Goal: Transaction & Acquisition: Book appointment/travel/reservation

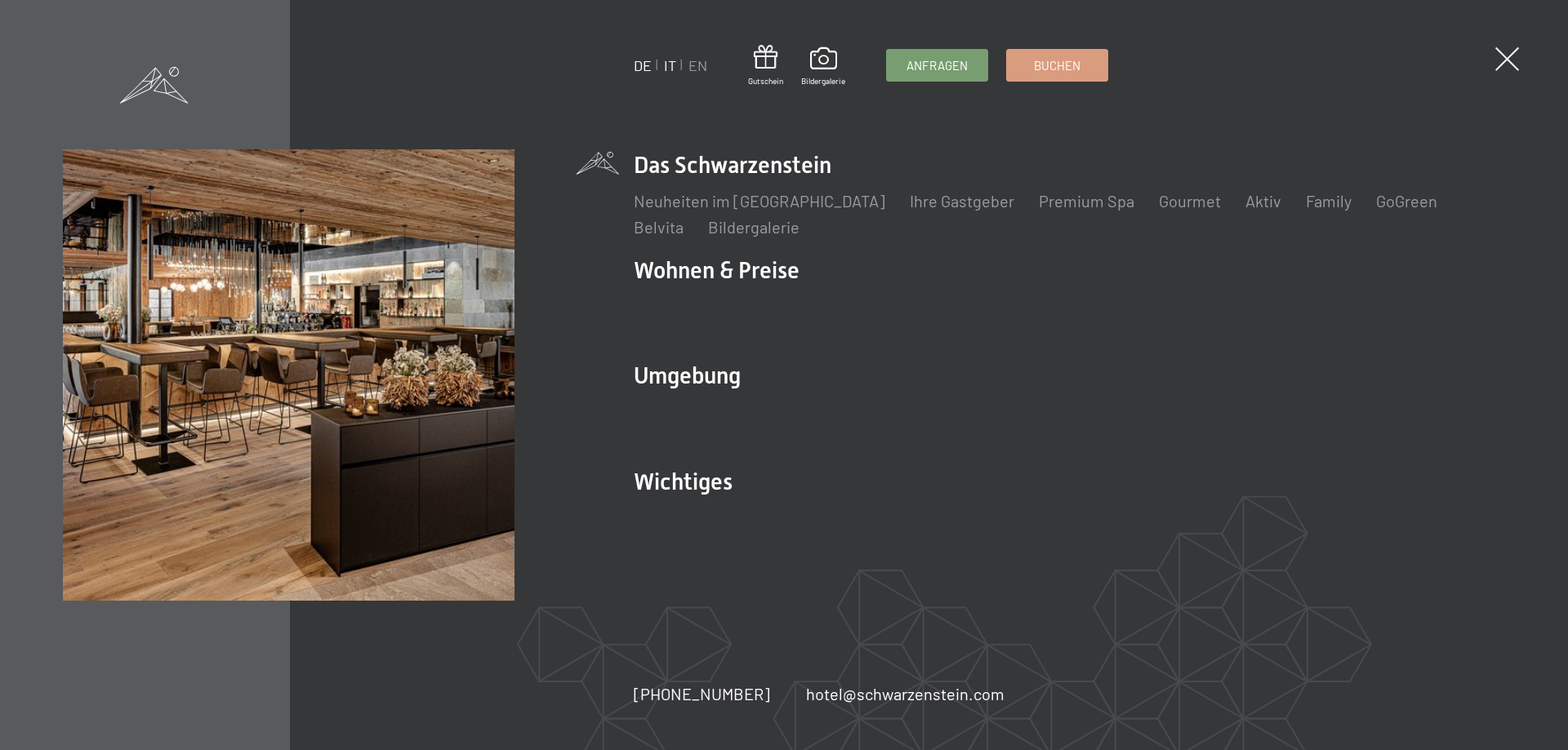
click at [675, 61] on link "IT" at bounding box center [670, 65] width 12 height 18
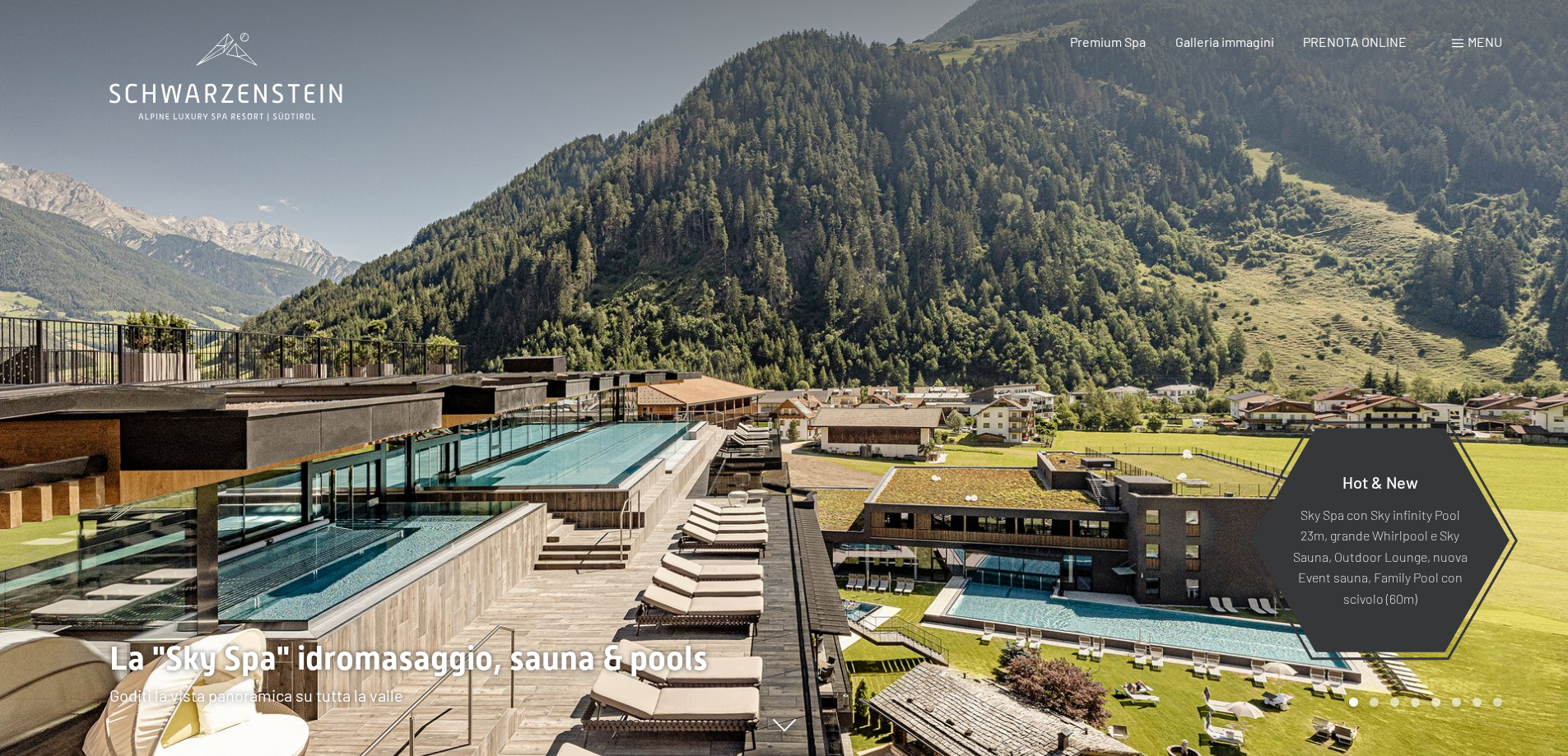
click at [1478, 46] on span "Menu" at bounding box center [1485, 41] width 34 height 15
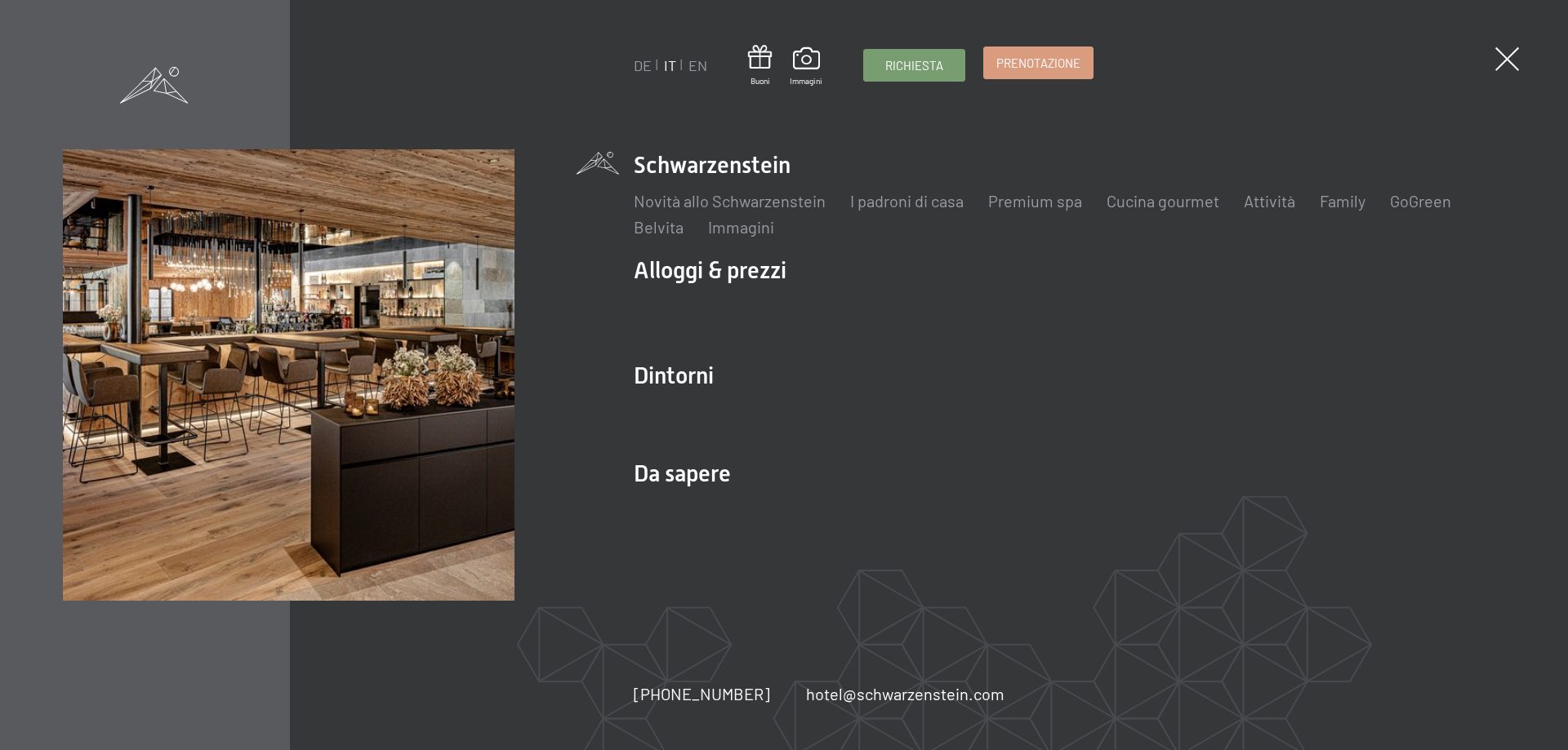
click at [1037, 70] on span "Prenotazione" at bounding box center [1038, 63] width 84 height 17
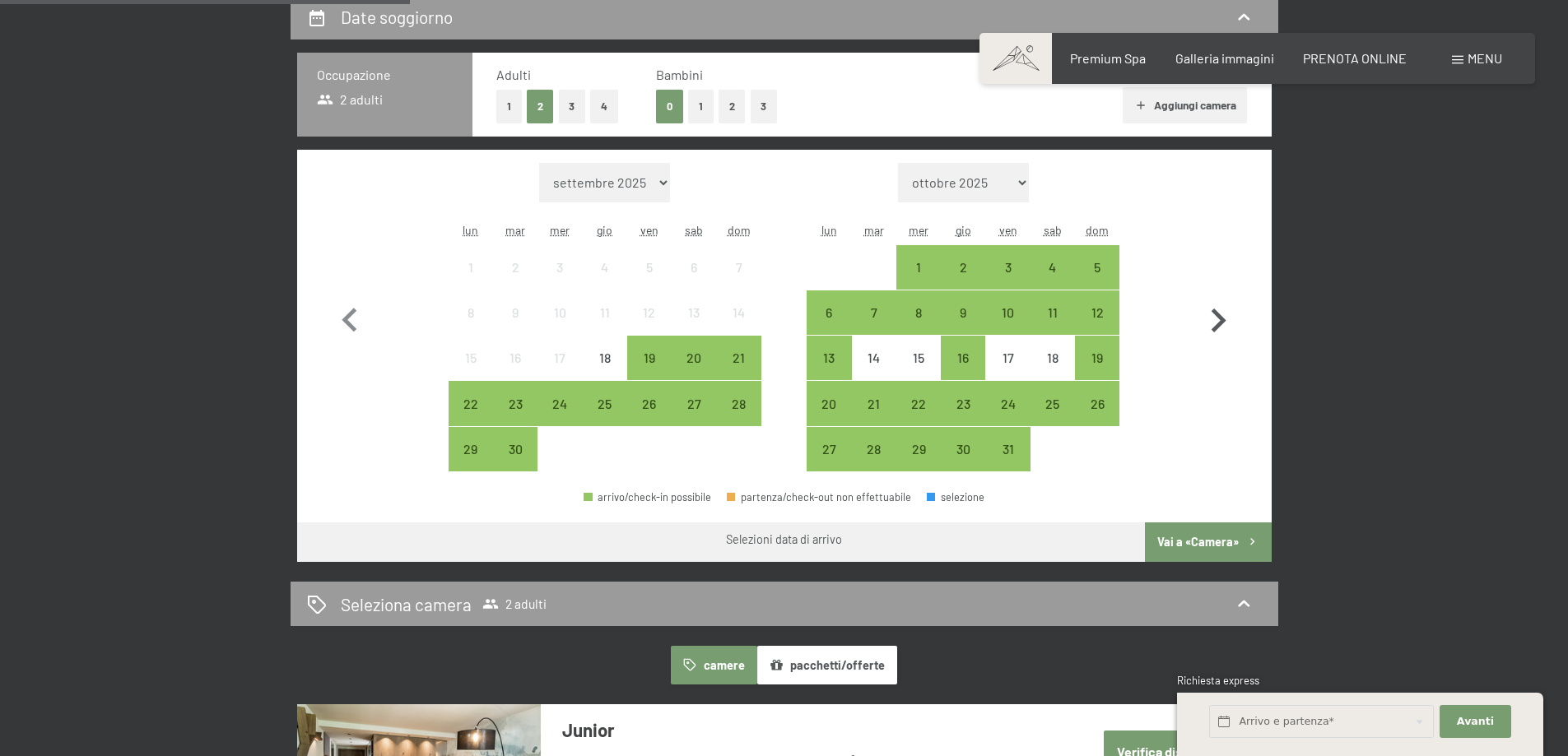
click at [1209, 313] on icon "button" at bounding box center [1218, 321] width 48 height 48
select select "[DATE]"
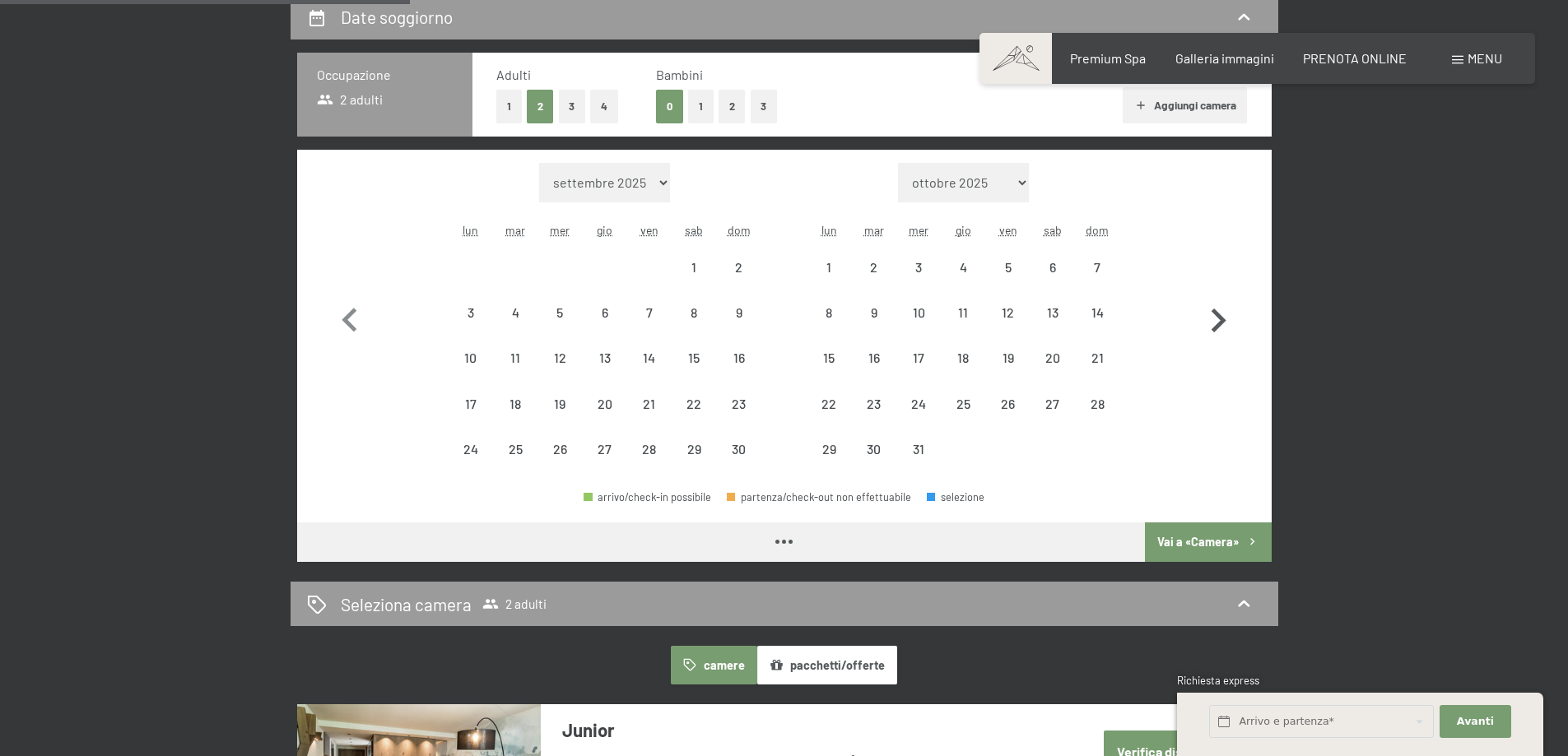
click at [1209, 313] on icon "button" at bounding box center [1218, 321] width 48 height 48
select select "[DATE]"
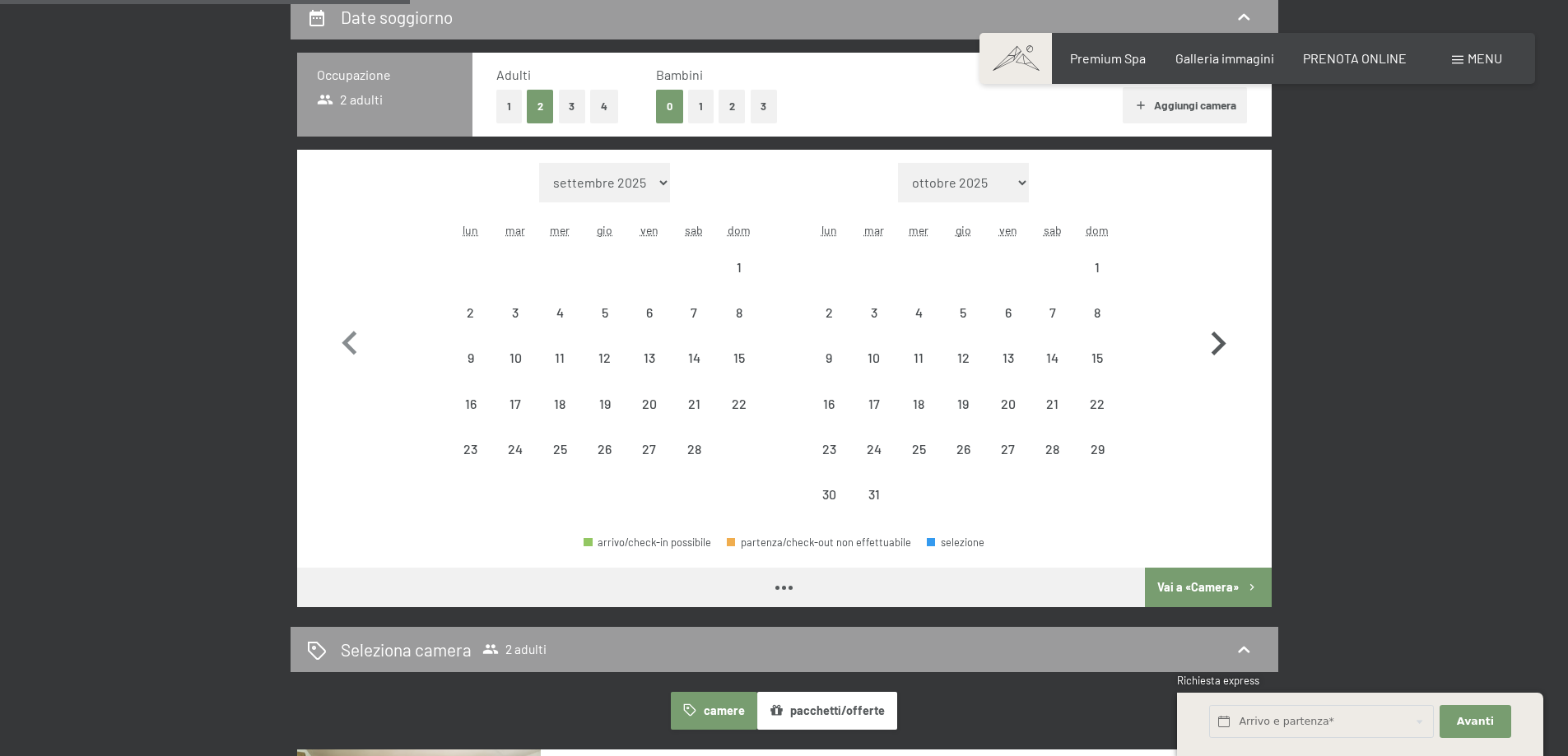
click at [1209, 313] on button "button" at bounding box center [1218, 340] width 48 height 354
select select "[DATE]"
click at [1209, 312] on button "button" at bounding box center [1218, 340] width 48 height 354
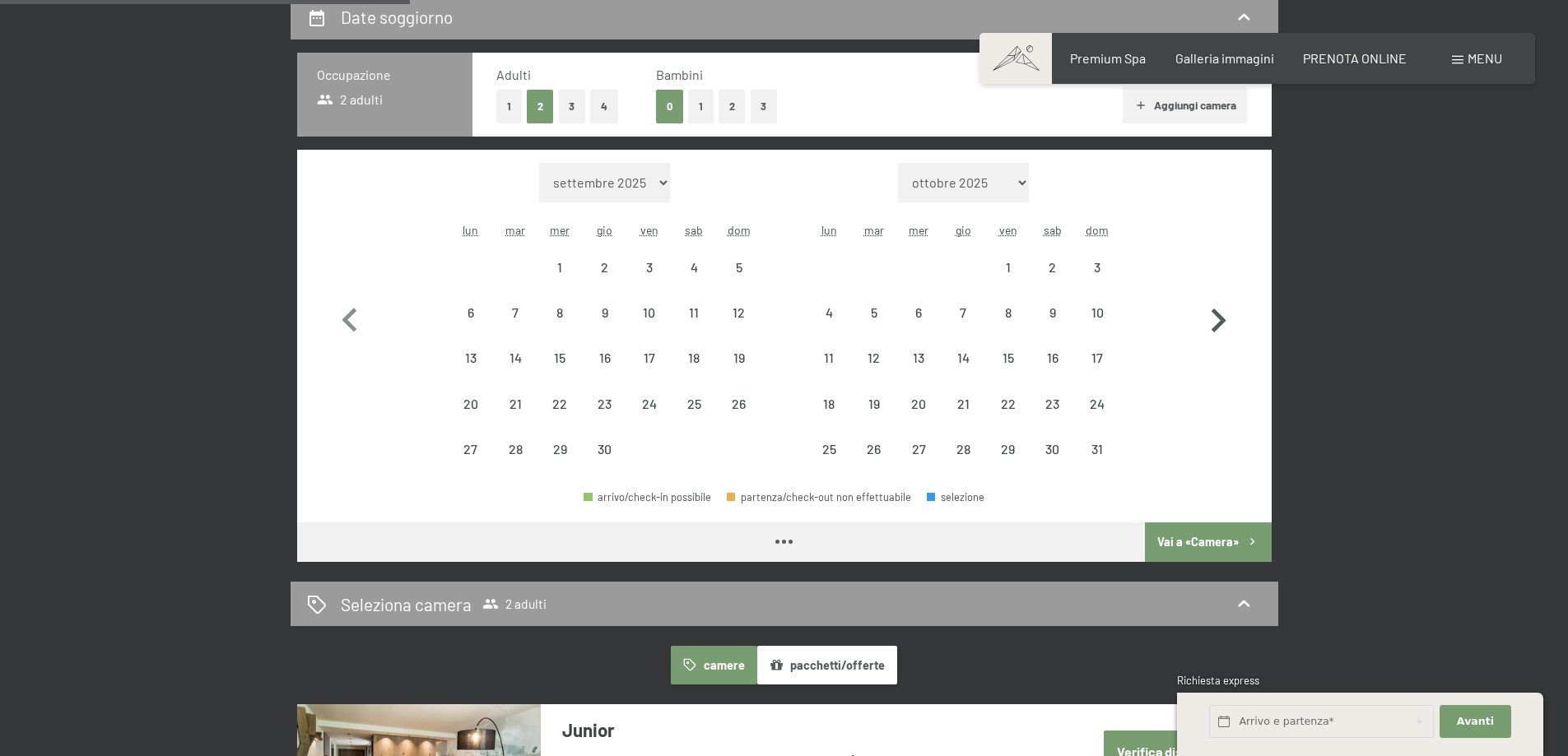
click at [1209, 312] on icon "button" at bounding box center [1218, 321] width 48 height 48
select select "[DATE]"
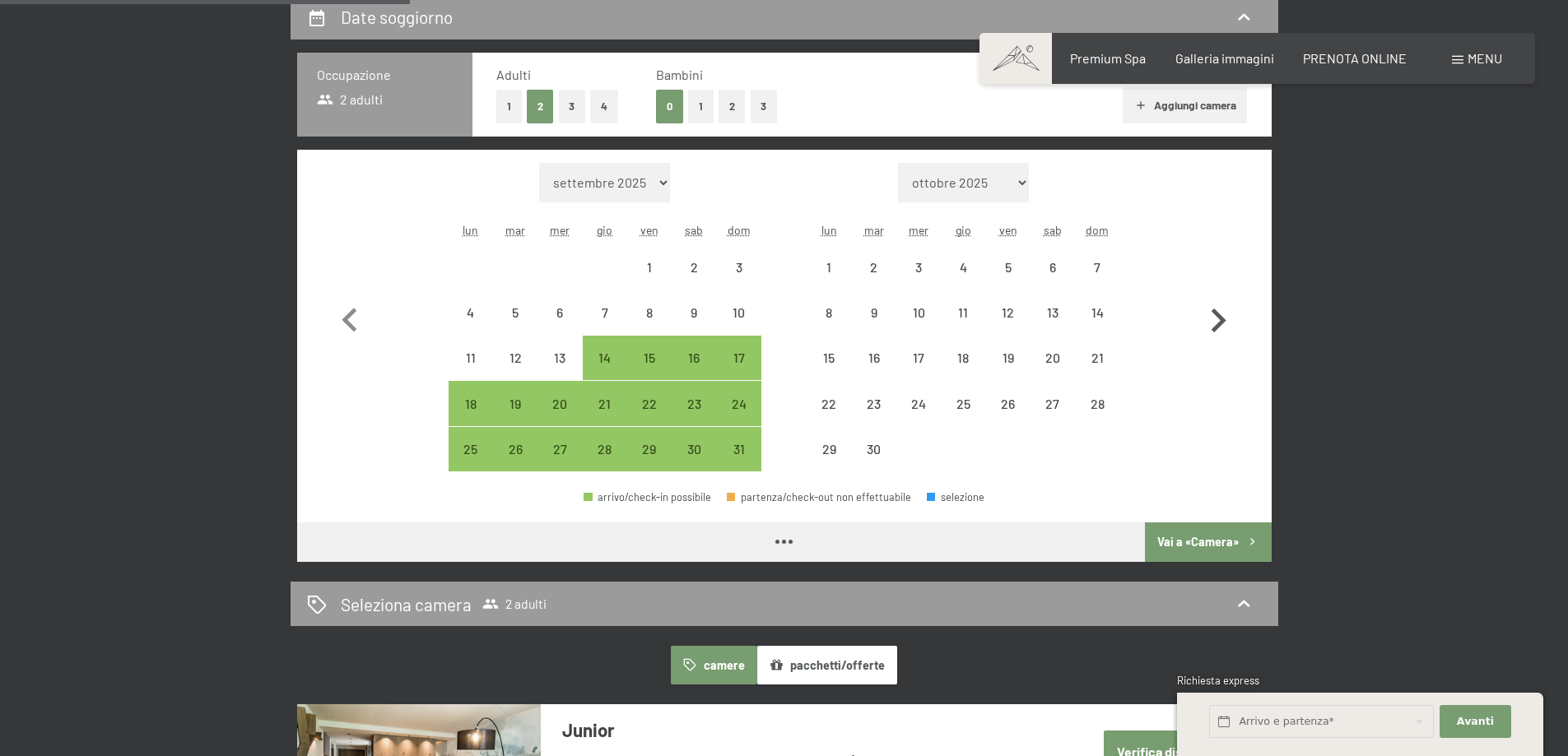
select select "[DATE]"
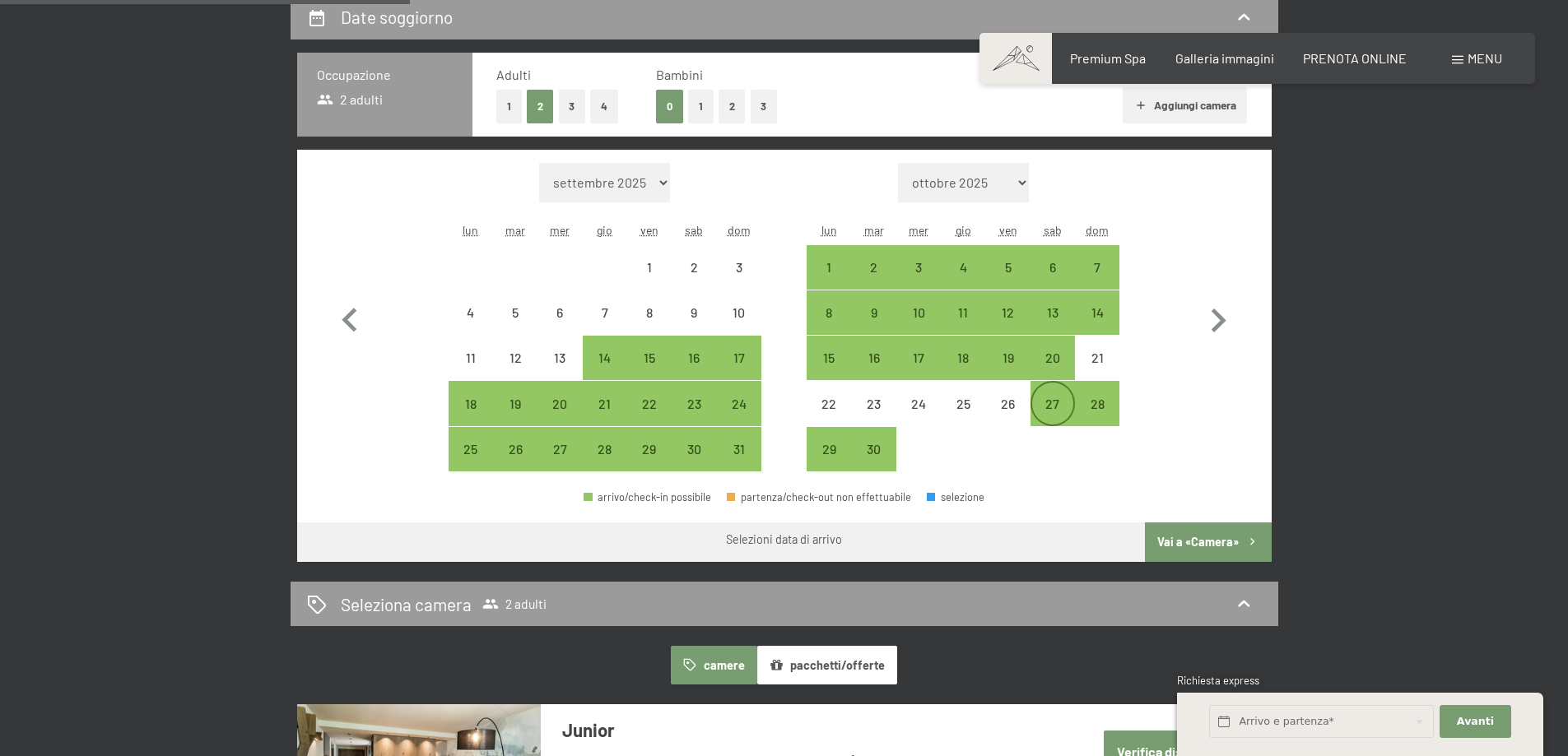
click at [1057, 395] on div "27" at bounding box center [1053, 403] width 41 height 41
select select "[DATE]"
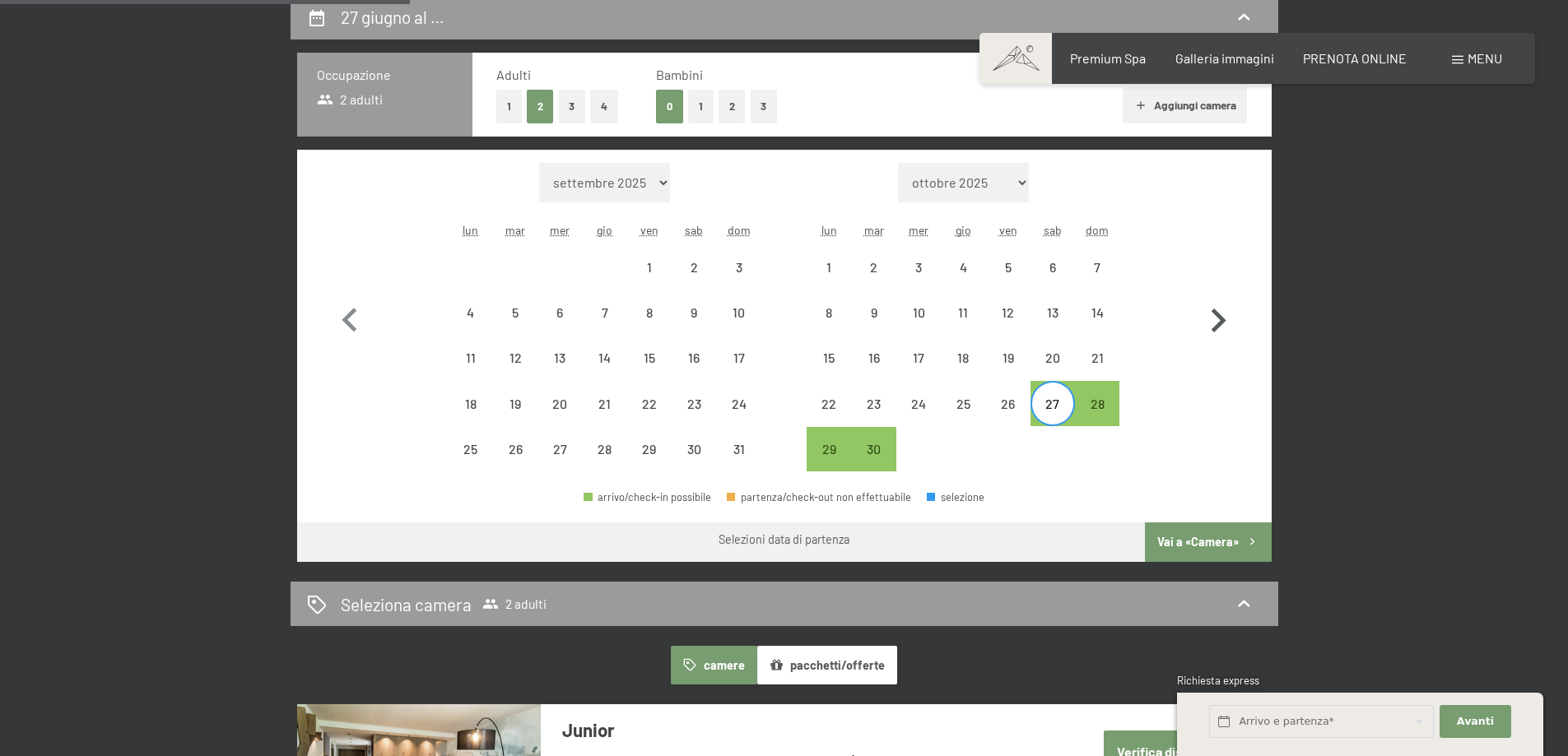
click at [1226, 311] on icon "button" at bounding box center [1218, 321] width 48 height 48
select select "[DATE]"
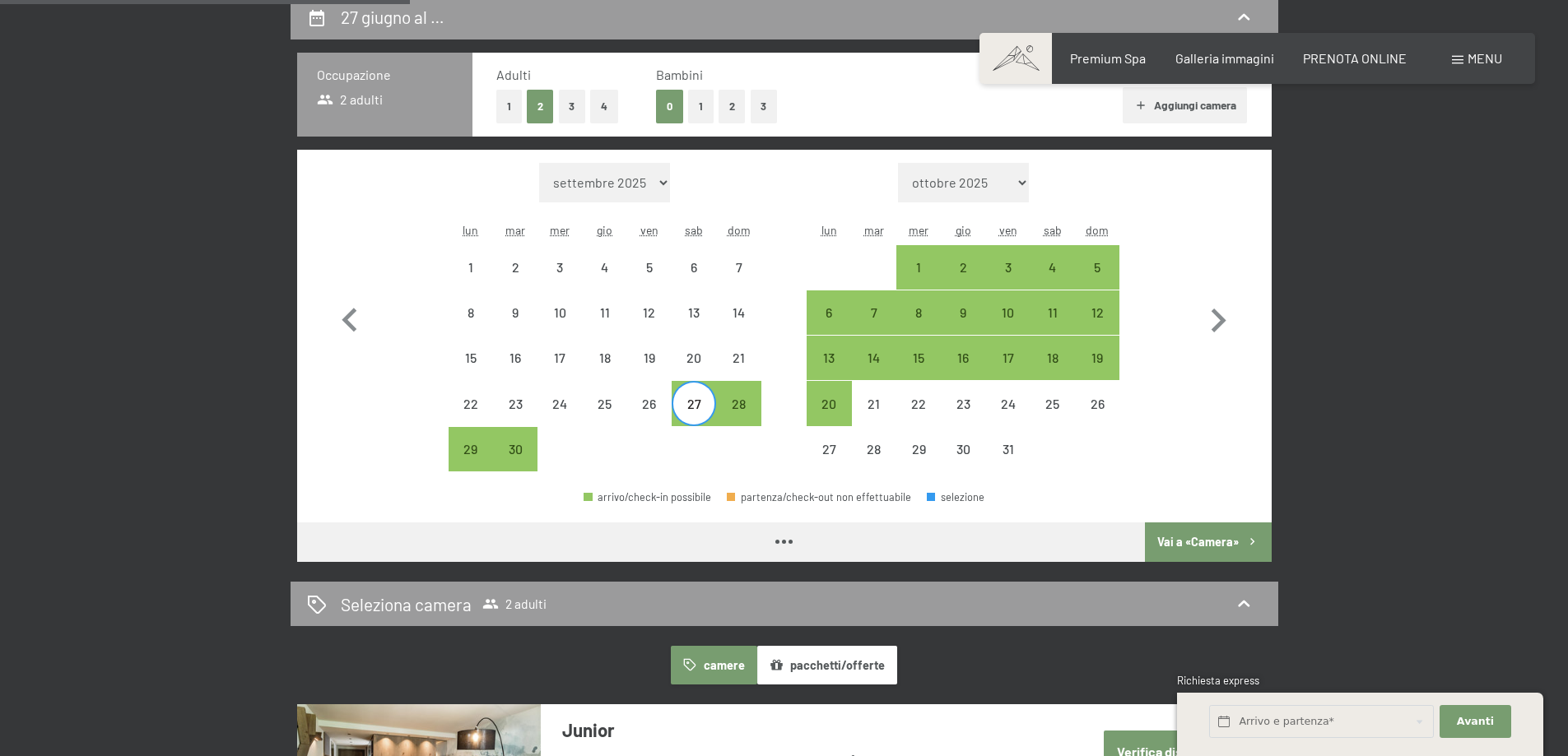
select select "[DATE]"
click at [975, 262] on div "2" at bounding box center [963, 281] width 41 height 41
select select "[DATE]"
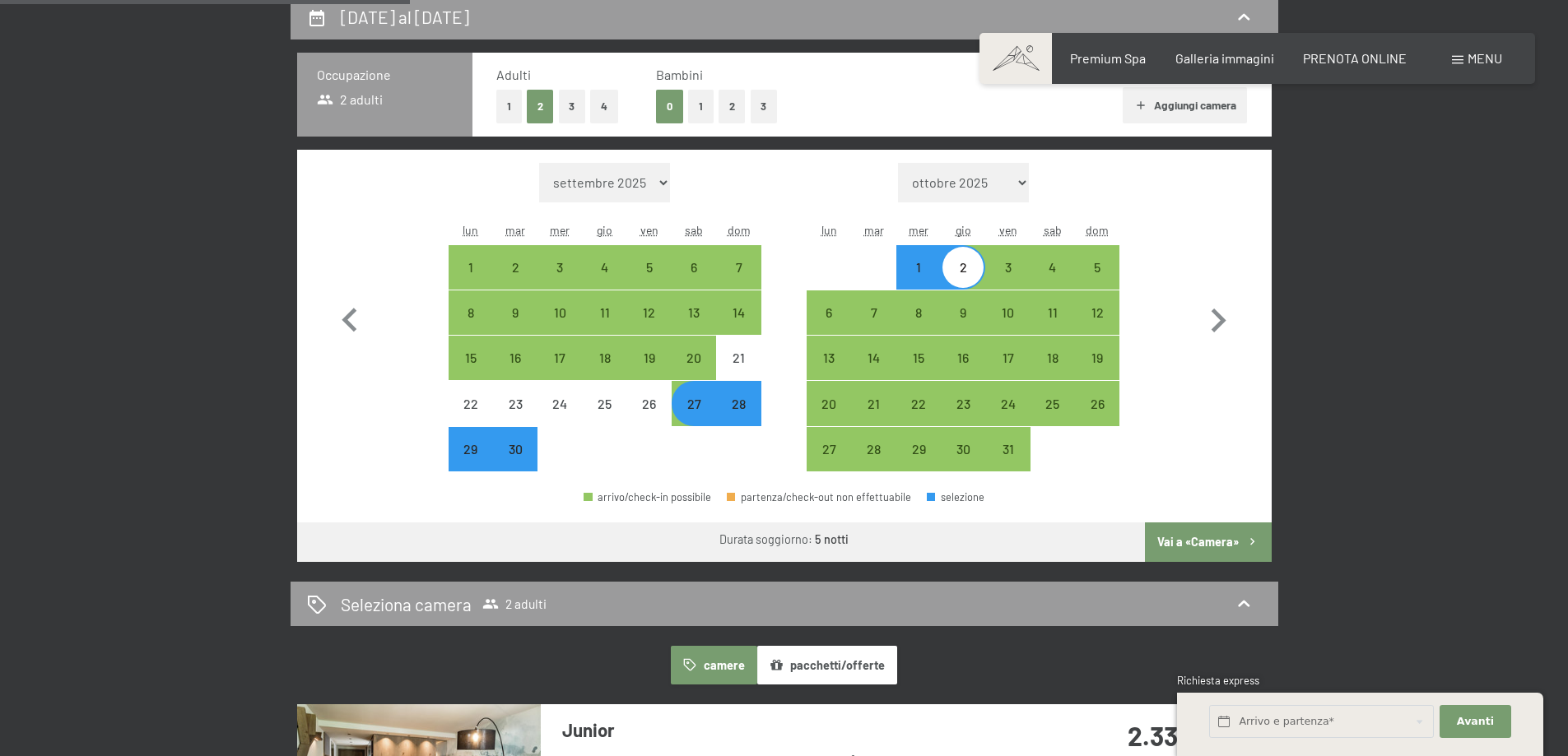
click at [1213, 541] on button "Vai a «Camera»" at bounding box center [1208, 542] width 126 height 39
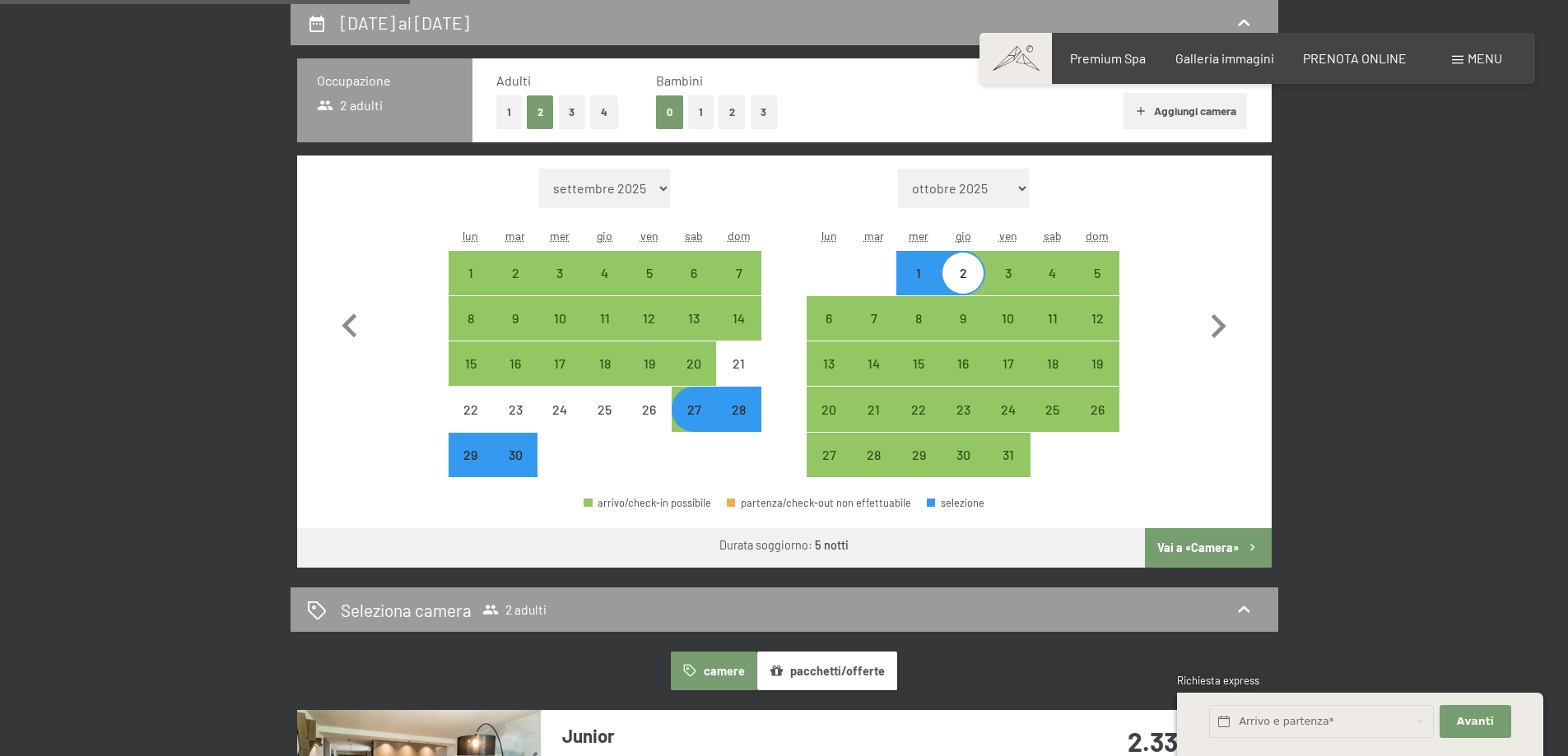
select select "[DATE]"
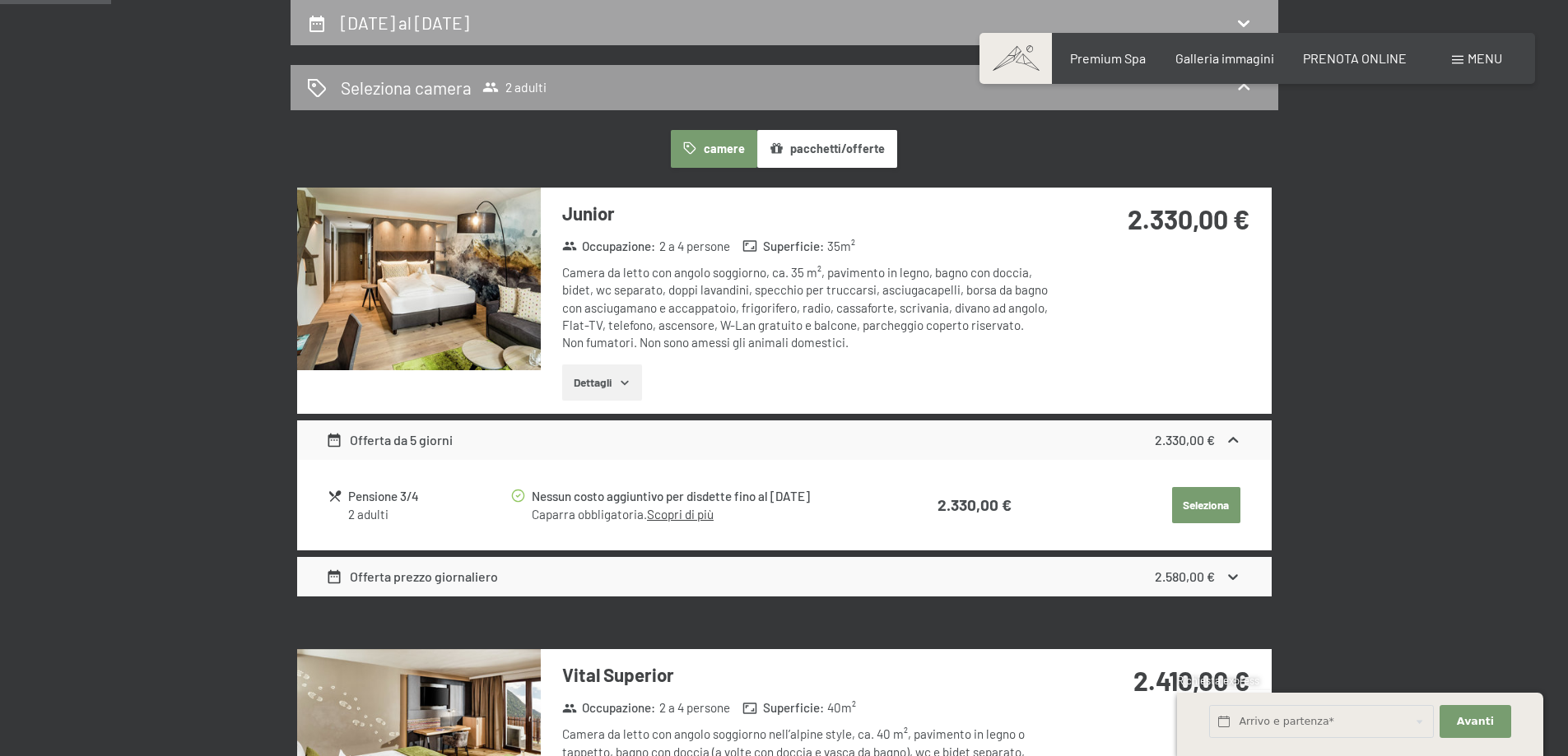
click at [461, 28] on h2 "[DATE] al [DATE]" at bounding box center [405, 22] width 129 height 21
select select "[DATE]"
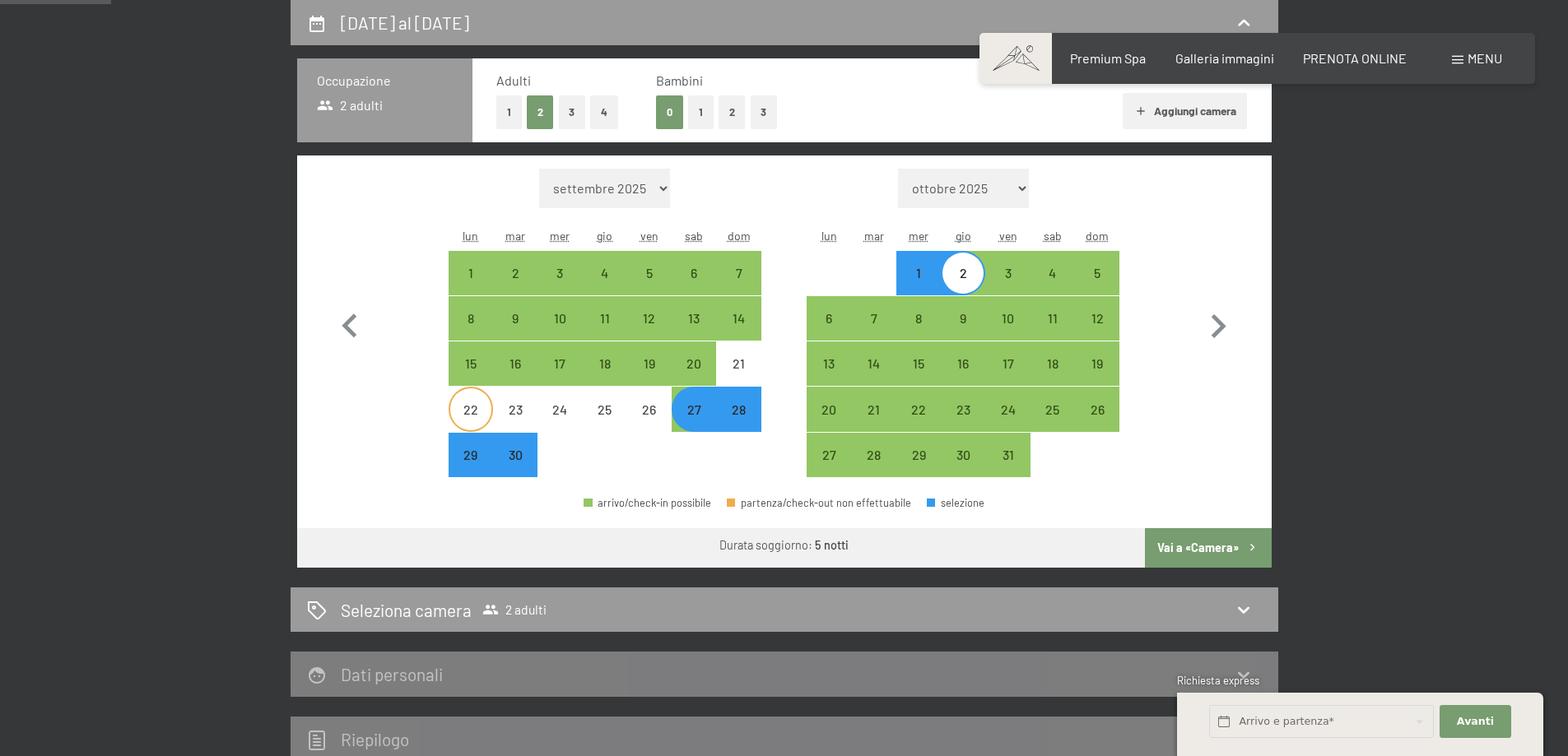
click at [476, 403] on div "22" at bounding box center [471, 424] width 41 height 41
select select "[DATE]"
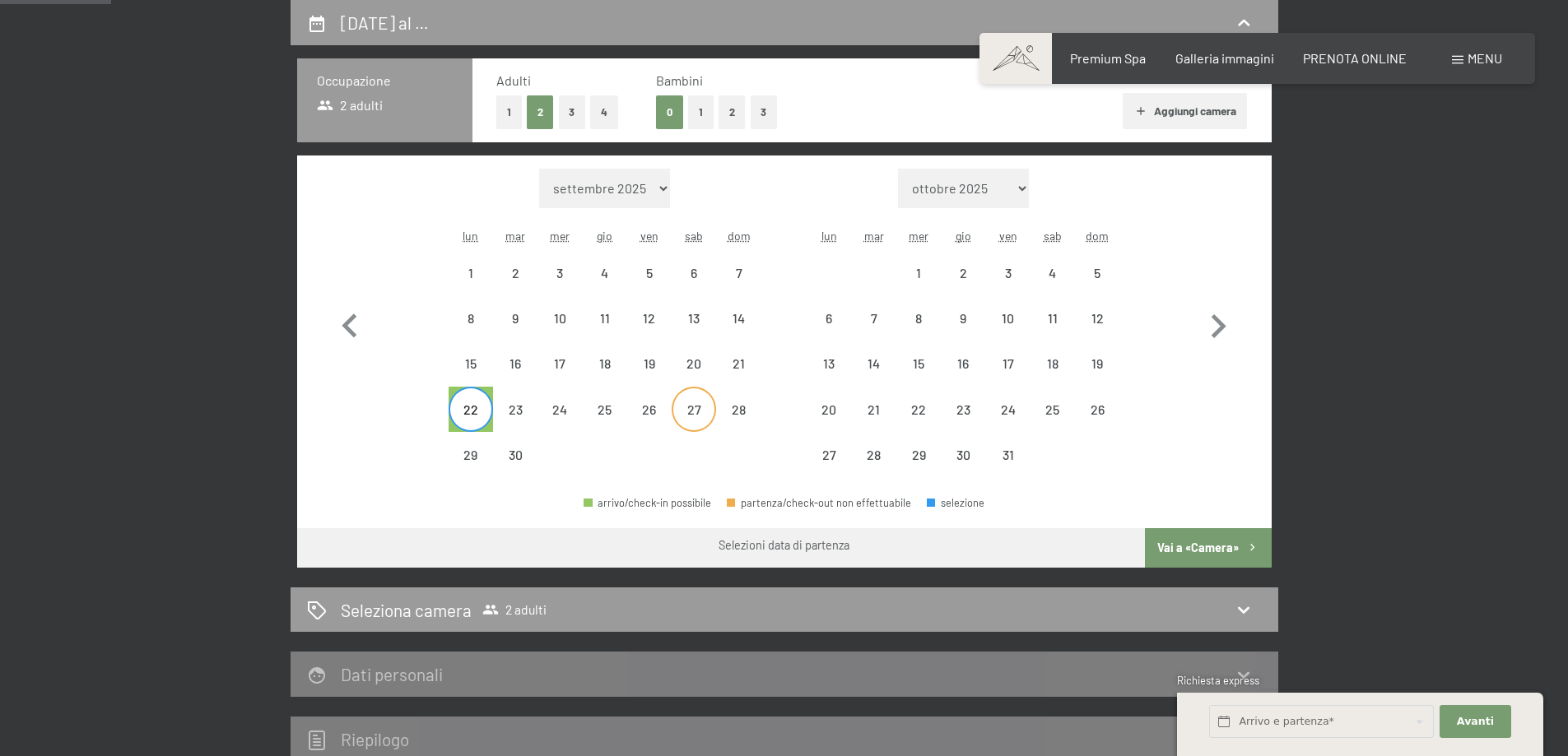
click at [699, 409] on div "27" at bounding box center [693, 424] width 41 height 41
select select "[DATE]"
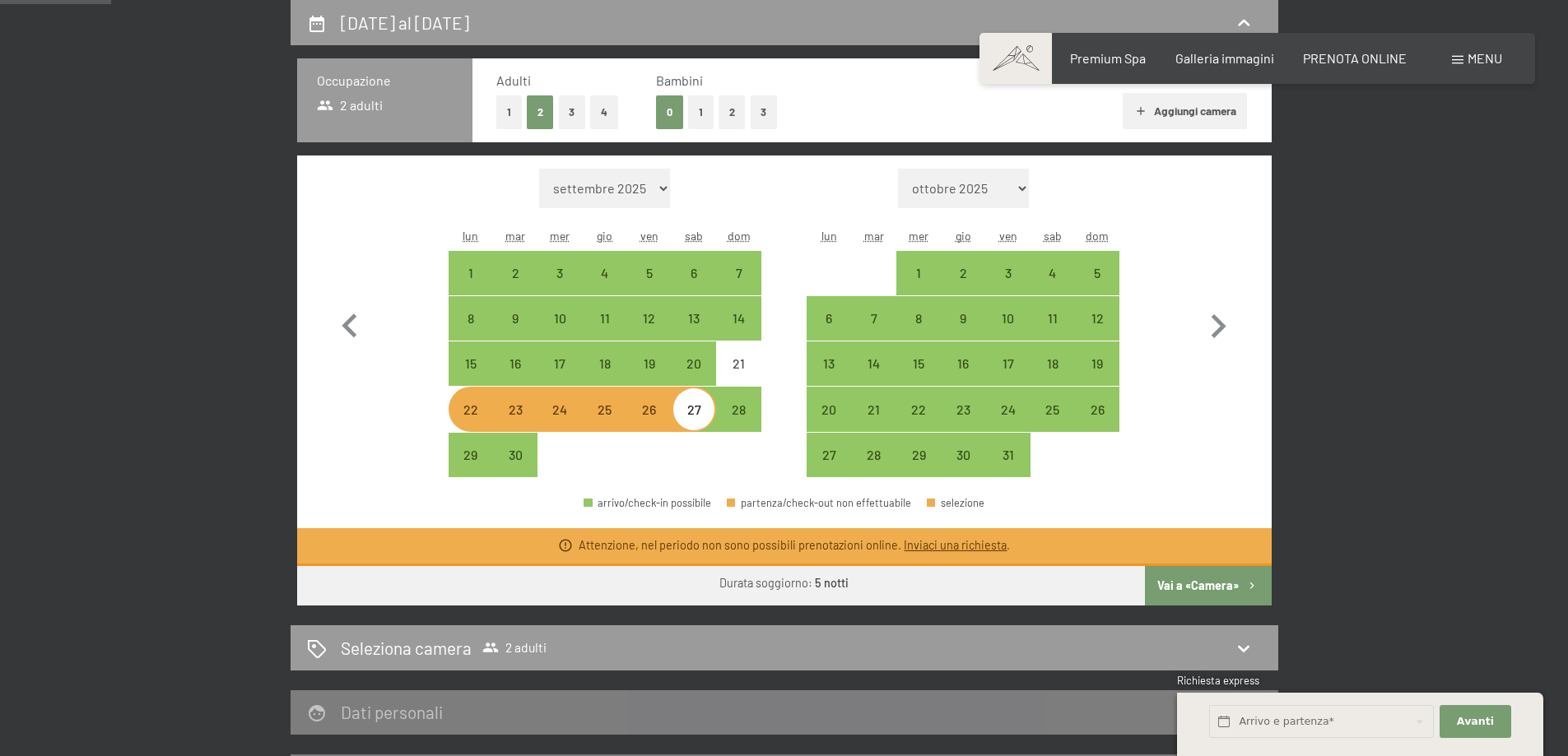
click at [732, 467] on div at bounding box center [738, 455] width 45 height 45
click at [690, 360] on div "20" at bounding box center [693, 378] width 41 height 41
select select "[DATE]"
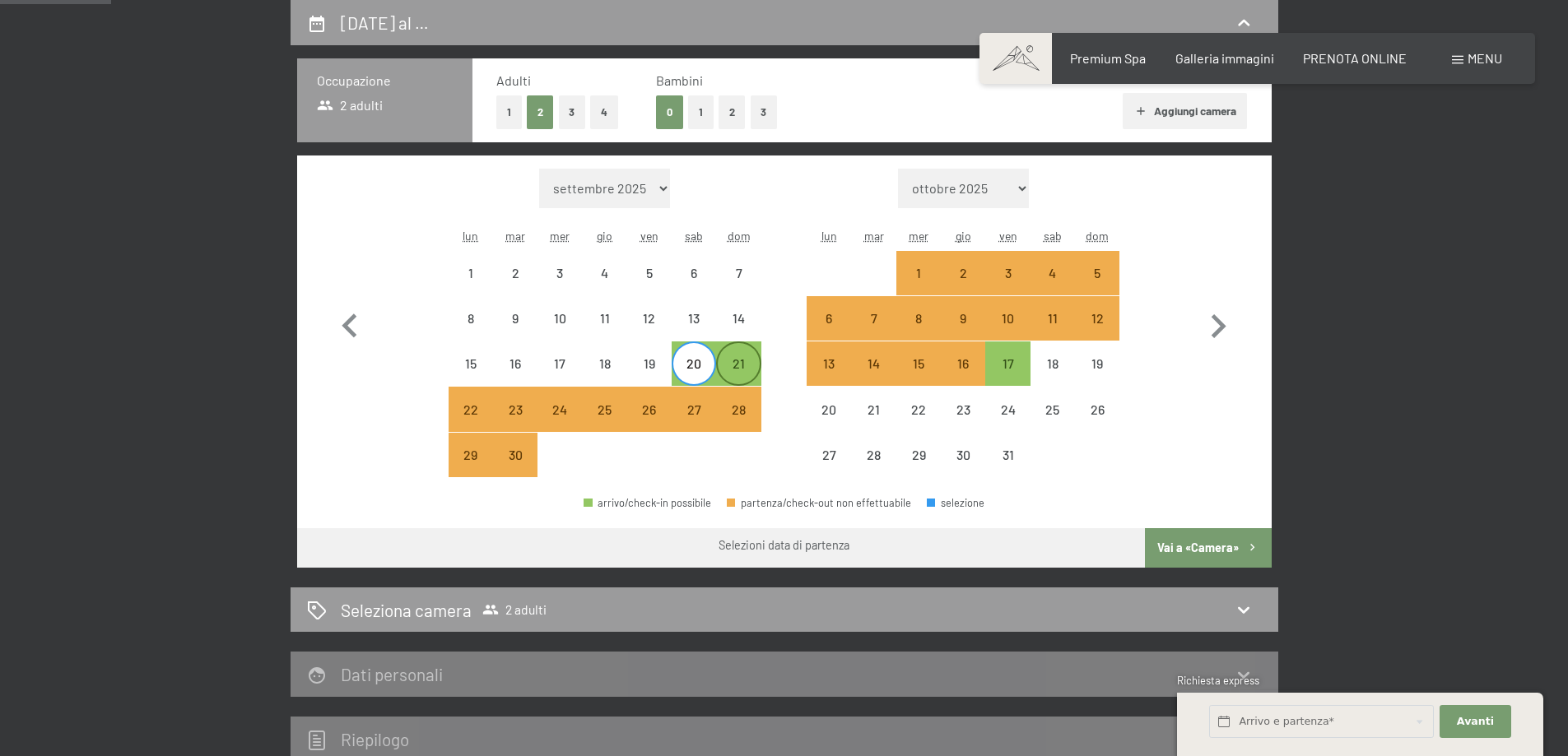
click at [736, 366] on div "21" at bounding box center [738, 378] width 41 height 41
select select "[DATE]"
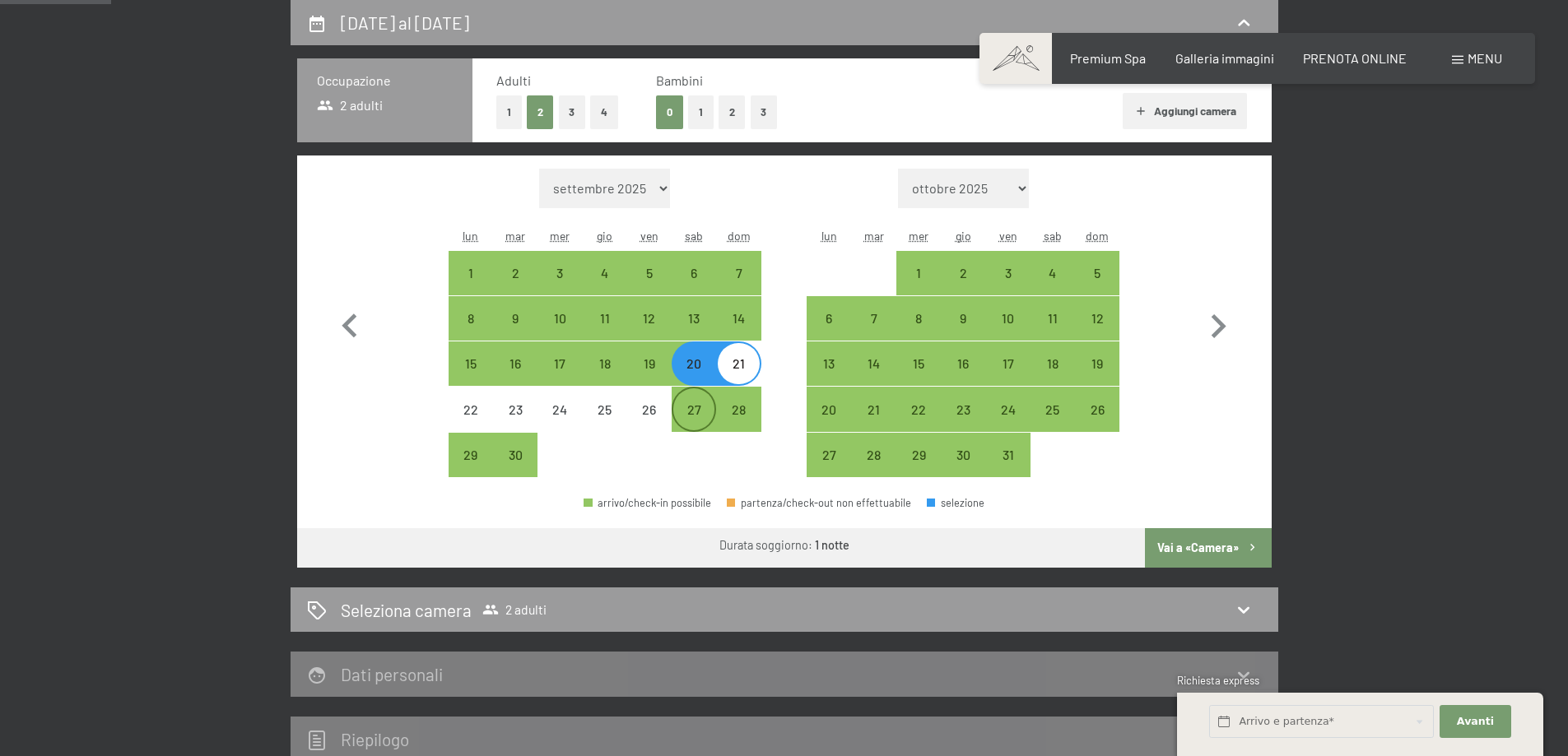
click at [706, 396] on div "27" at bounding box center [693, 409] width 41 height 41
select select "[DATE]"
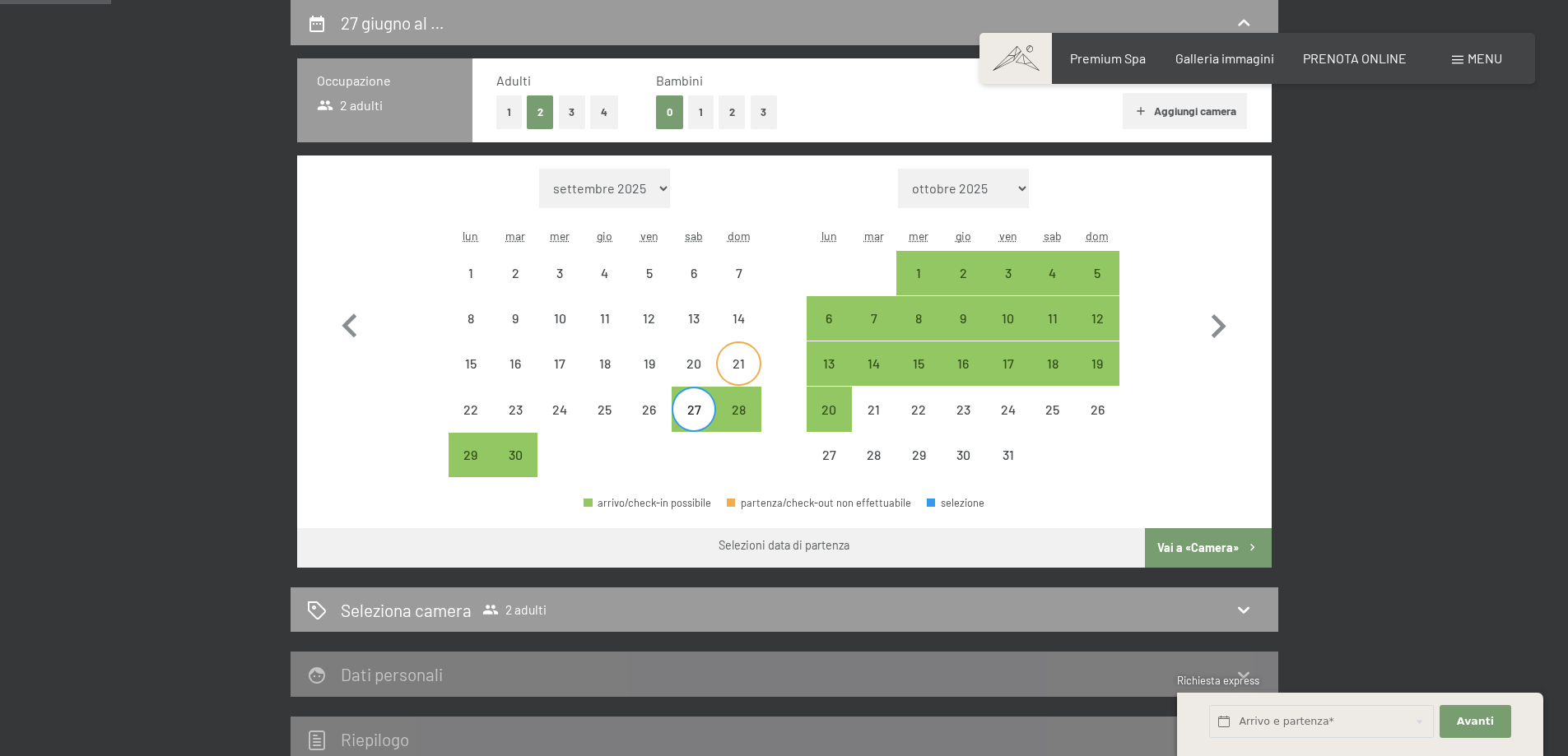
click at [741, 371] on div "21" at bounding box center [738, 378] width 41 height 41
select select "[DATE]"
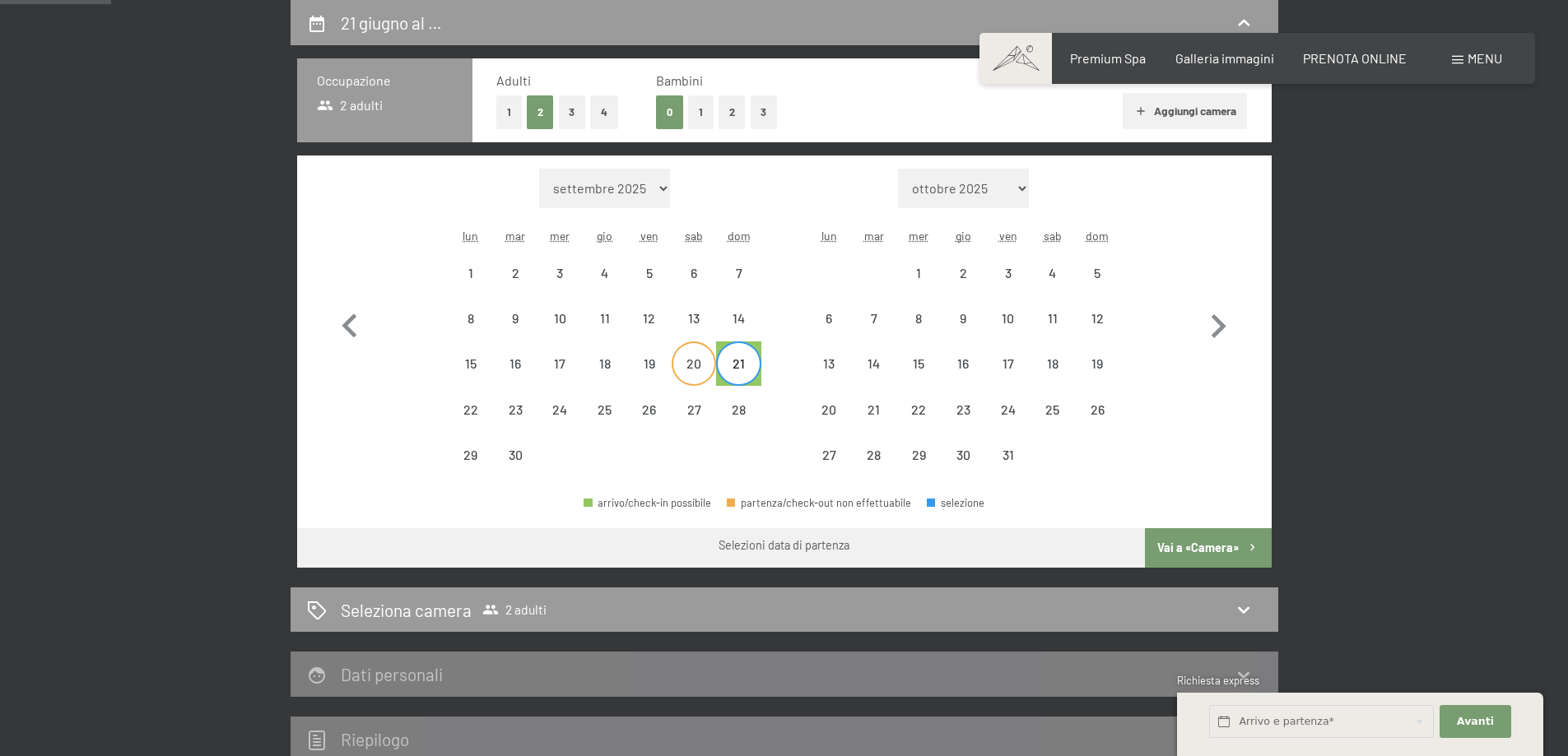
click at [705, 366] on div "20" at bounding box center [693, 378] width 41 height 41
select select "[DATE]"
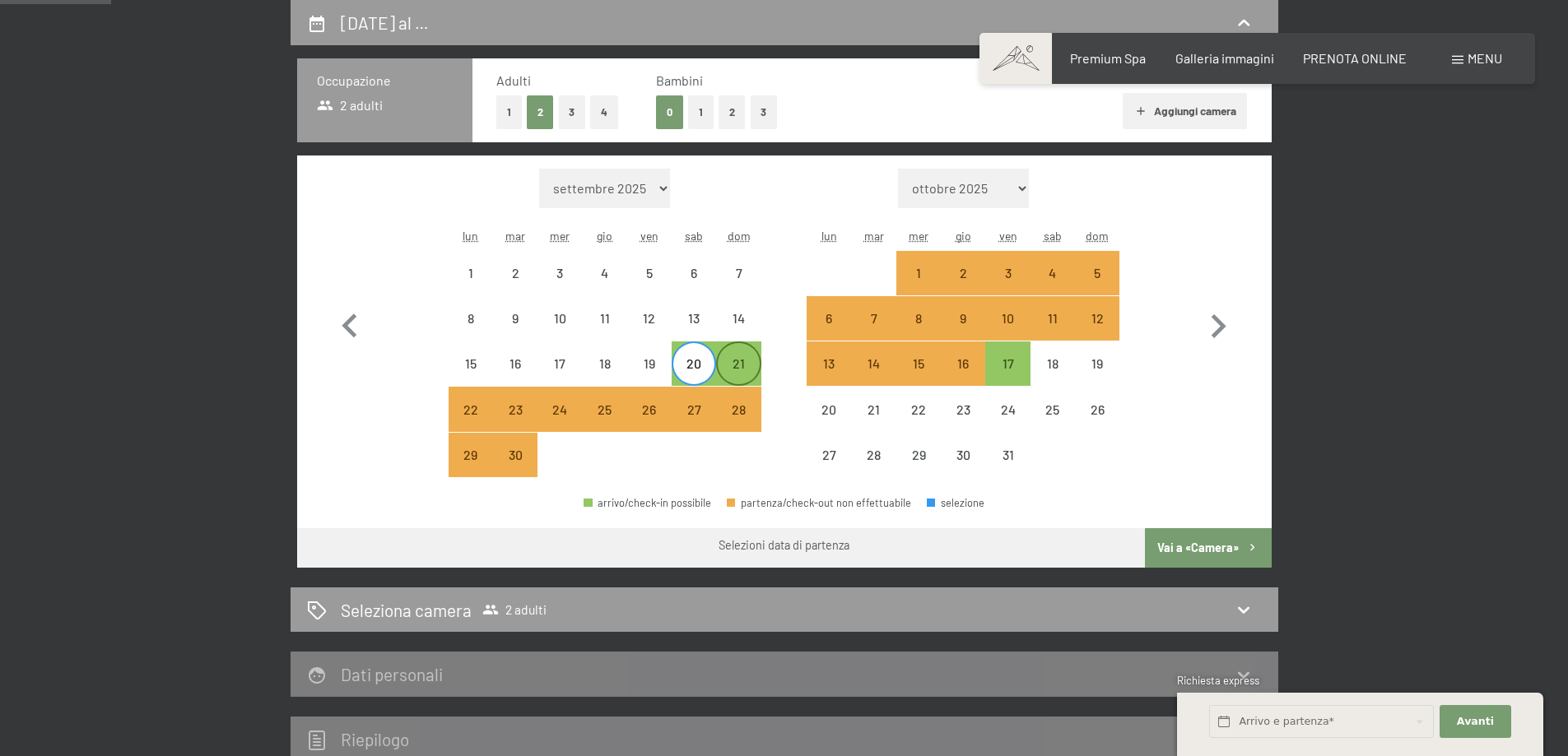
click at [740, 372] on div "21" at bounding box center [738, 378] width 41 height 41
select select "[DATE]"
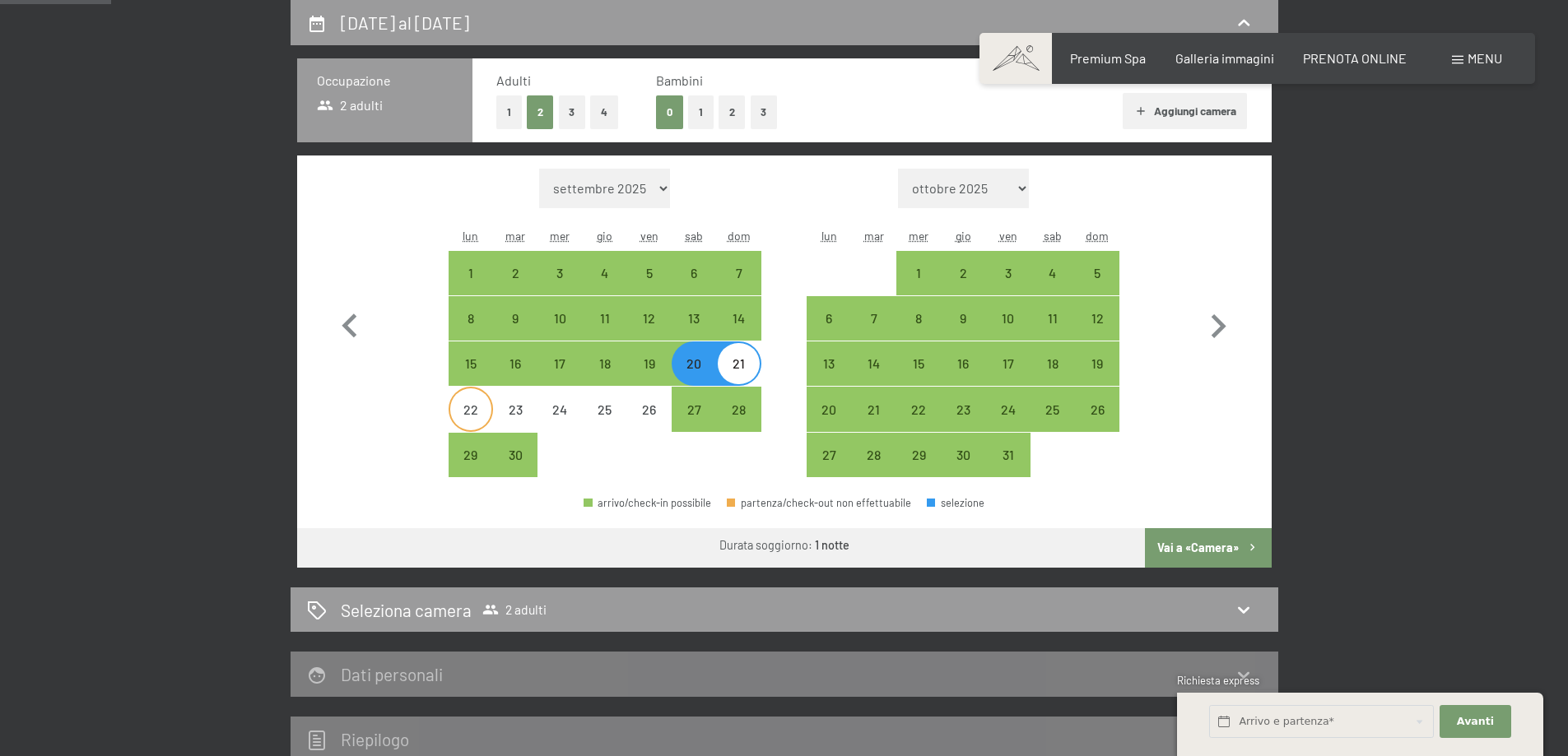
click at [481, 400] on div "22" at bounding box center [471, 409] width 41 height 41
select select "[DATE]"
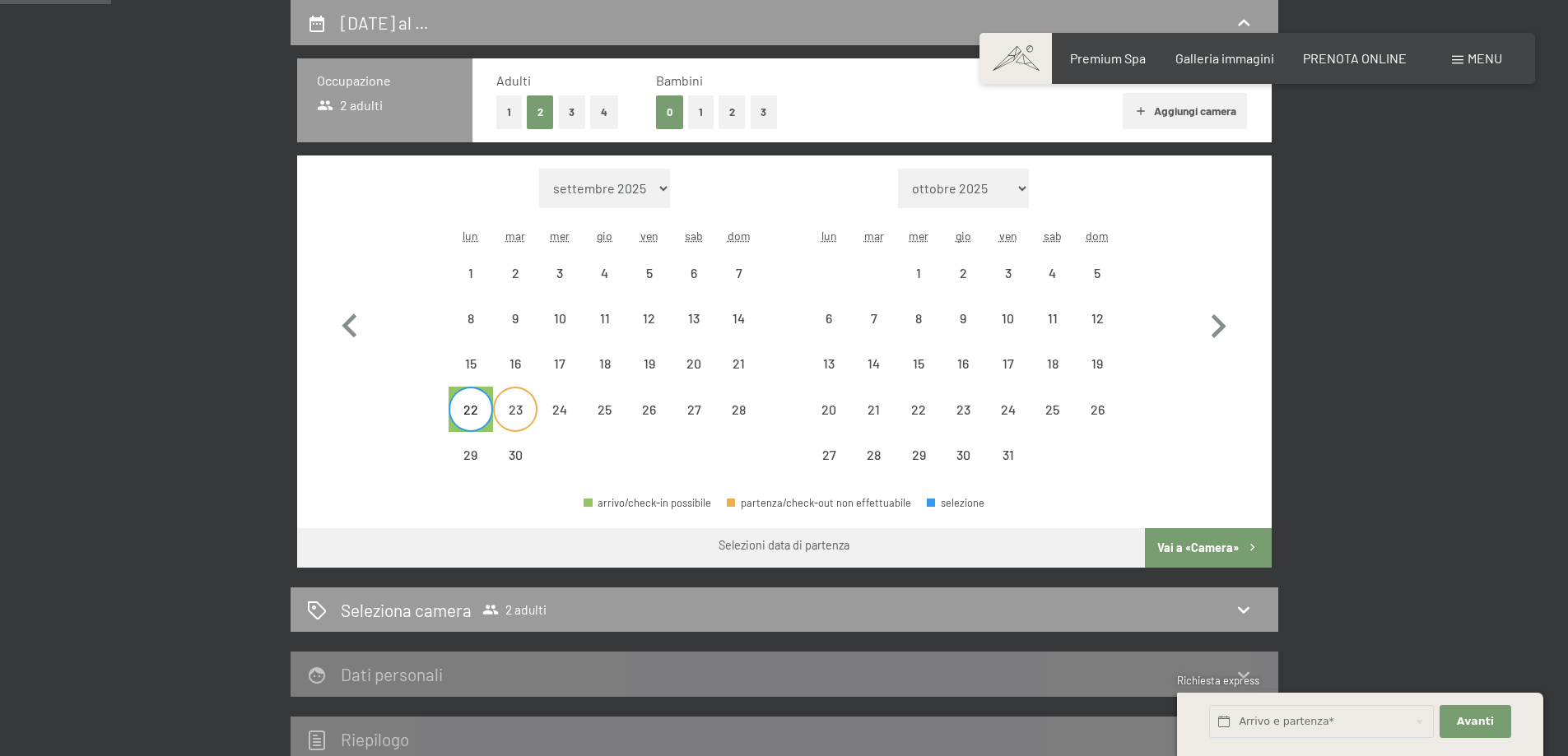
click at [513, 403] on div "23" at bounding box center [515, 424] width 41 height 41
select select "[DATE]"
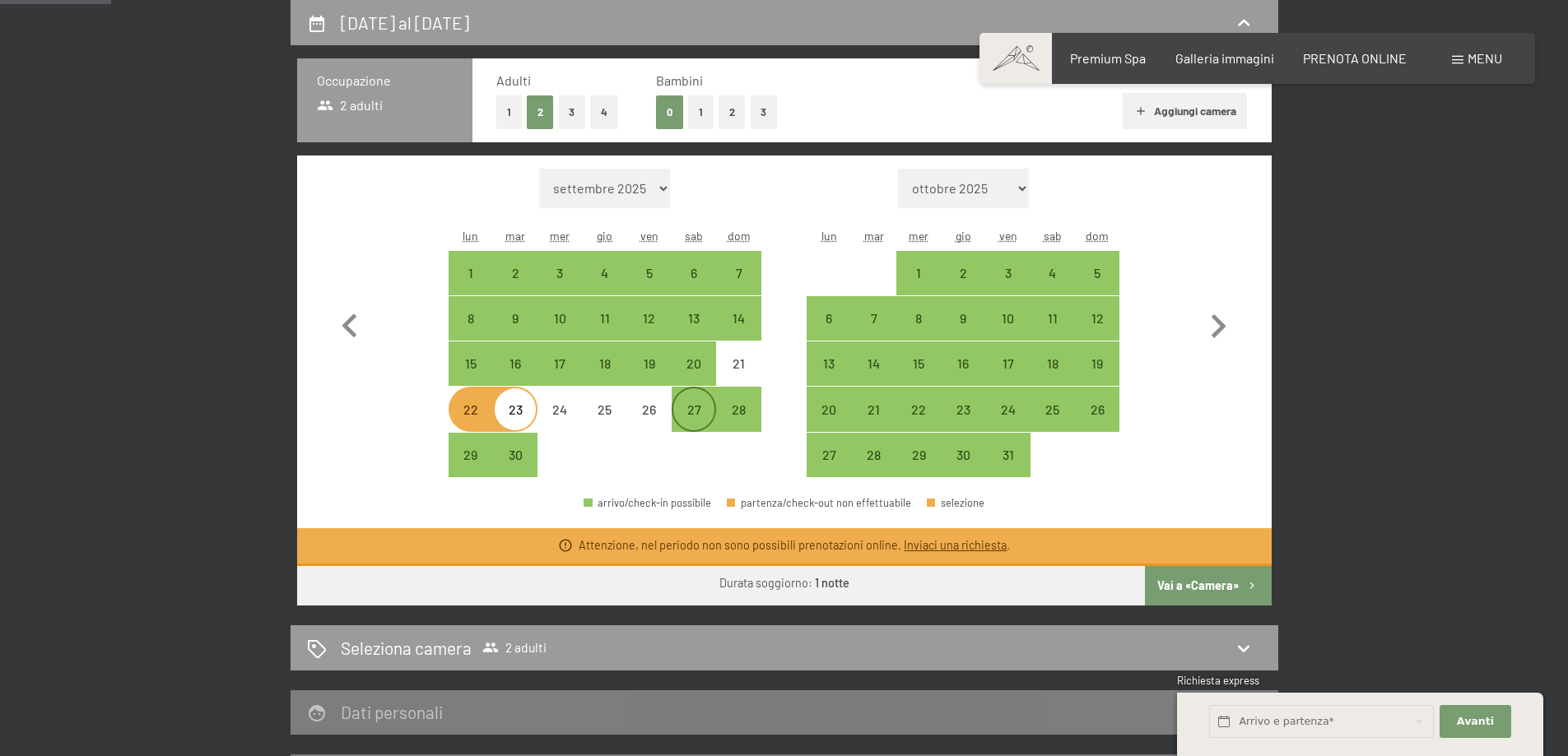
click at [691, 406] on div "27" at bounding box center [693, 424] width 41 height 41
select select "[DATE]"
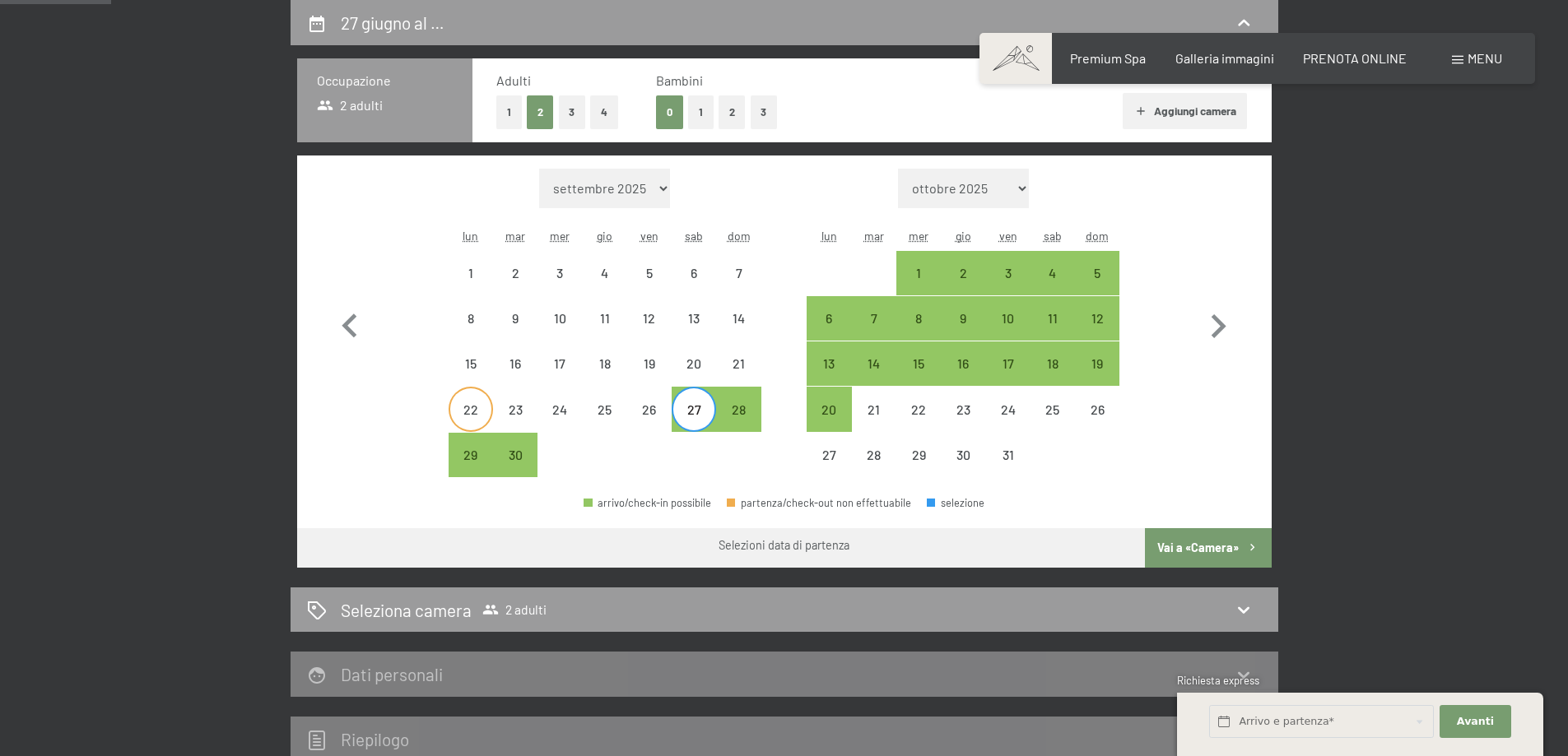
click at [487, 410] on div "22" at bounding box center [471, 424] width 41 height 41
select select "[DATE]"
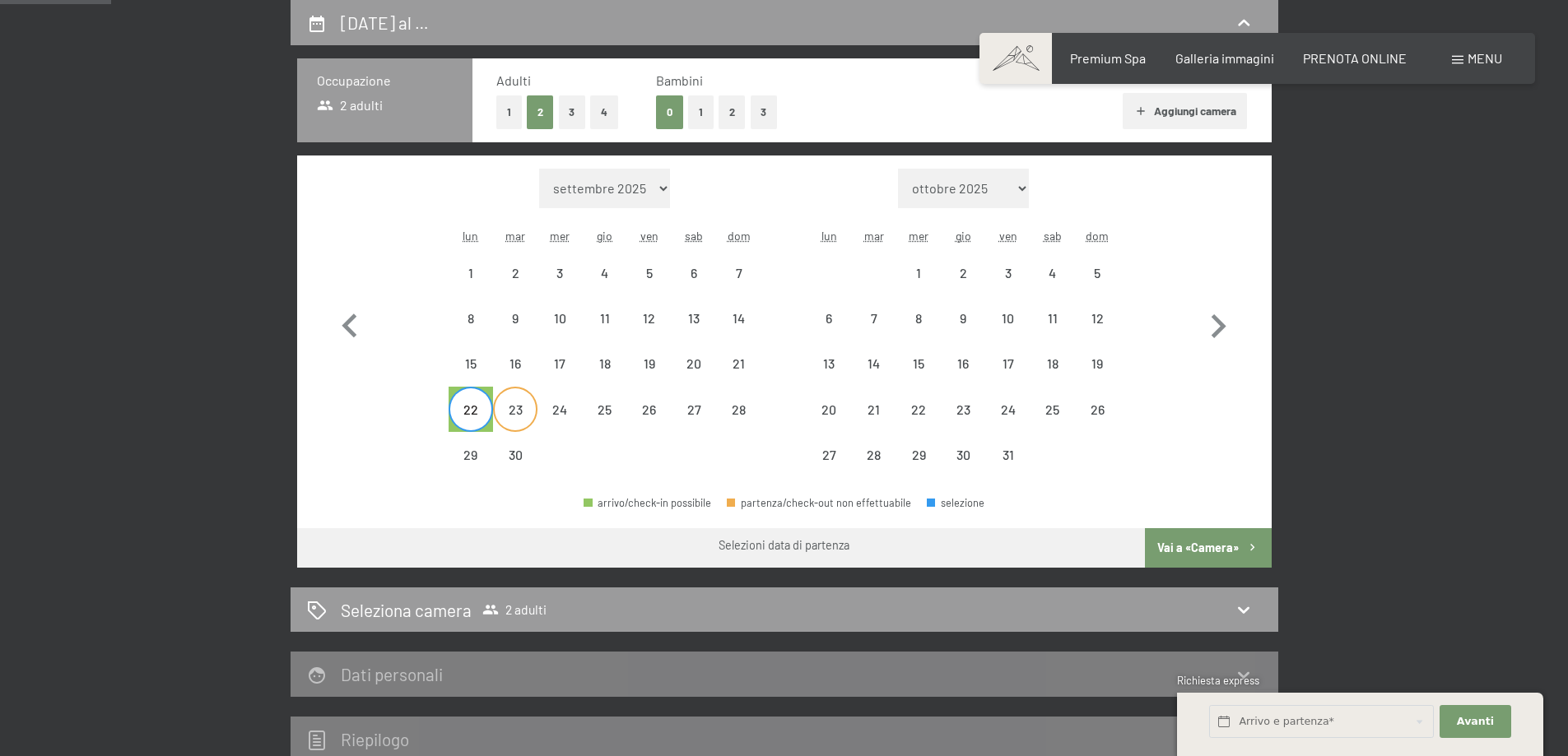
click at [521, 411] on div "23" at bounding box center [515, 424] width 41 height 41
select select "[DATE]"
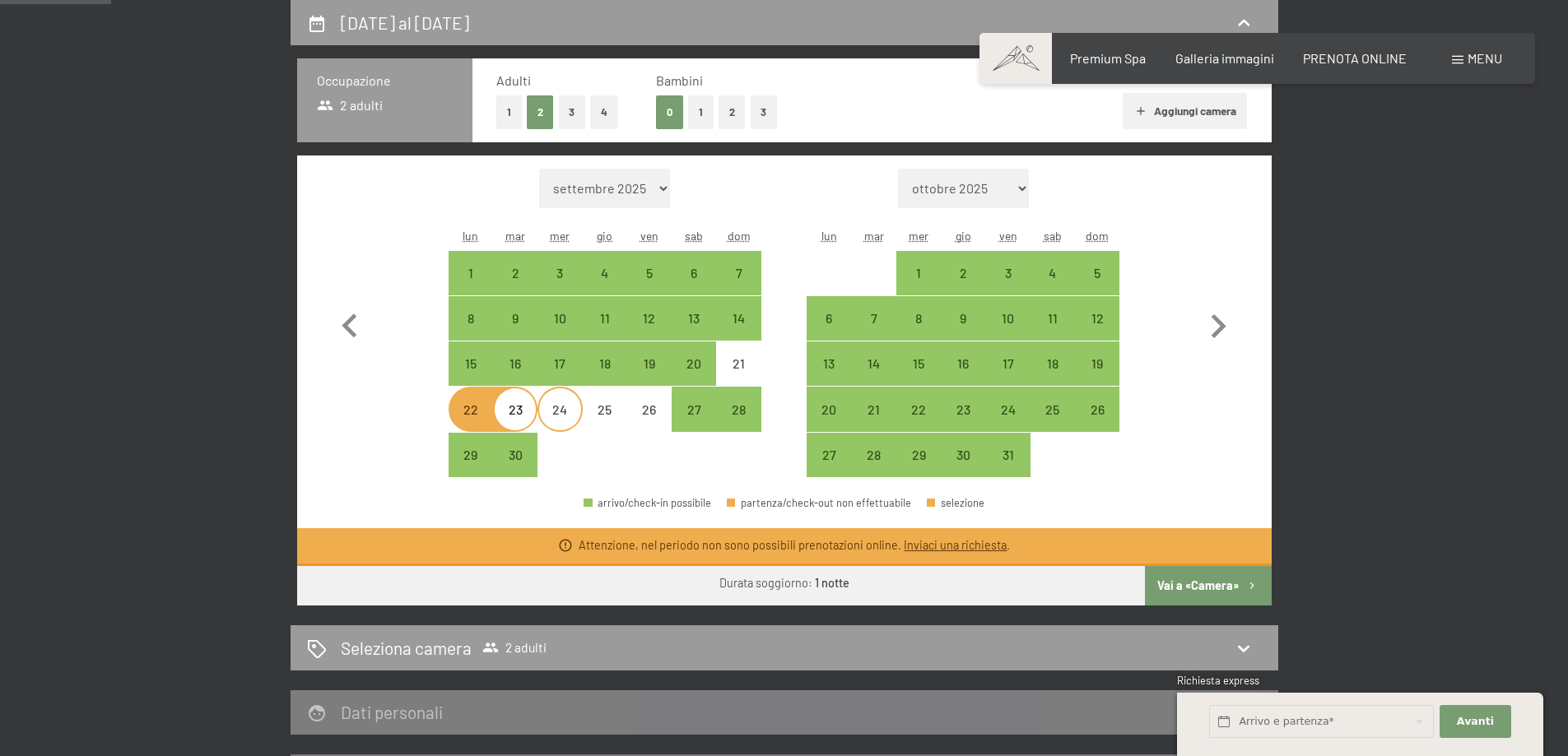
click at [561, 413] on div "24" at bounding box center [560, 424] width 41 height 41
select select "[DATE]"
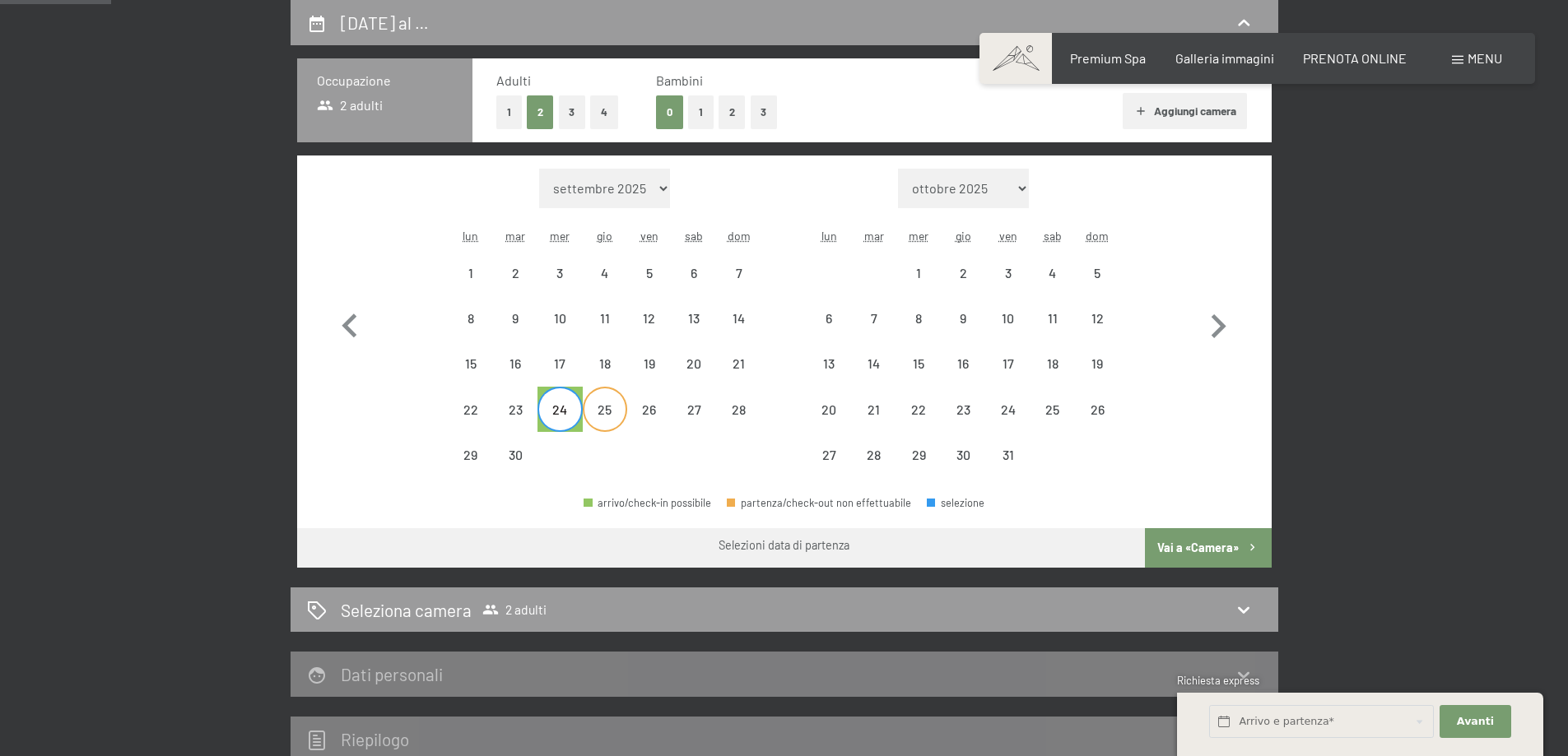
click at [597, 413] on div "25" at bounding box center [605, 424] width 41 height 41
select select "[DATE]"
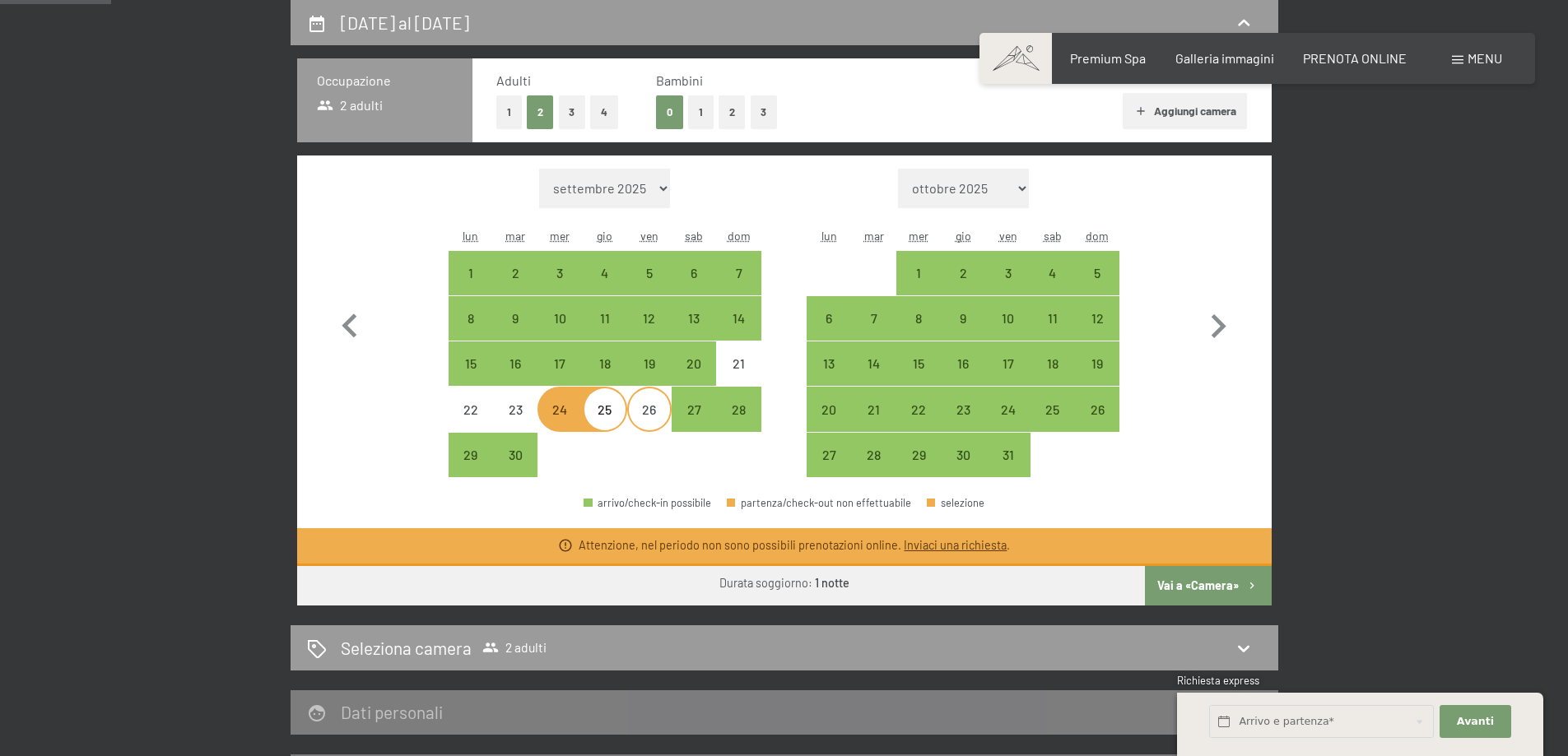
click at [659, 411] on div "26" at bounding box center [650, 424] width 41 height 41
select select "[DATE]"
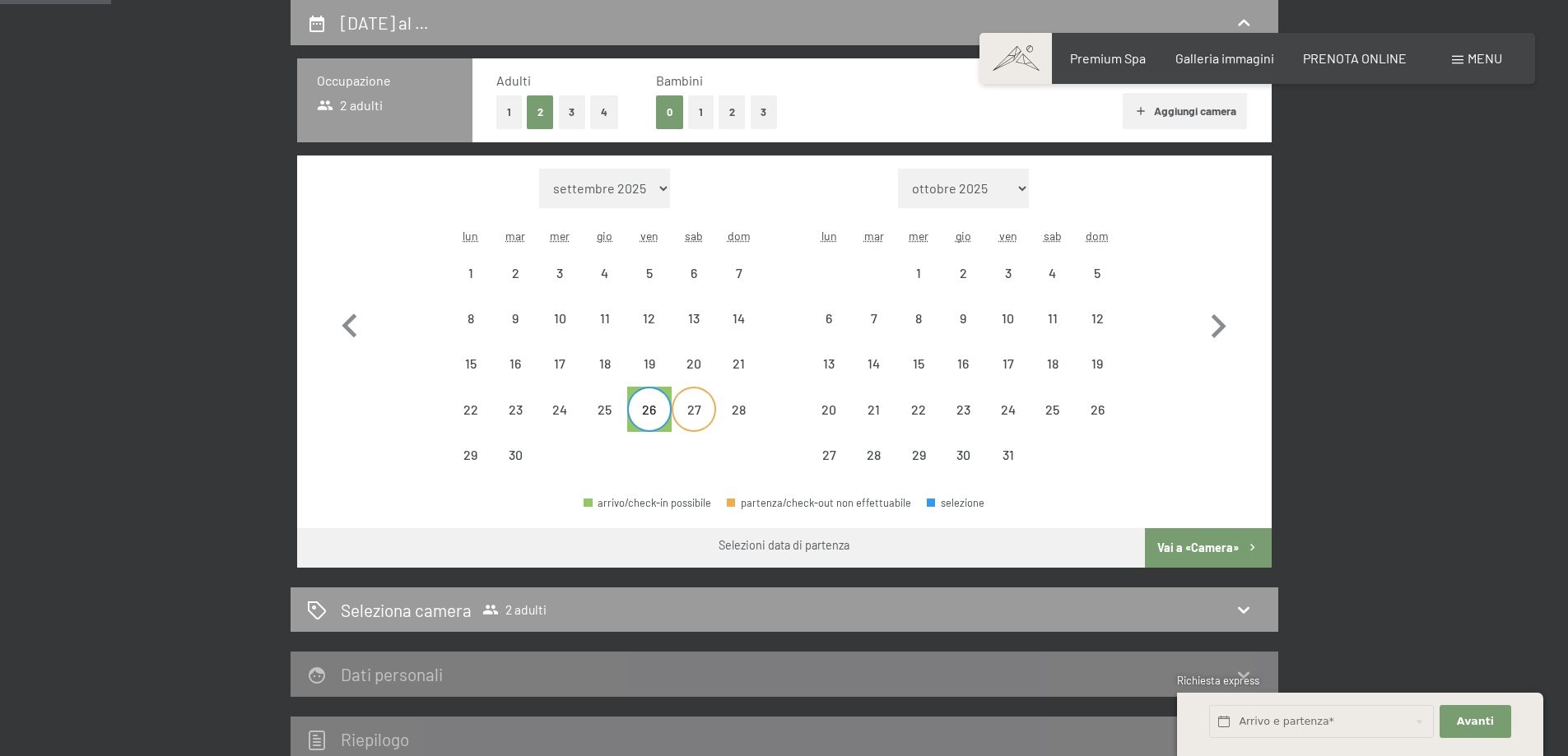
click at [677, 409] on div "27" at bounding box center [693, 424] width 41 height 41
select select "[DATE]"
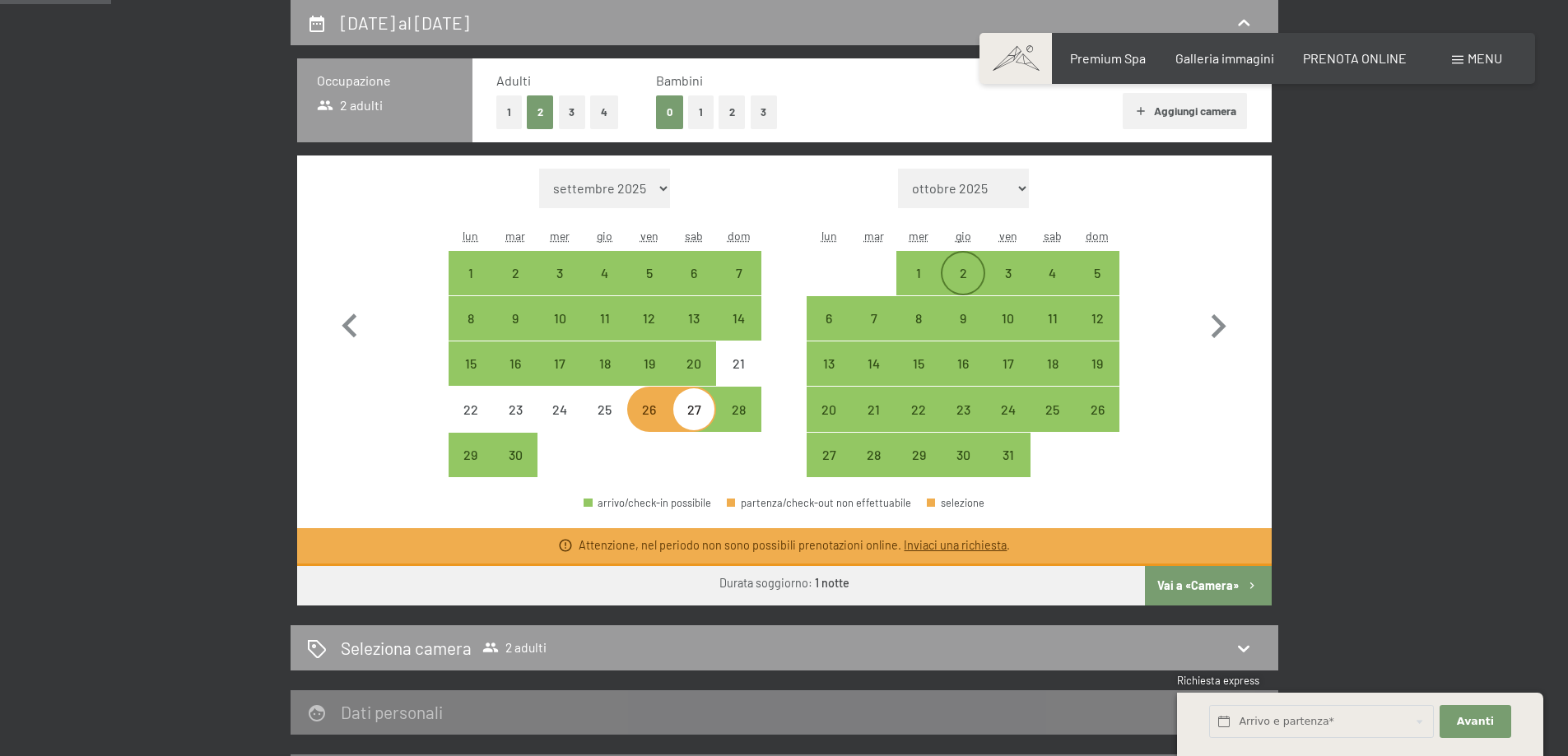
click at [956, 267] on div "2" at bounding box center [963, 287] width 41 height 41
select select "[DATE]"
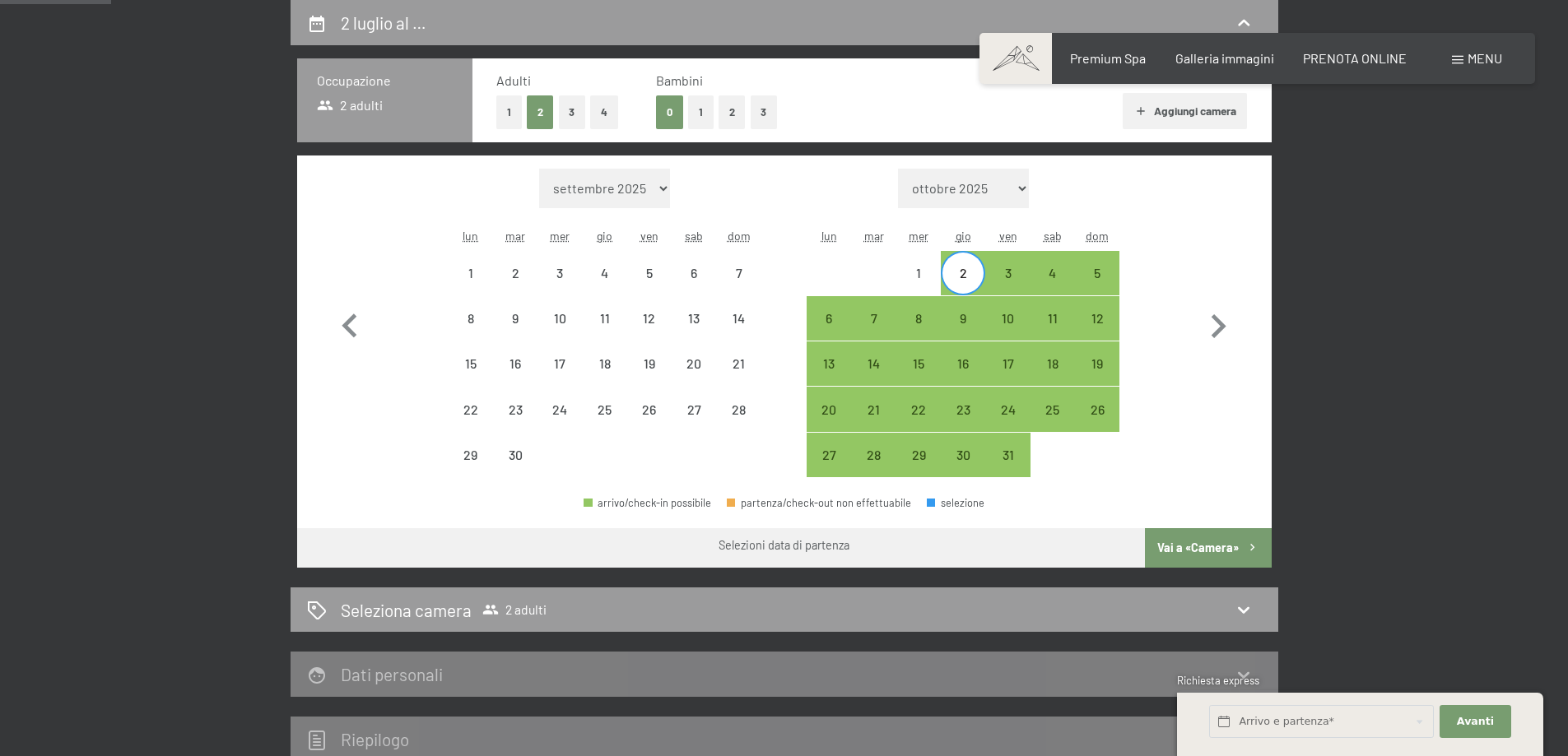
click at [716, 402] on div "28" at bounding box center [738, 409] width 45 height 45
select select "[DATE]"
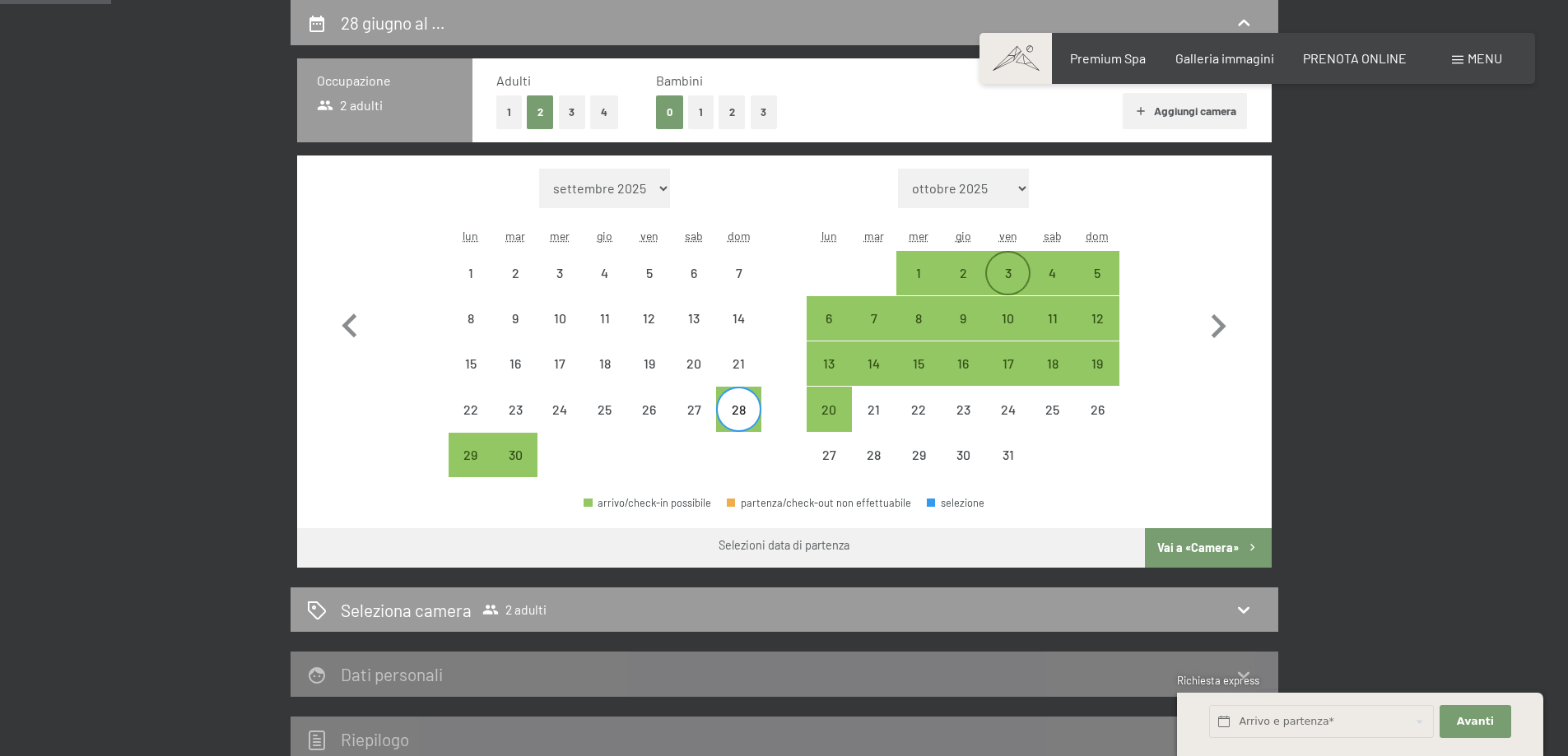
click at [1013, 267] on div "3" at bounding box center [1008, 287] width 41 height 41
select select "[DATE]"
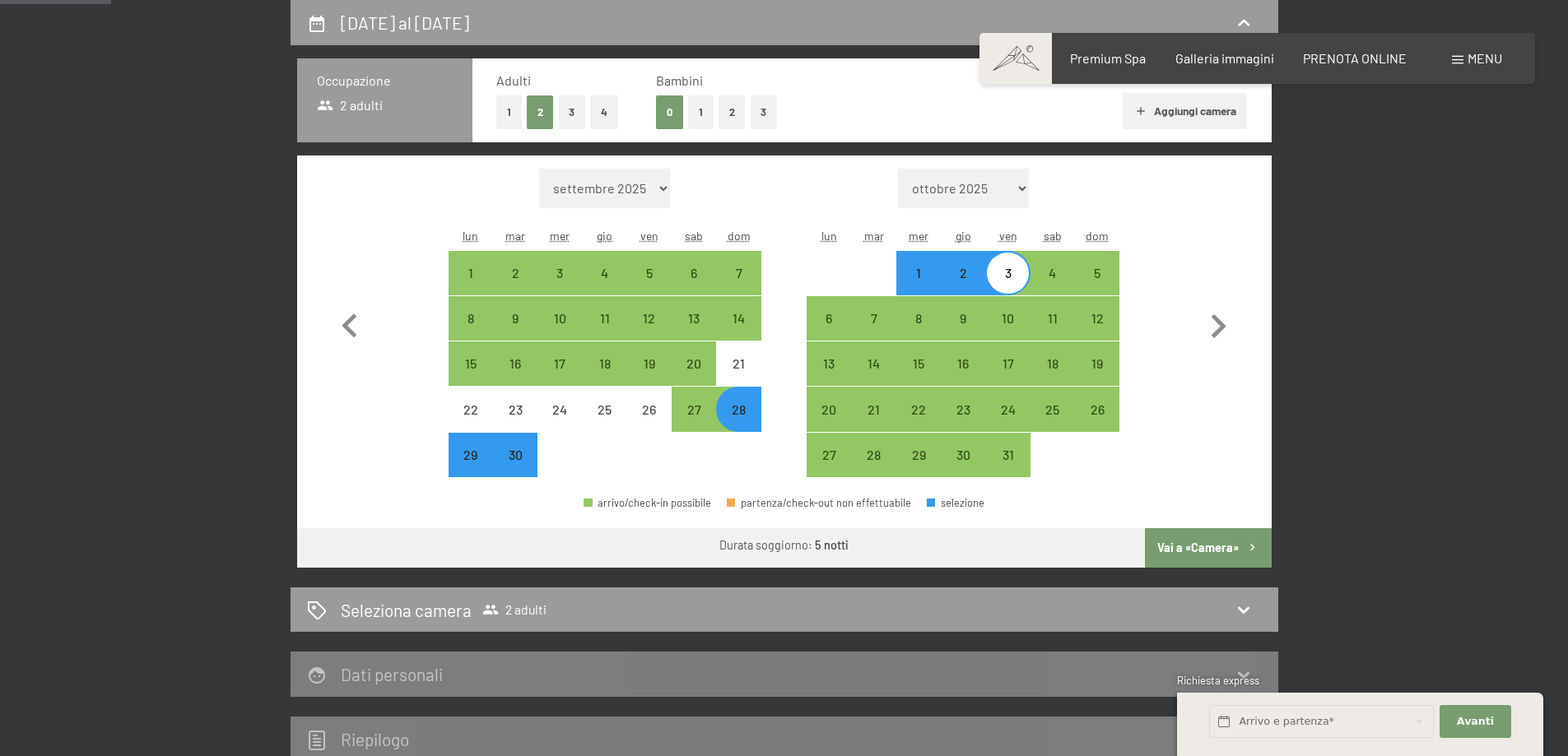
click at [1192, 545] on button "Vai a «Camera»" at bounding box center [1208, 548] width 126 height 39
select select "[DATE]"
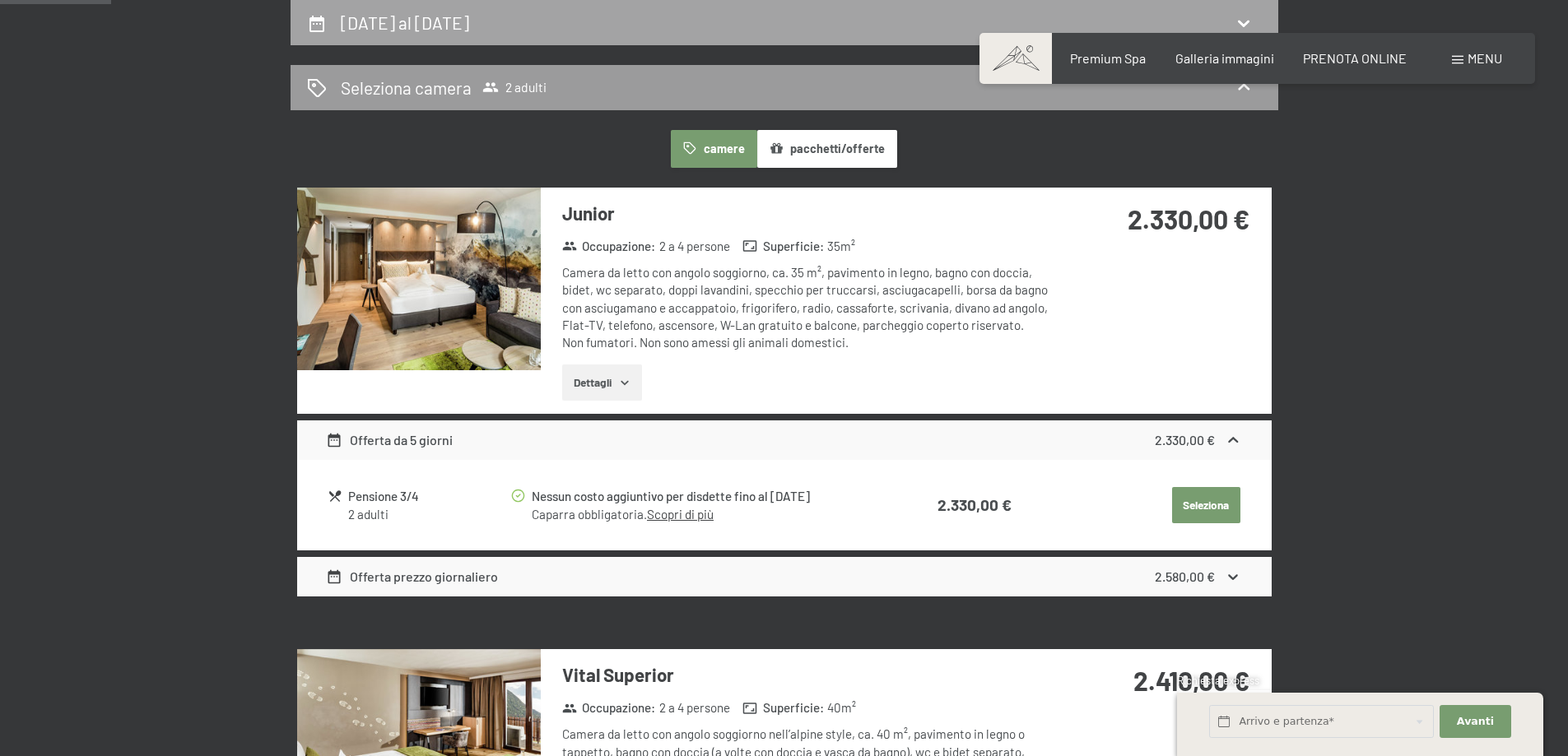
click at [409, 27] on h2 "[DATE] al [DATE]" at bounding box center [405, 22] width 129 height 21
select select "[DATE]"
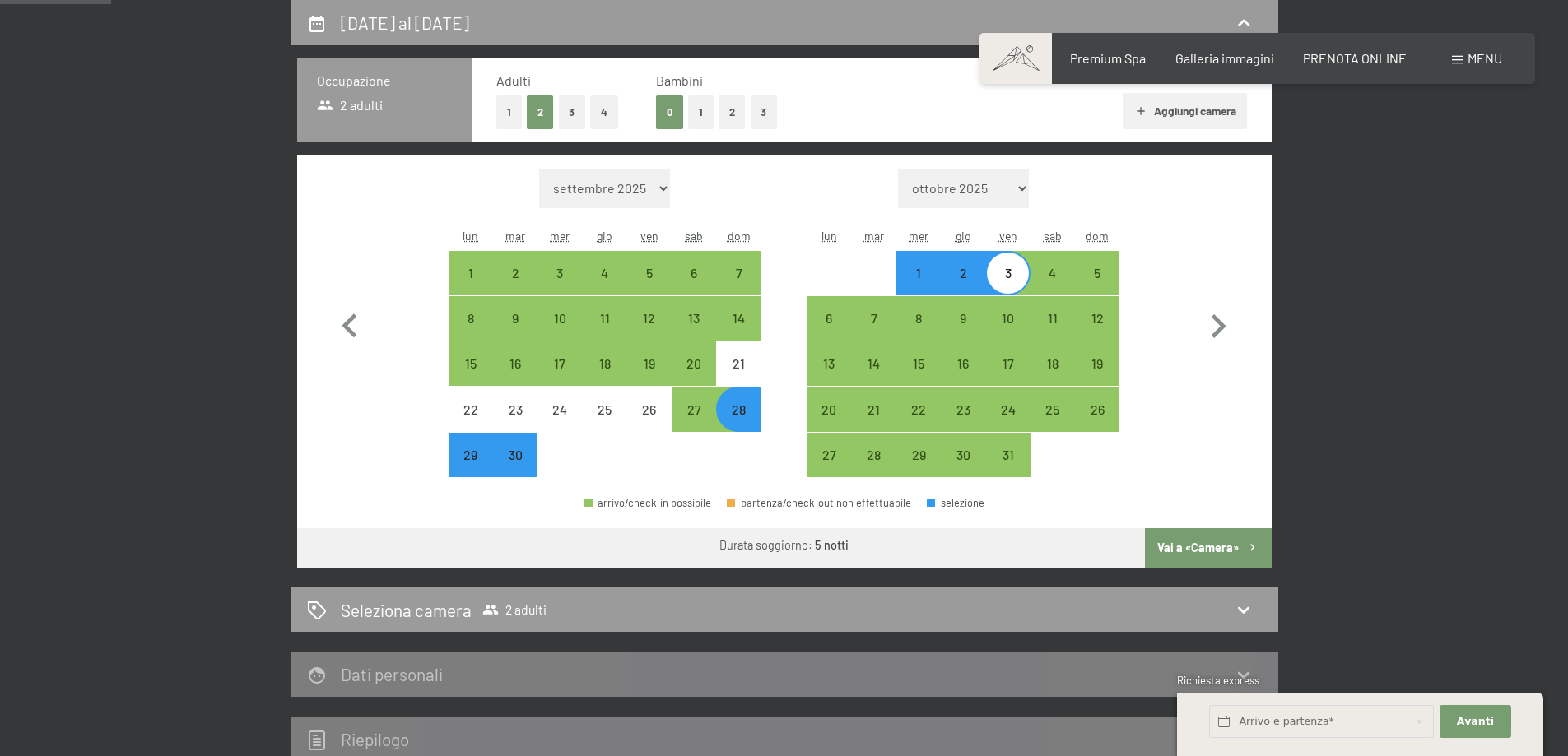
click at [730, 409] on div "28" at bounding box center [738, 424] width 41 height 41
select select "[DATE]"
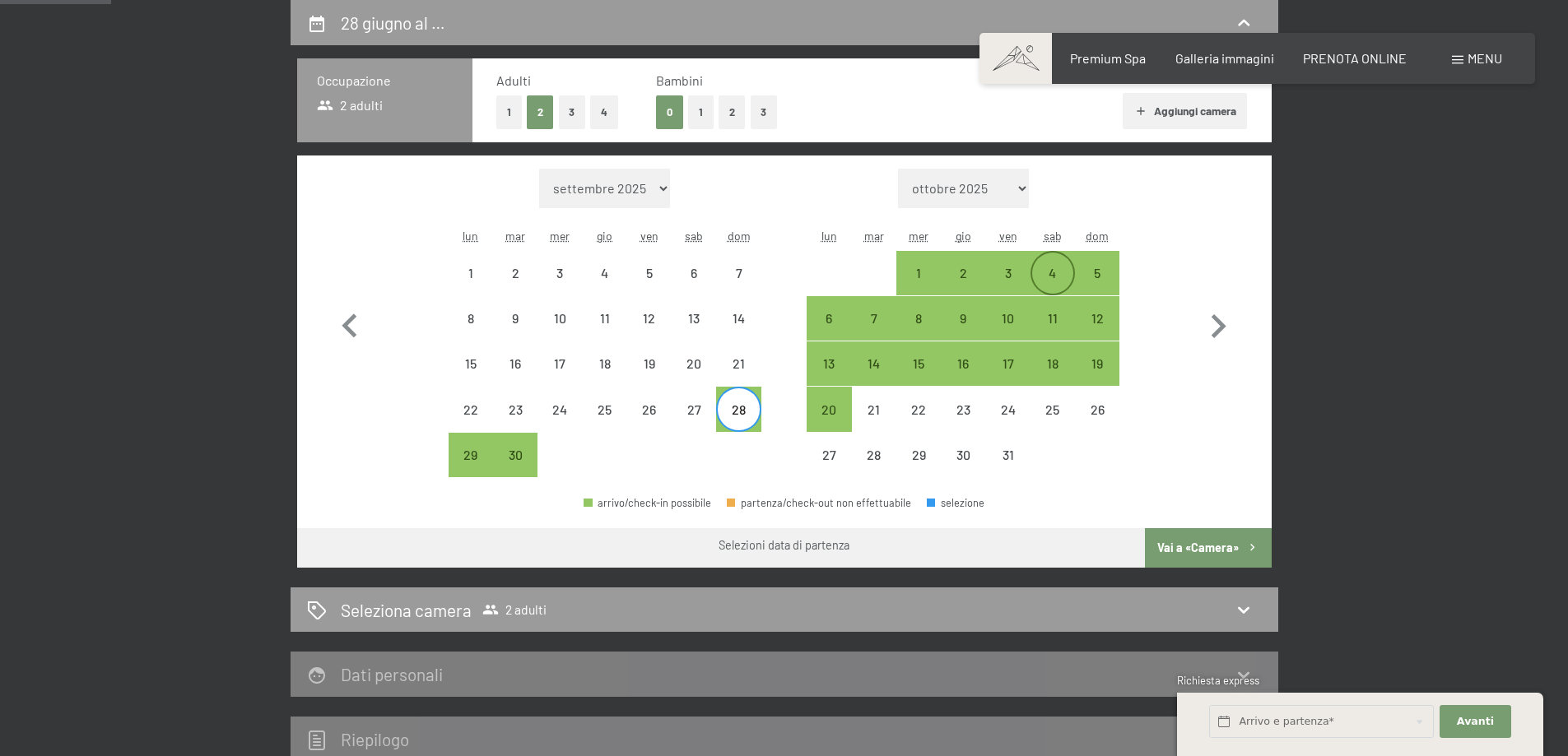
click at [1040, 269] on div "4" at bounding box center [1053, 287] width 41 height 41
select select "[DATE]"
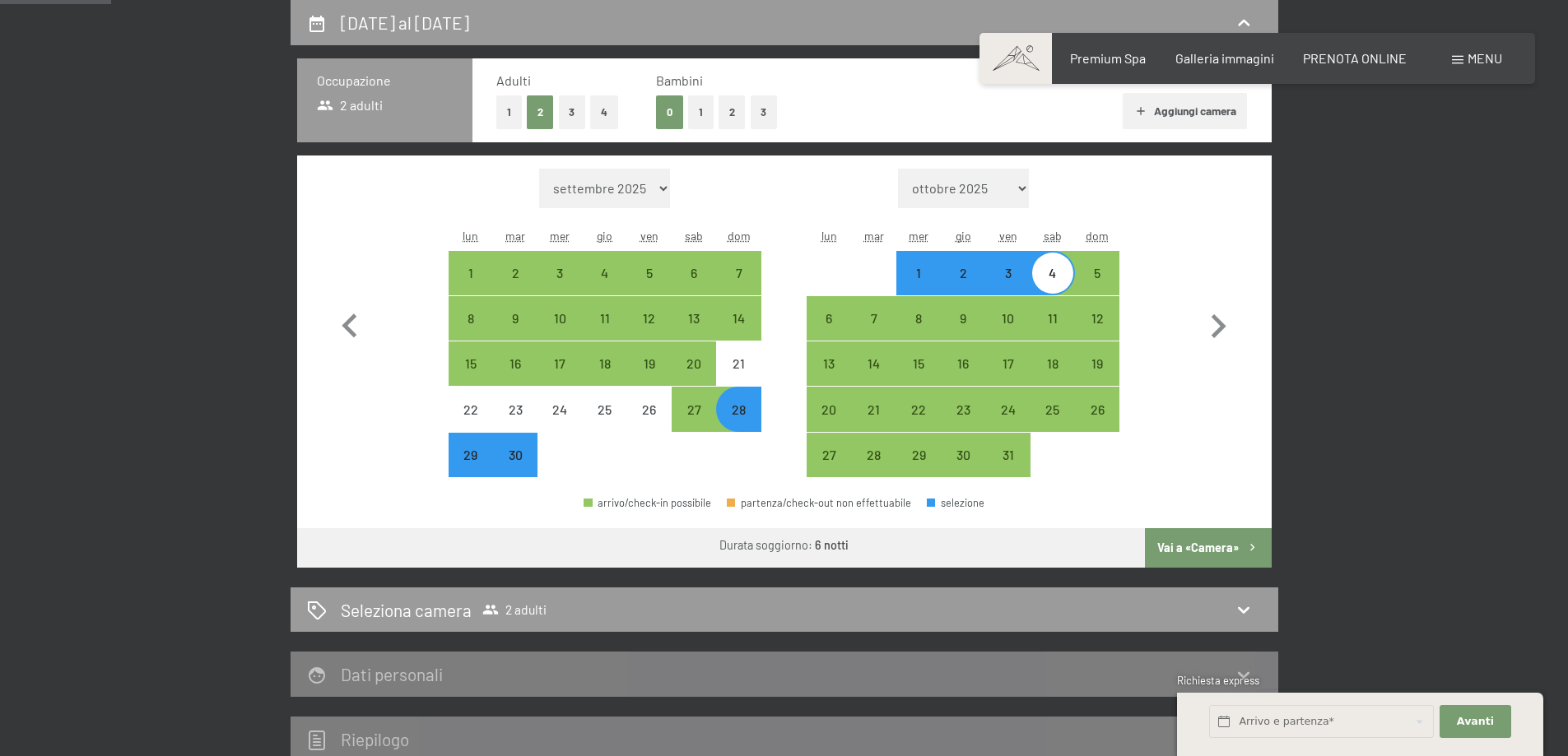
click at [1202, 552] on button "Vai a «Camera»" at bounding box center [1208, 548] width 126 height 39
select select "[DATE]"
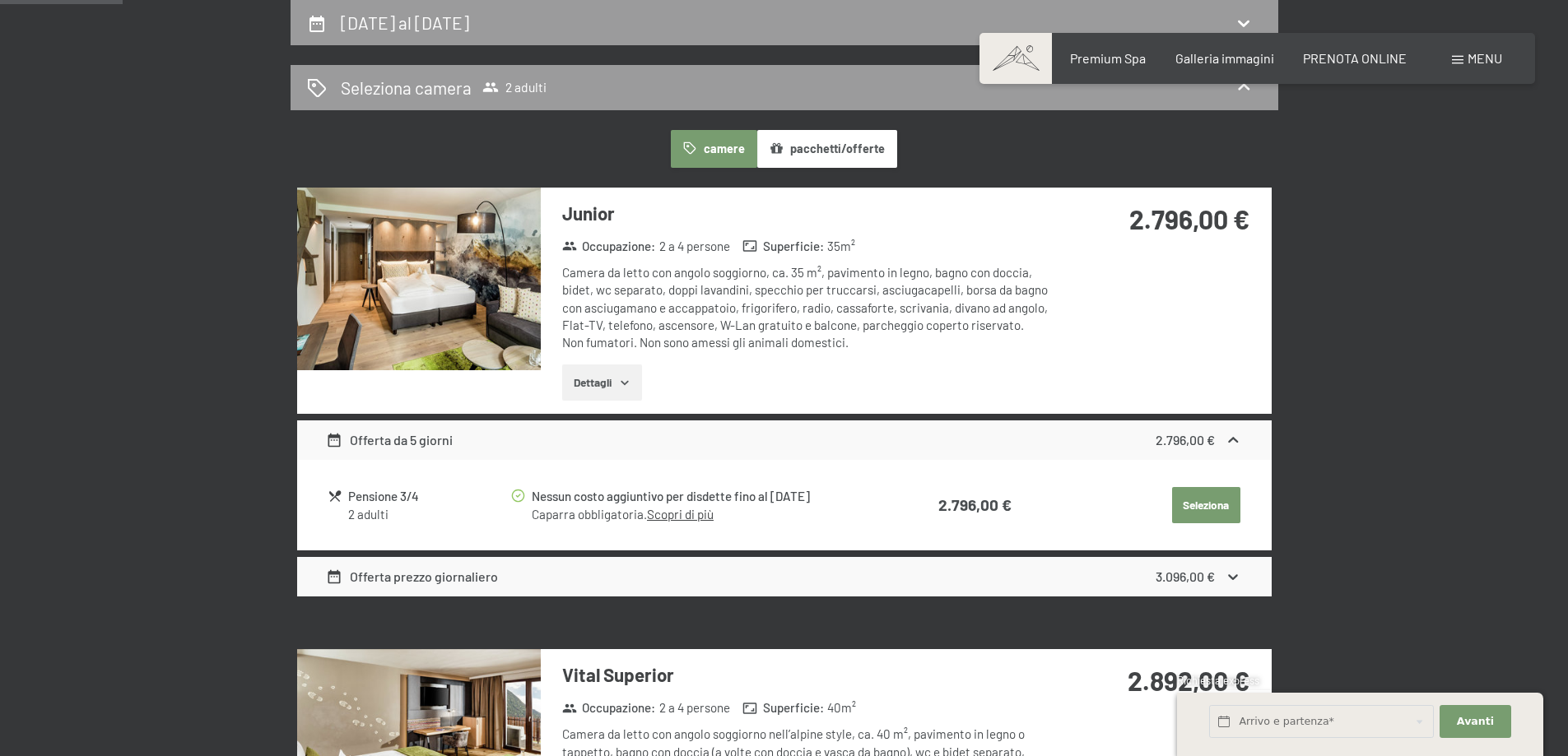
click at [820, 147] on button "pacchetti/offerte" at bounding box center [826, 149] width 140 height 38
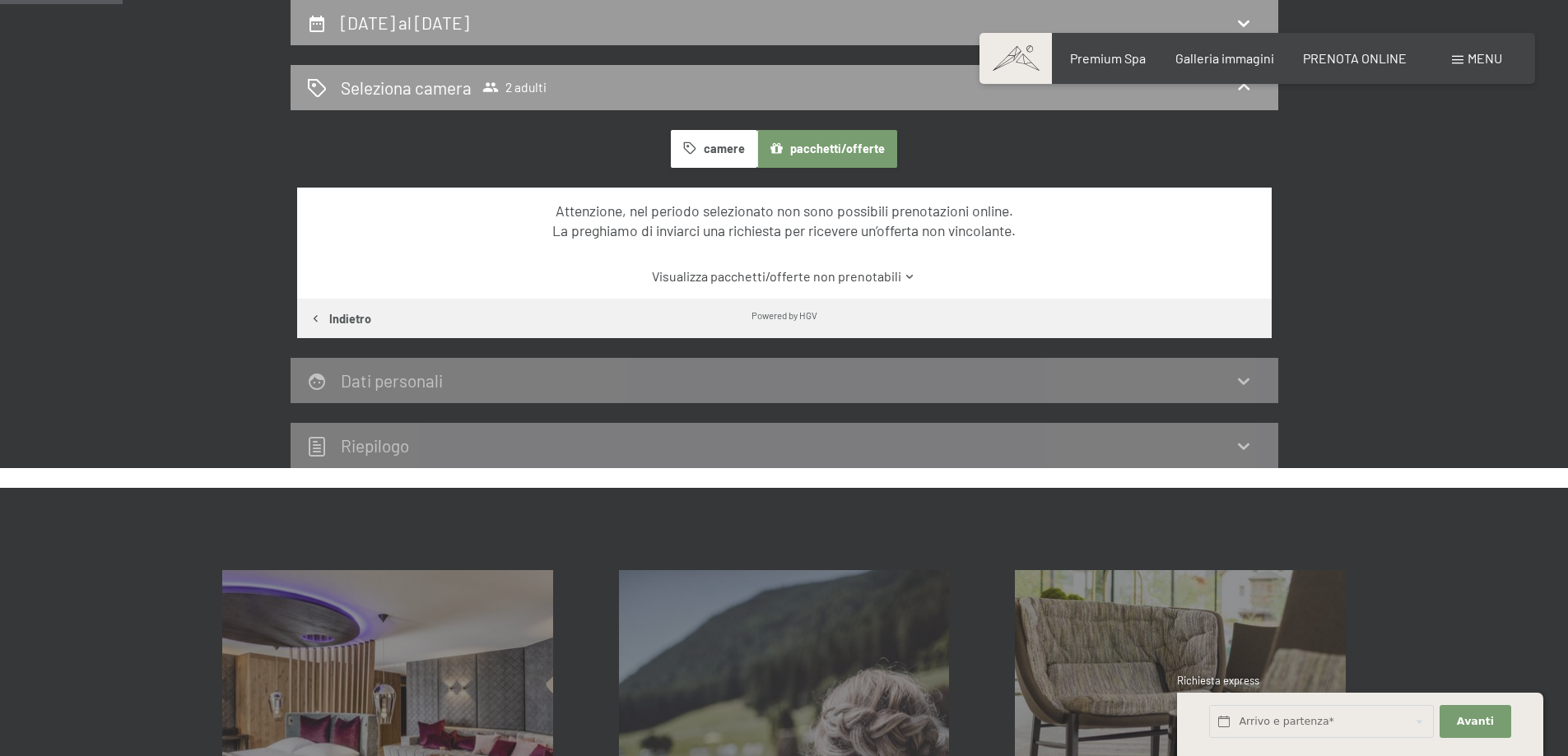
click at [691, 148] on icon "button" at bounding box center [689, 148] width 12 height 12
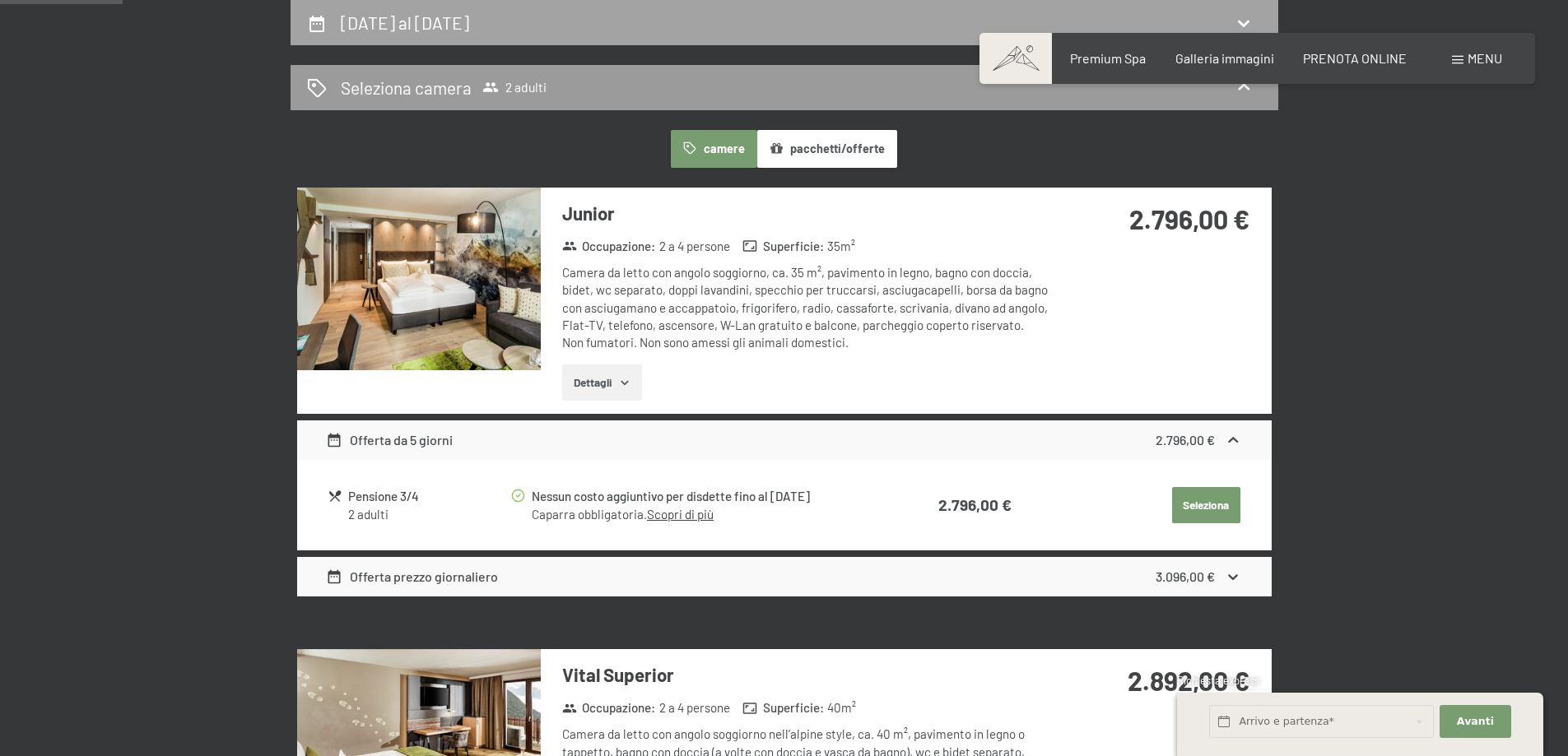
click at [403, 10] on div "[DATE] al [DATE]" at bounding box center [408, 22] width 135 height 24
select select "[DATE]"
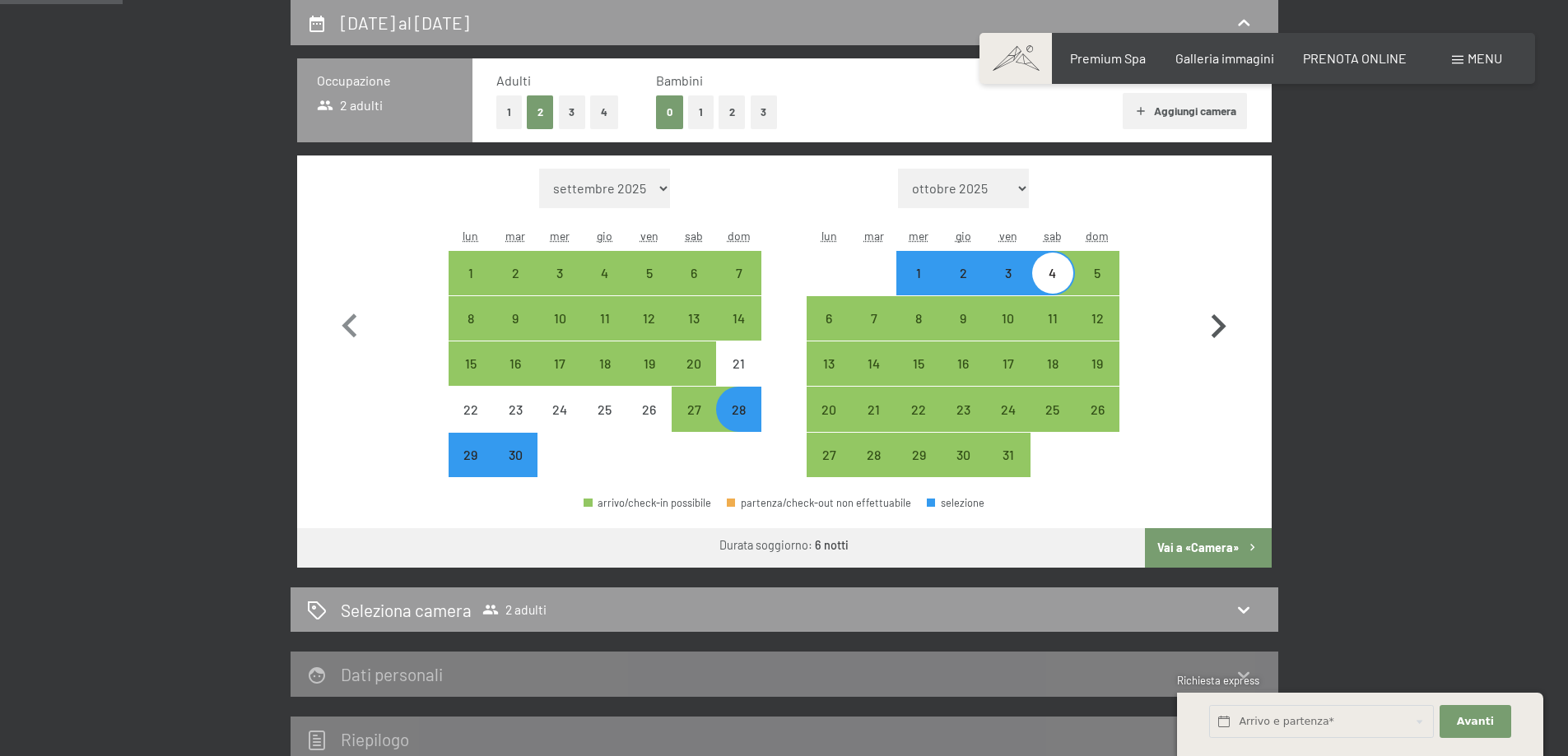
click at [1218, 324] on icon "button" at bounding box center [1218, 327] width 48 height 48
select select "[DATE]"
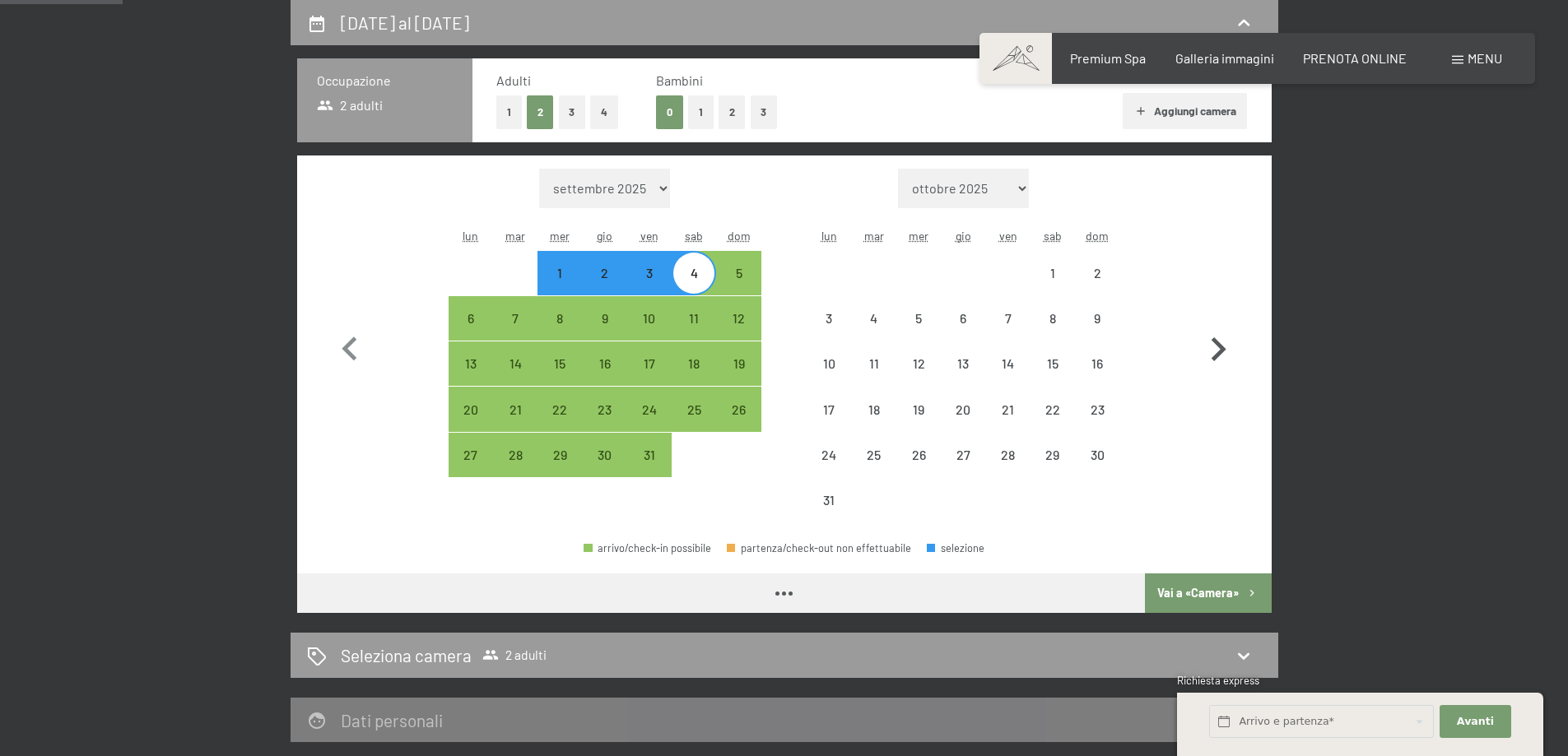
click at [1218, 324] on button "button" at bounding box center [1218, 346] width 48 height 354
select select "[DATE]"
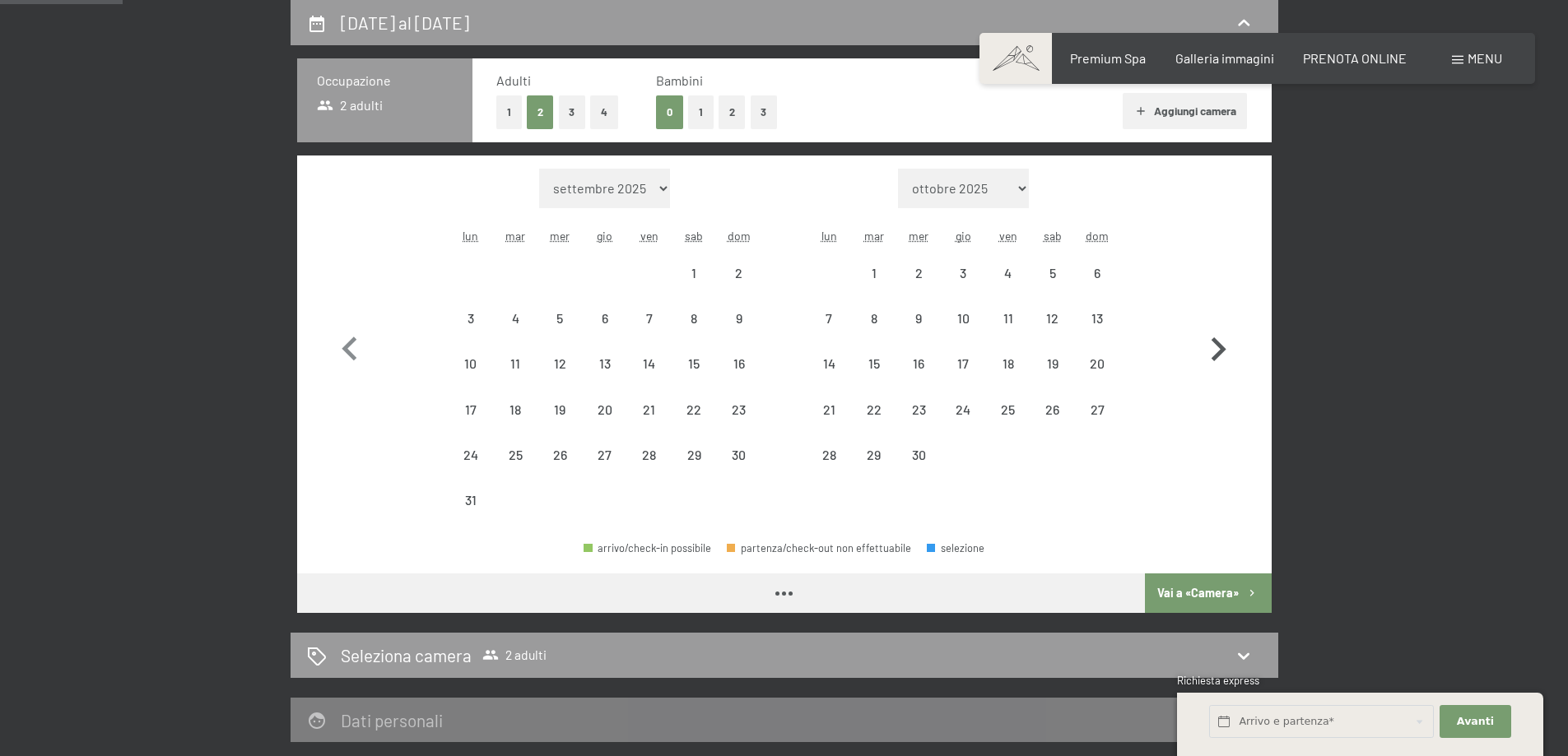
select select "[DATE]"
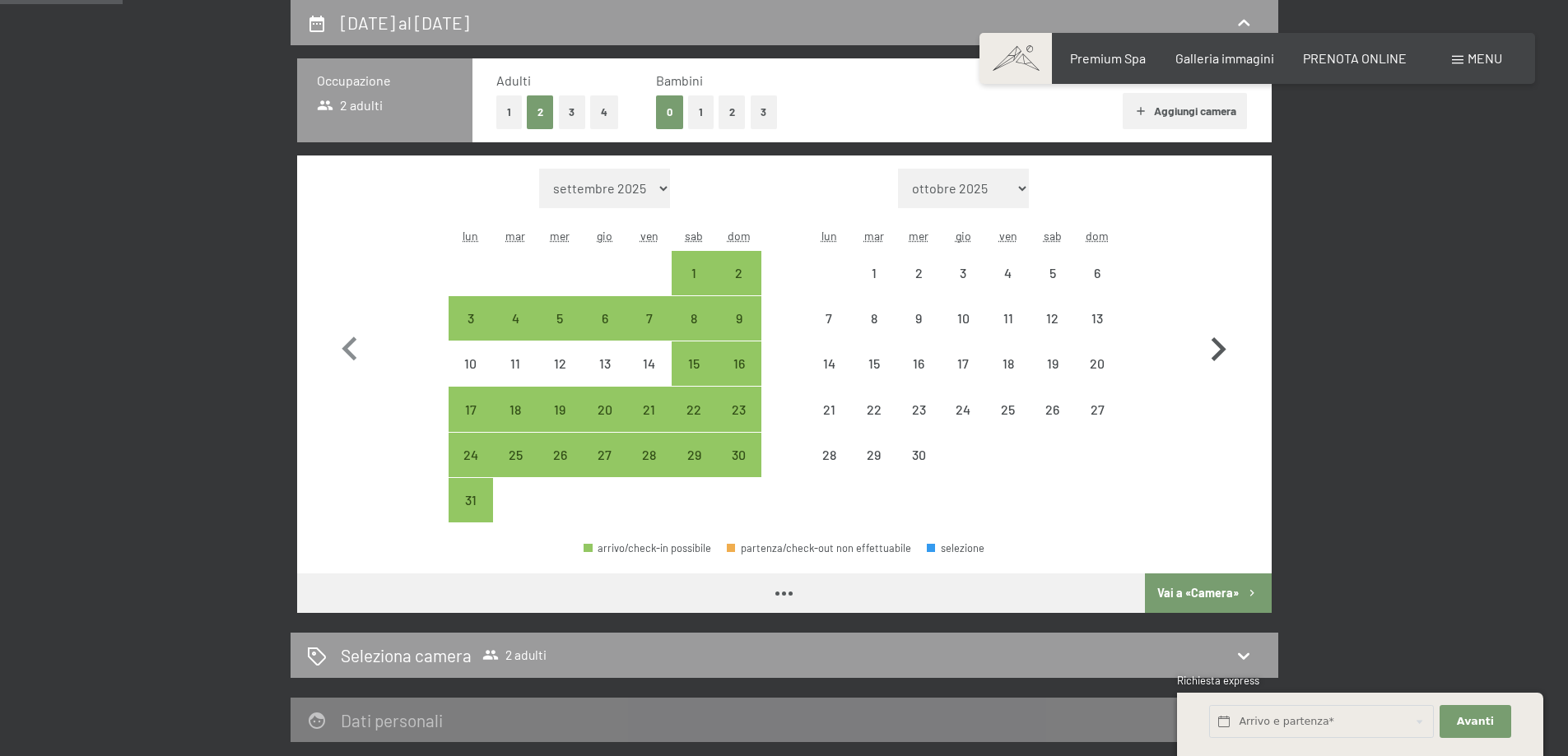
select select "[DATE]"
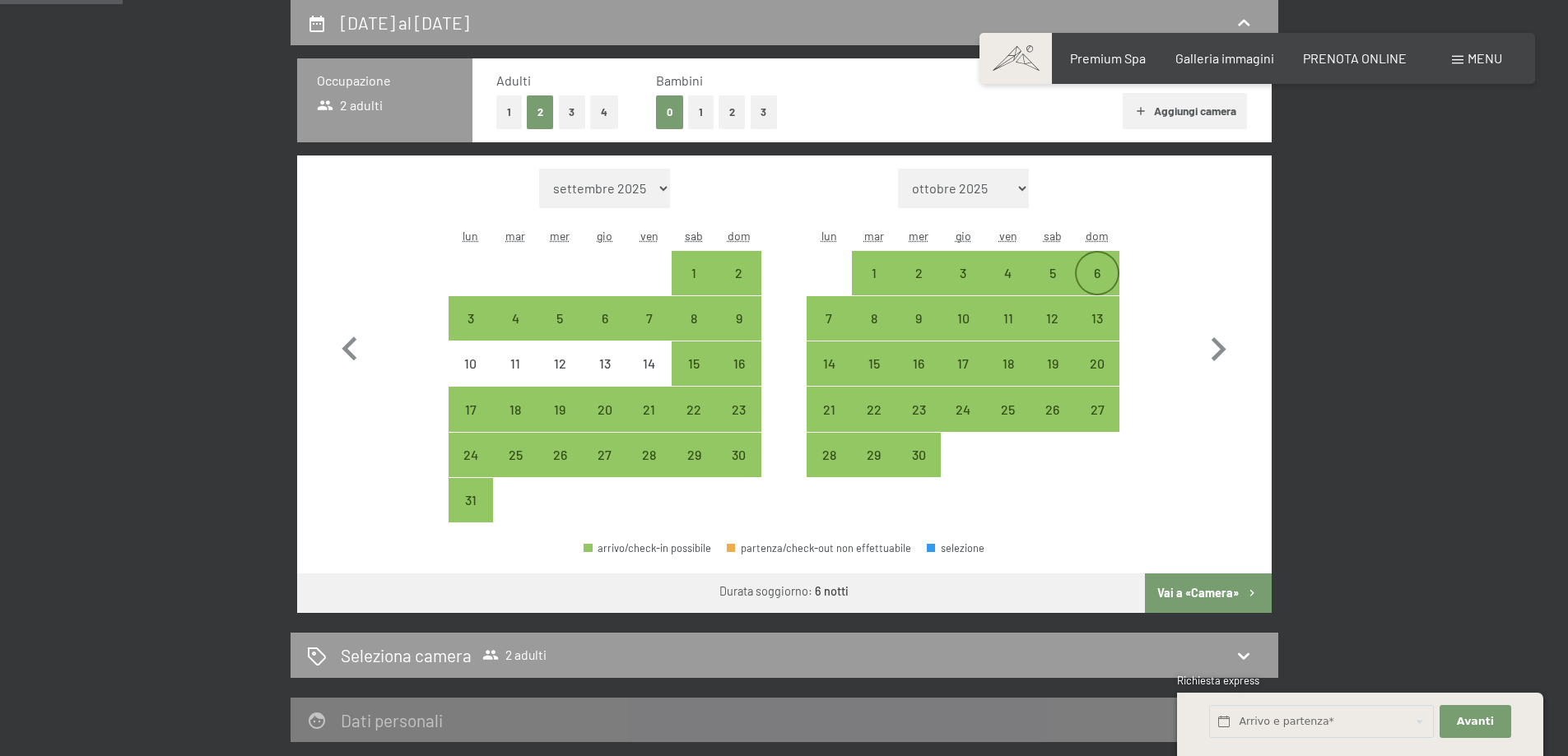
click at [1105, 270] on div "6" at bounding box center [1097, 287] width 41 height 41
select select "[DATE]"
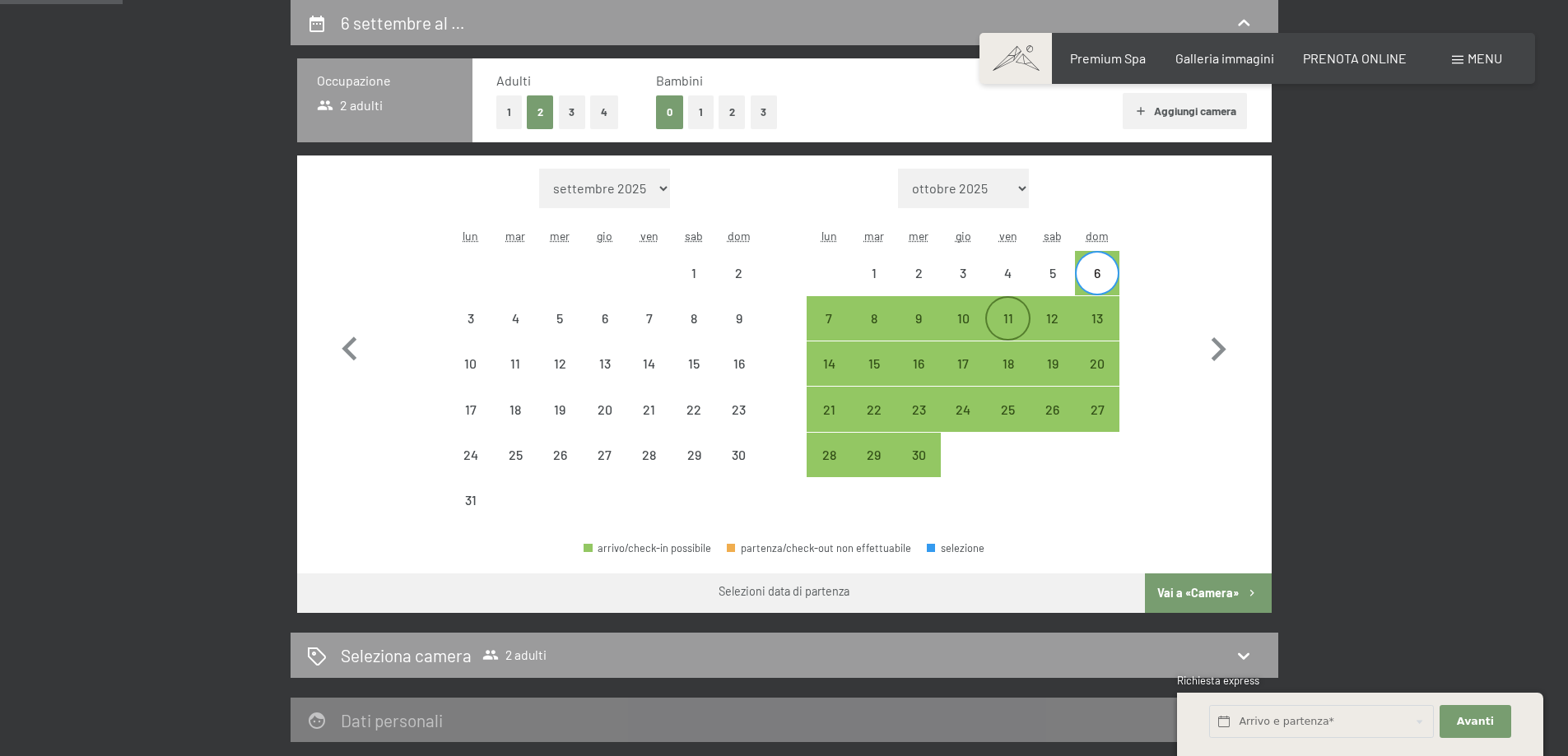
click at [1006, 312] on div "11" at bounding box center [1008, 332] width 41 height 41
select select "[DATE]"
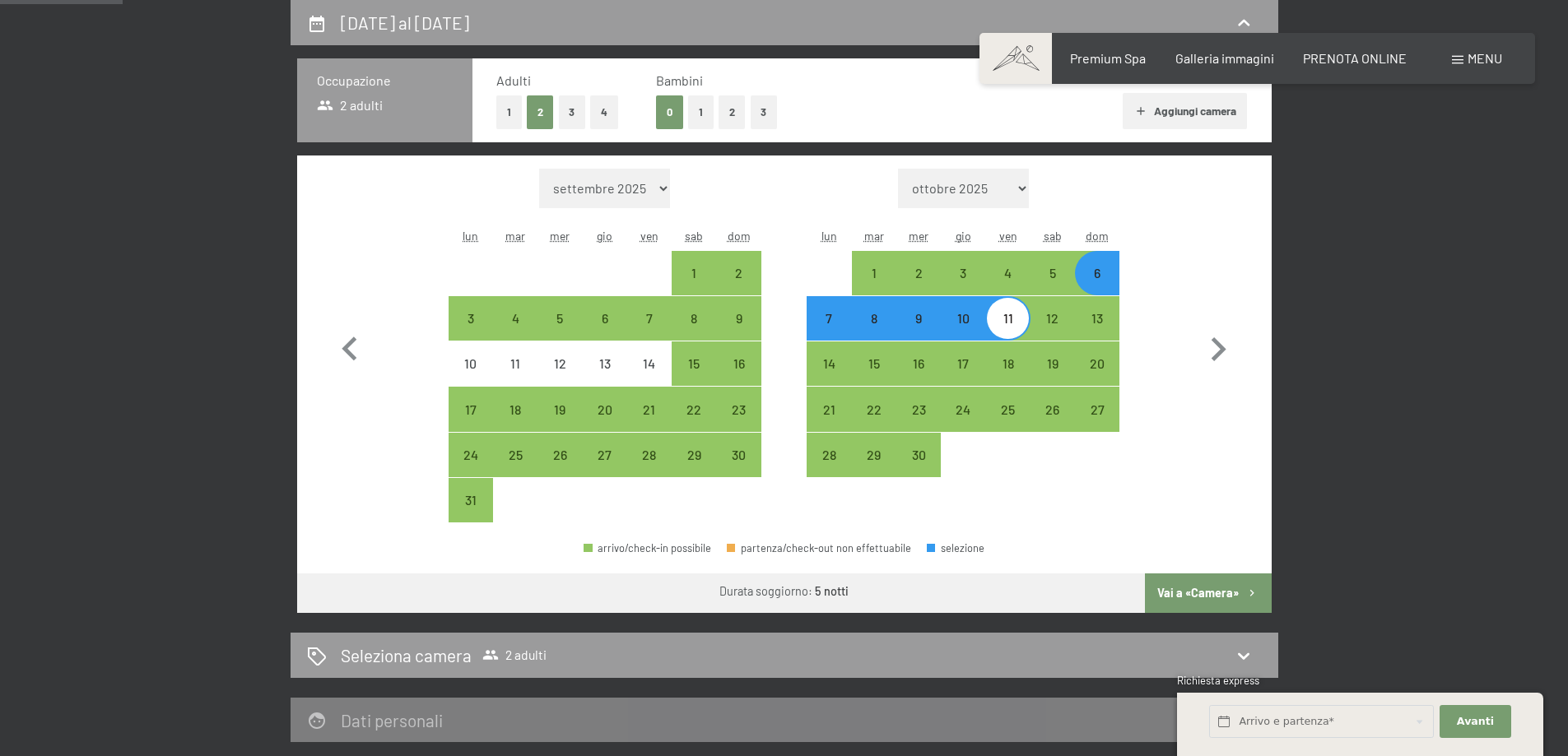
click at [1200, 596] on button "Vai a «Camera»" at bounding box center [1208, 593] width 126 height 39
select select "[DATE]"
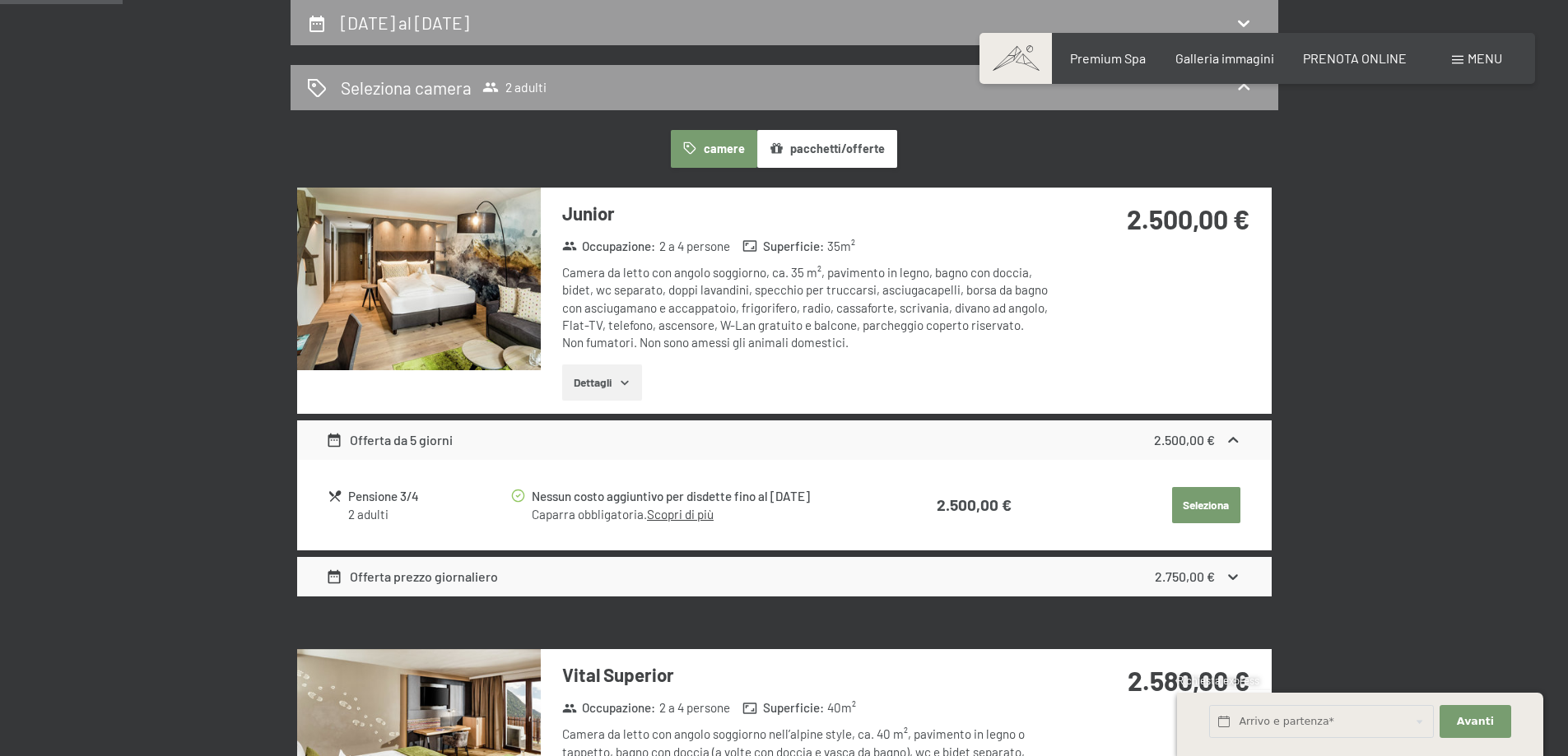
drag, startPoint x: 433, startPoint y: 15, endPoint x: 530, endPoint y: 88, distance: 121.4
click at [434, 15] on h2 "[DATE] al [DATE]" at bounding box center [405, 22] width 129 height 21
select select "[DATE]"
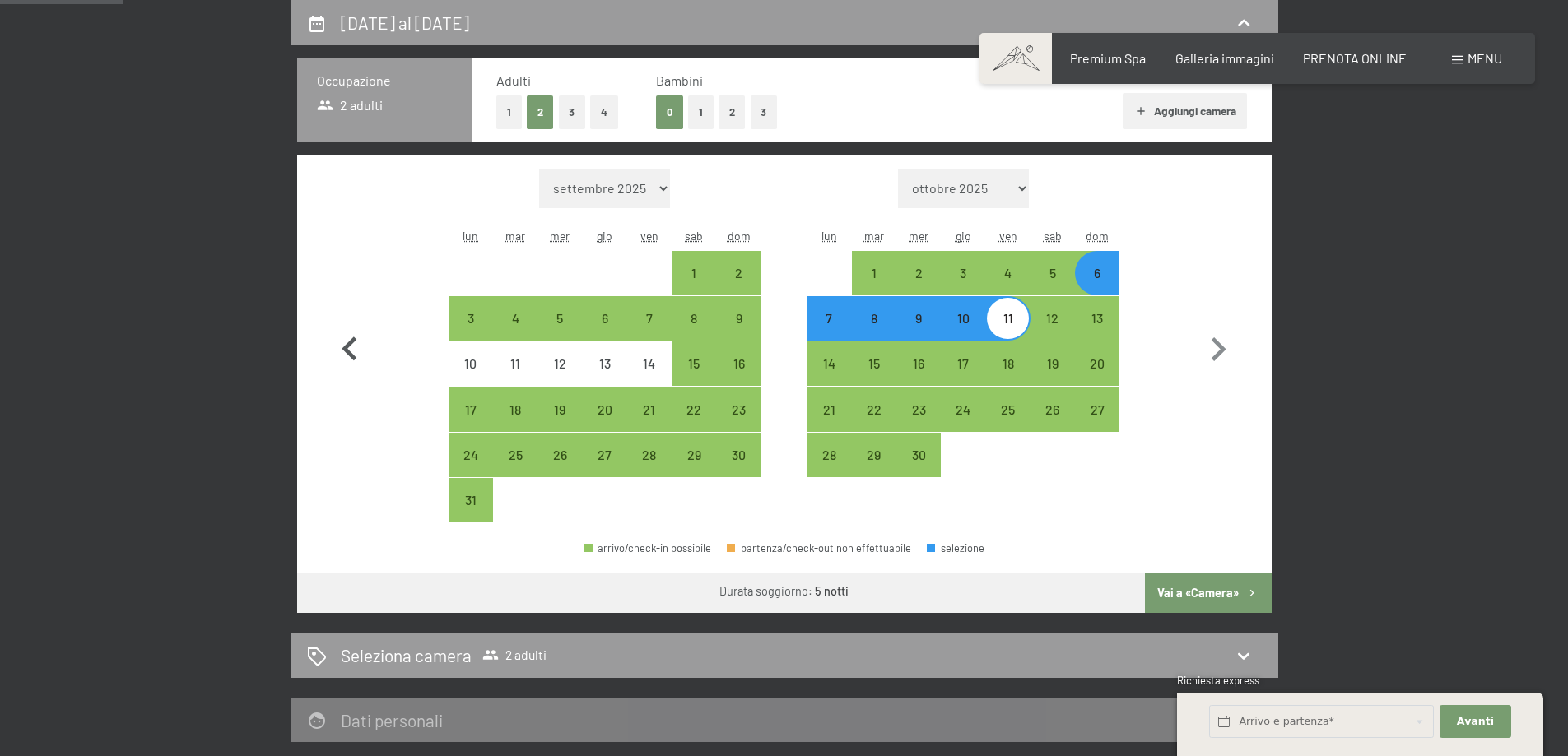
click at [330, 356] on icon "button" at bounding box center [350, 350] width 48 height 48
select select "[DATE]"
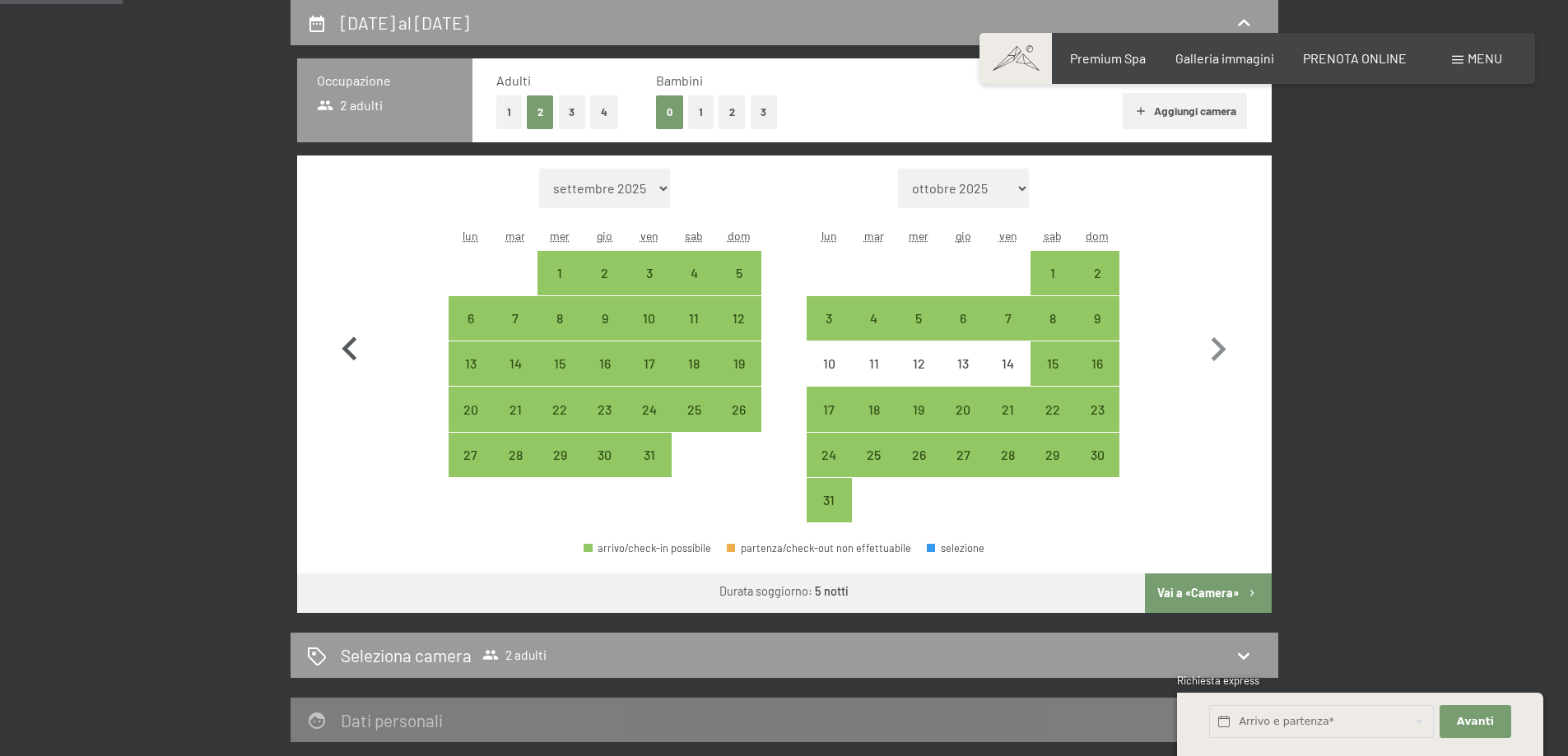
click at [348, 342] on icon "button" at bounding box center [350, 350] width 48 height 48
select select "[DATE]"
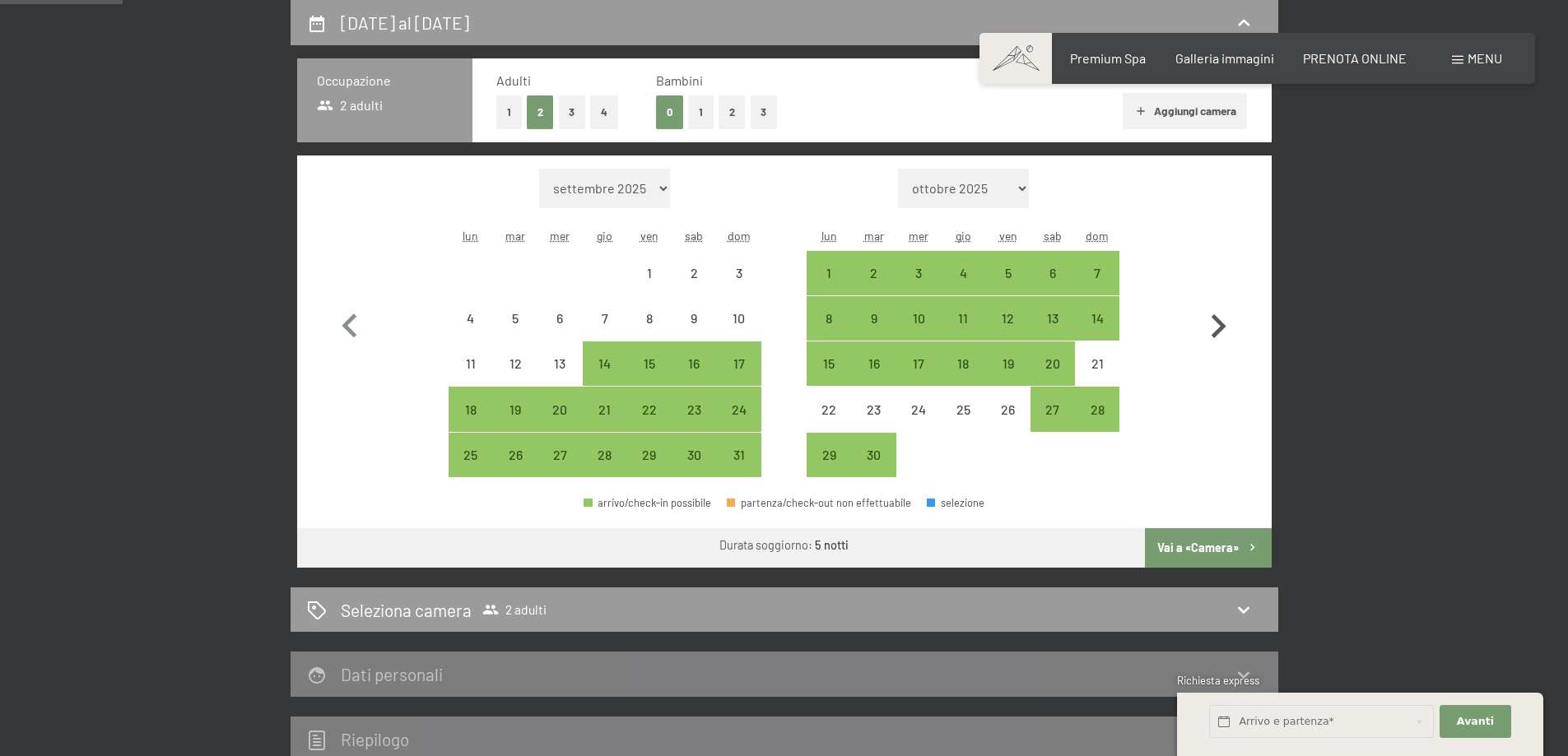
click at [1214, 331] on icon "button" at bounding box center [1218, 327] width 48 height 48
select select "[DATE]"
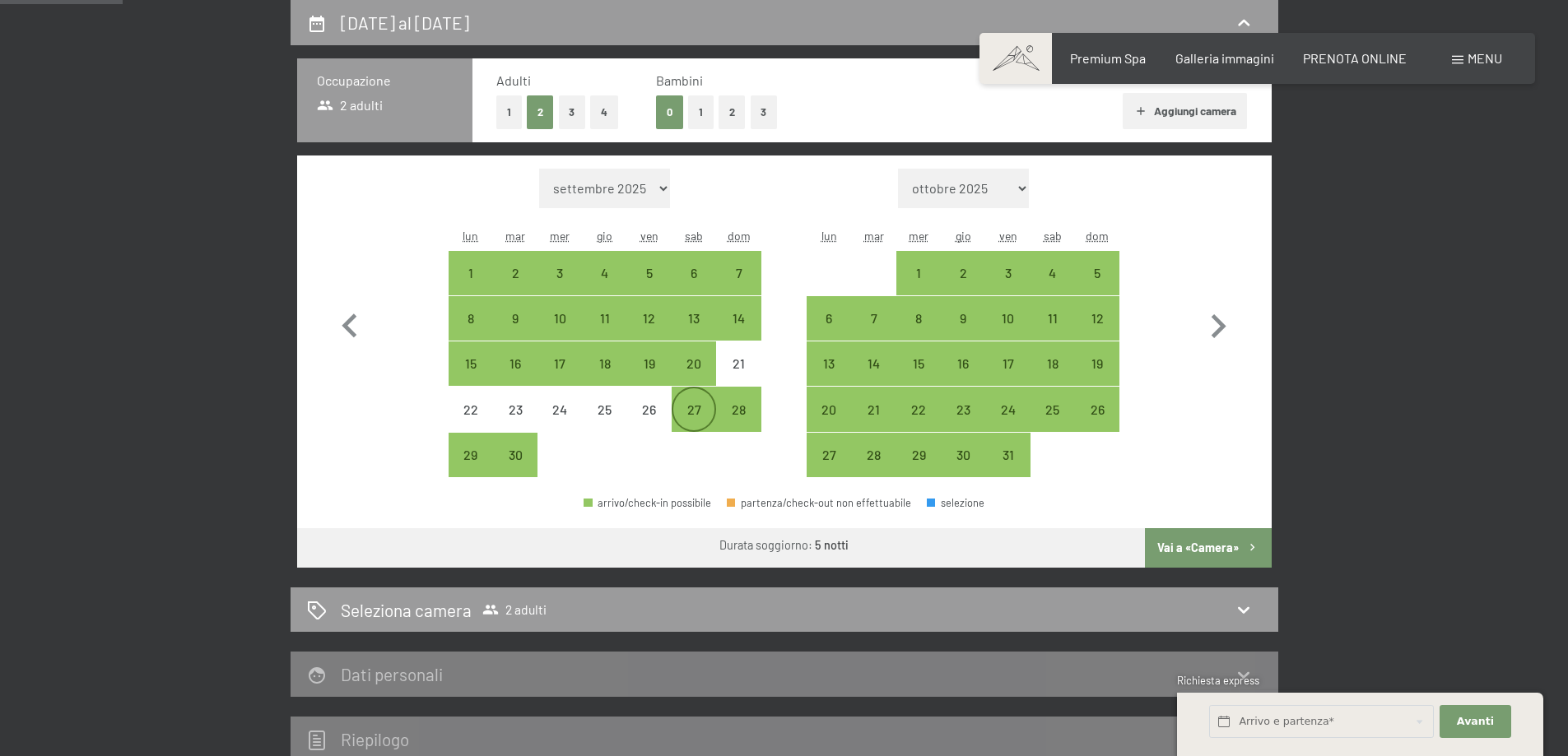
click at [696, 408] on div "27" at bounding box center [693, 424] width 41 height 41
select select "[DATE]"
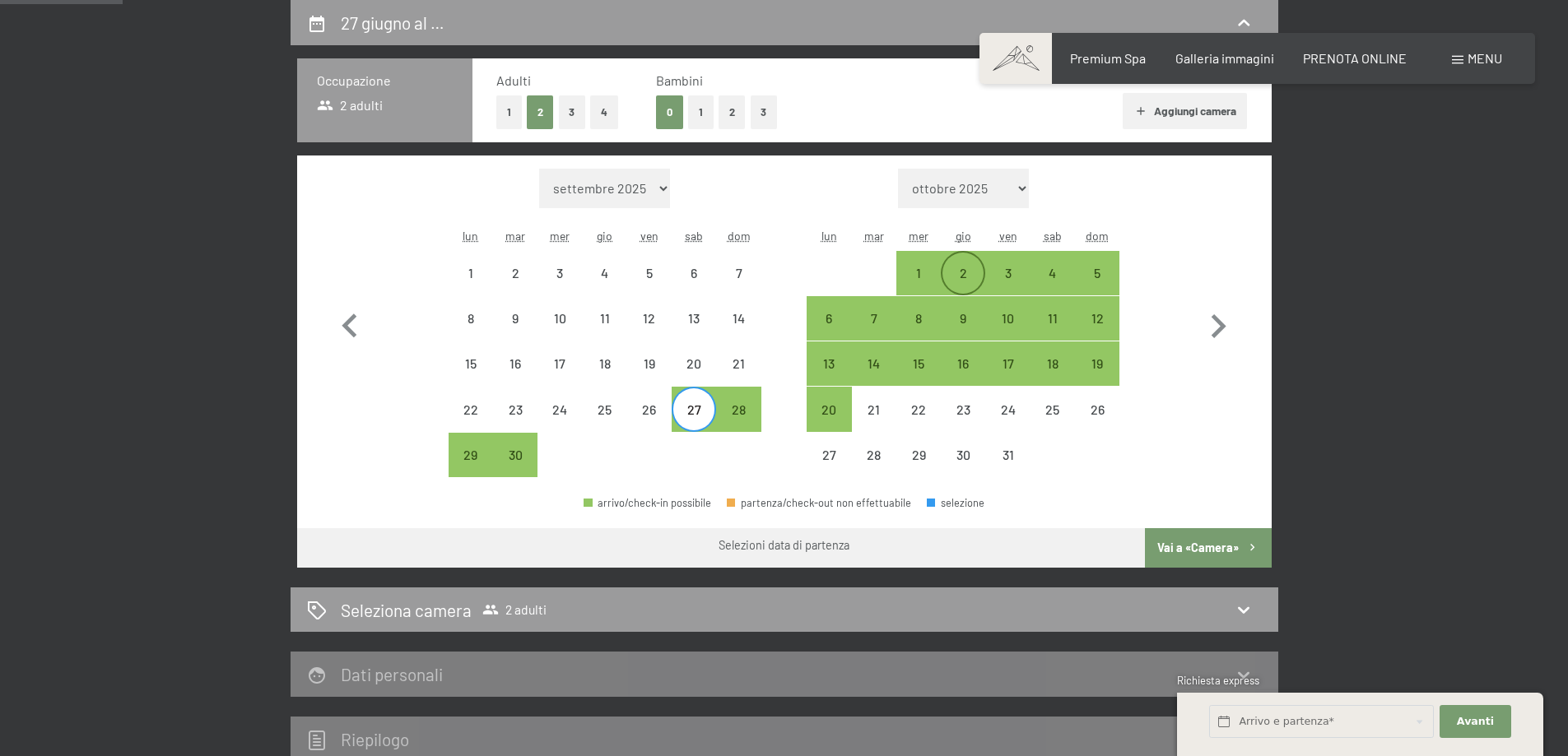
click at [972, 267] on div "2" at bounding box center [963, 287] width 41 height 41
select select "[DATE]"
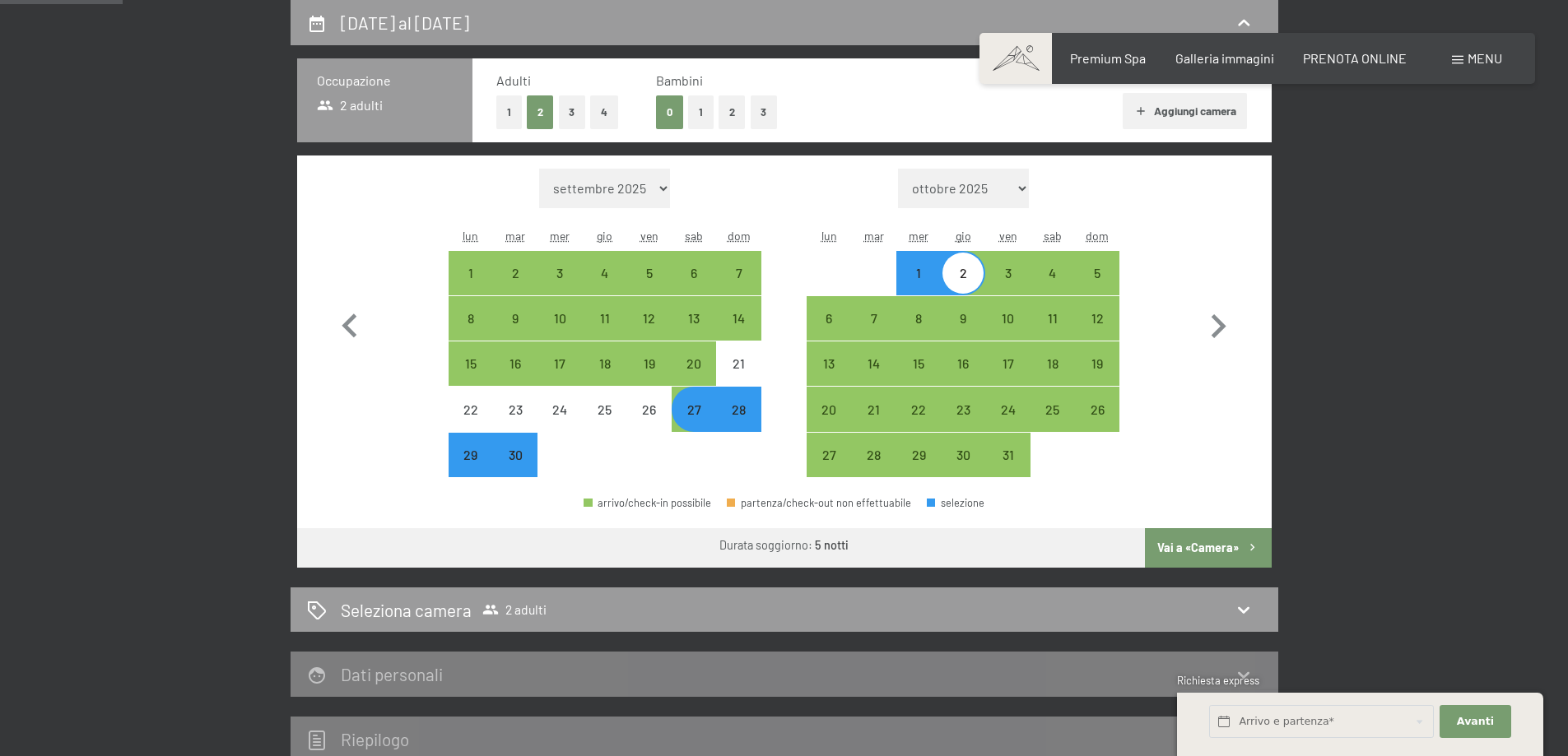
click at [1178, 539] on button "Vai a «Camera»" at bounding box center [1208, 548] width 126 height 39
select select "[DATE]"
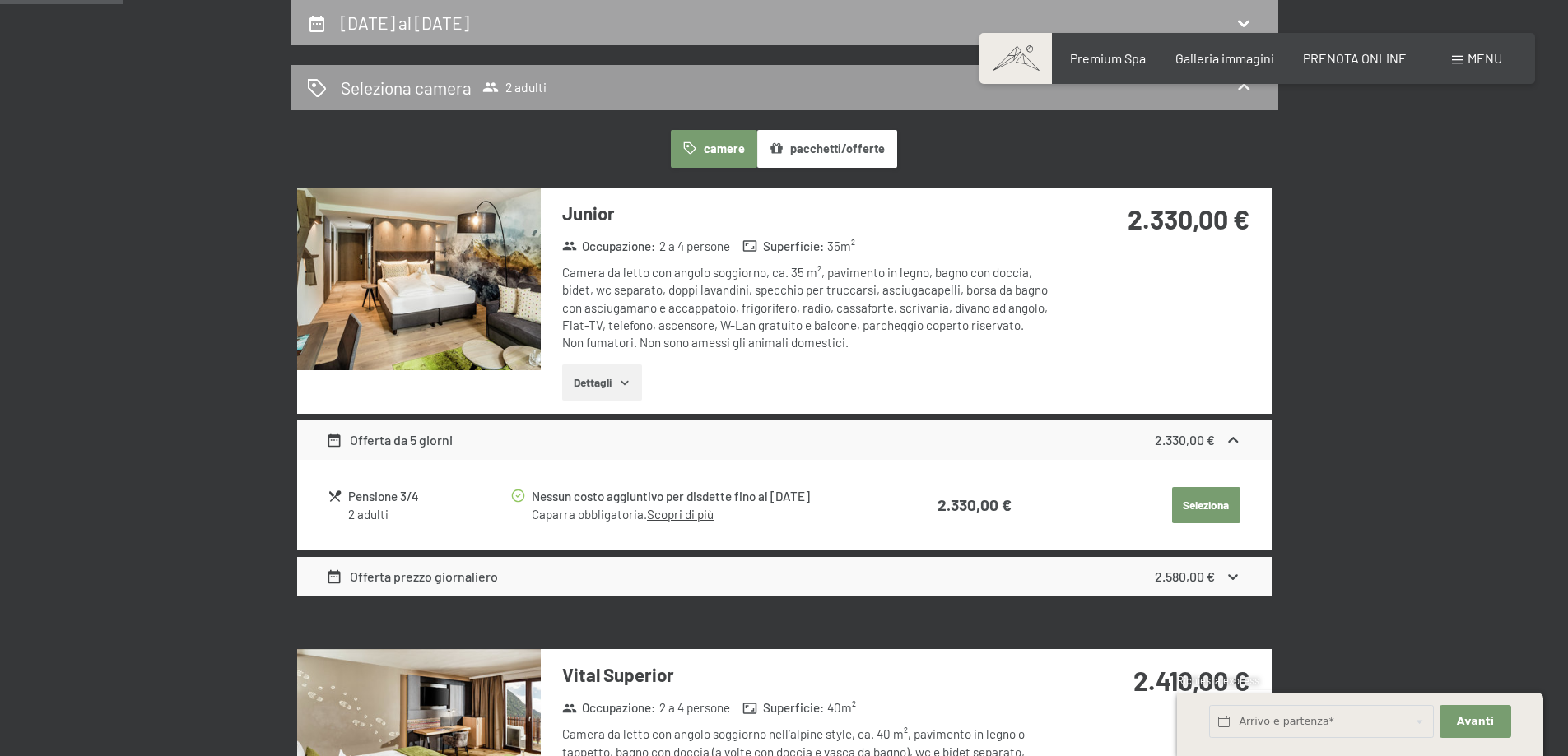
click at [413, 30] on h2 "[DATE] al [DATE]" at bounding box center [405, 22] width 129 height 21
select select "[DATE]"
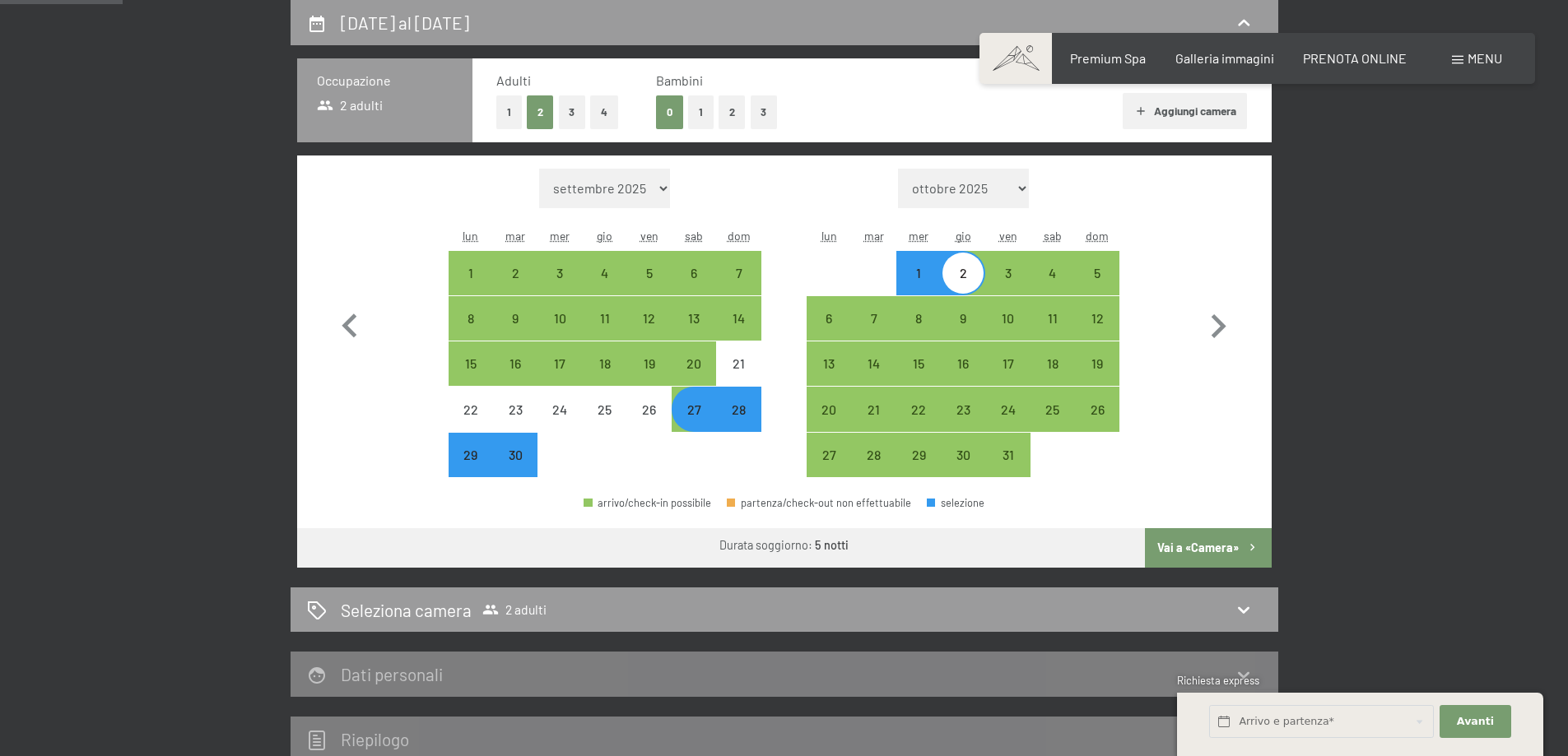
click at [467, 458] on div "29" at bounding box center [471, 469] width 41 height 41
select select "[DATE]"
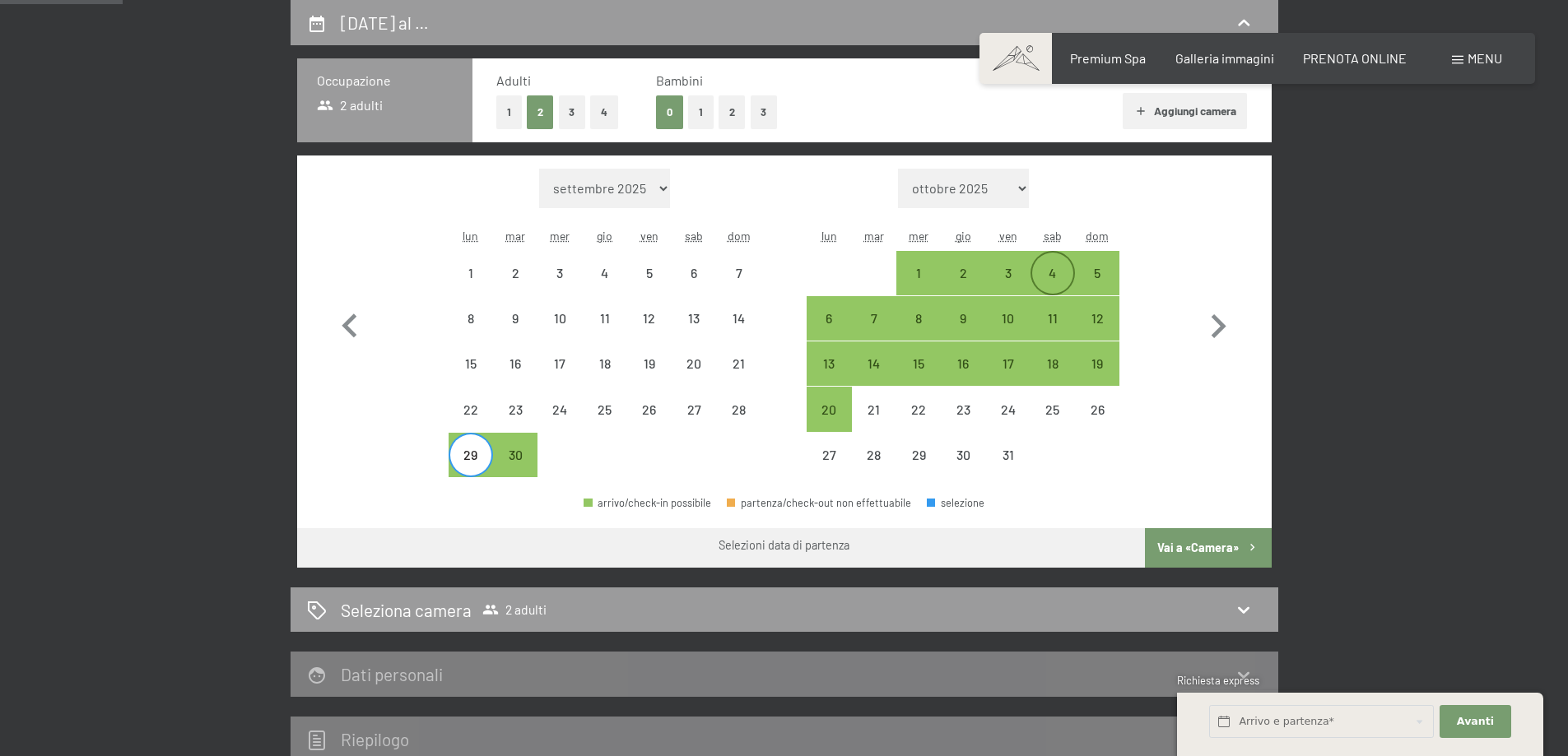
click at [1042, 275] on div "4" at bounding box center [1053, 287] width 41 height 41
select select "[DATE]"
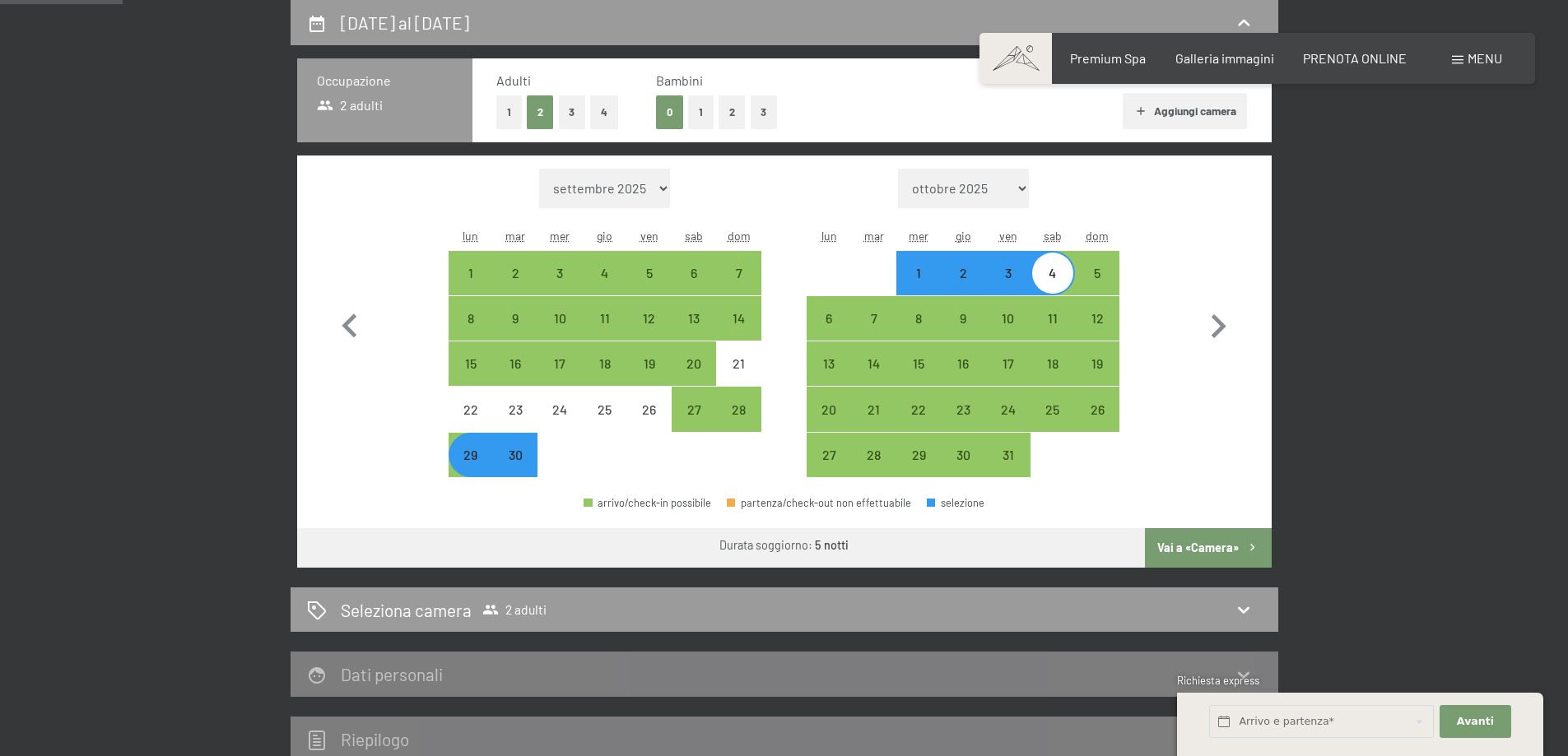
drag, startPoint x: 1202, startPoint y: 546, endPoint x: 1140, endPoint y: 490, distance: 83.5
click at [1202, 545] on button "Vai a «Camera»" at bounding box center [1208, 548] width 126 height 39
select select "[DATE]"
